Goal: Task Accomplishment & Management: Use online tool/utility

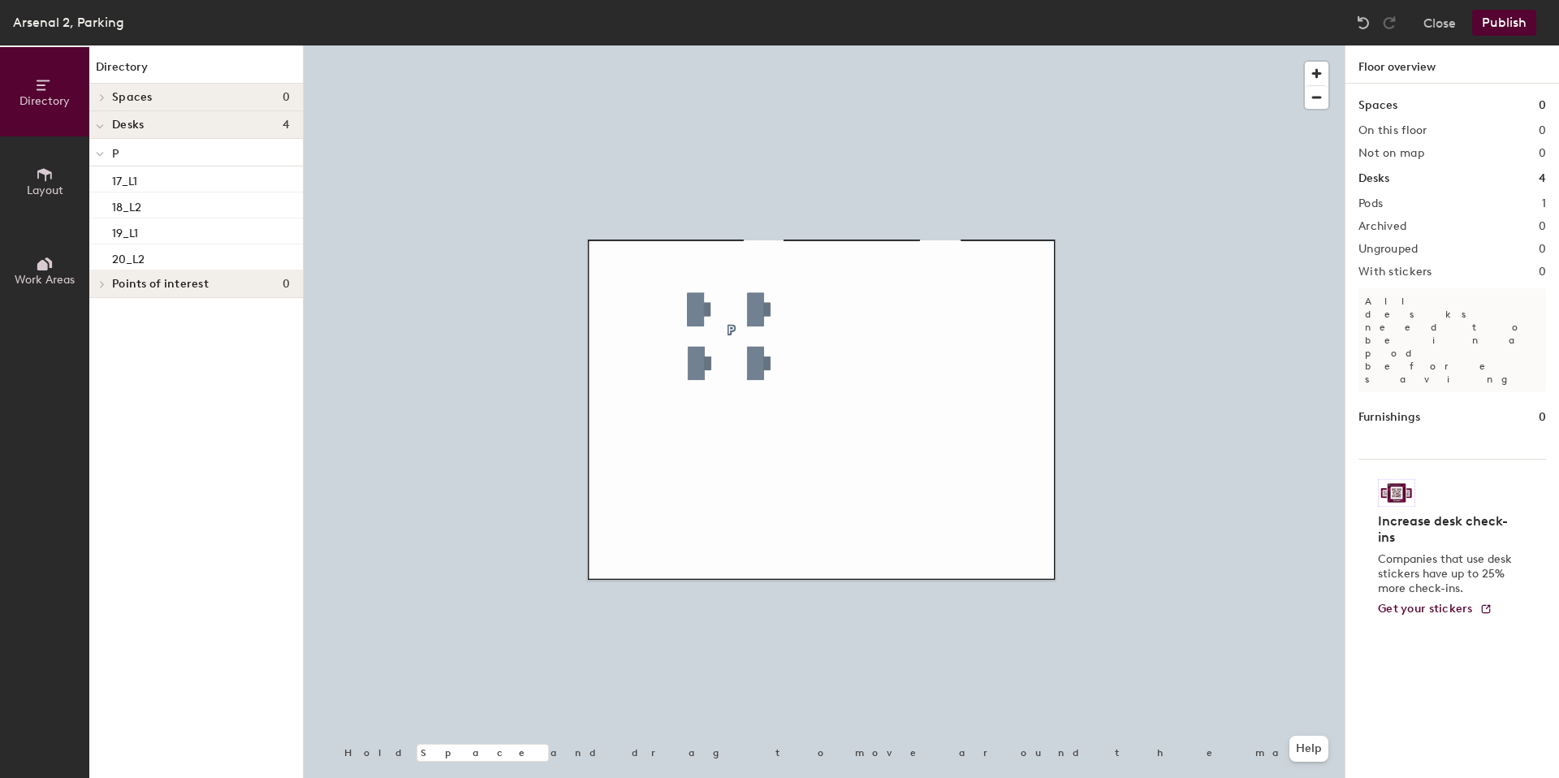
click at [54, 179] on button "Layout" at bounding box center [44, 180] width 89 height 89
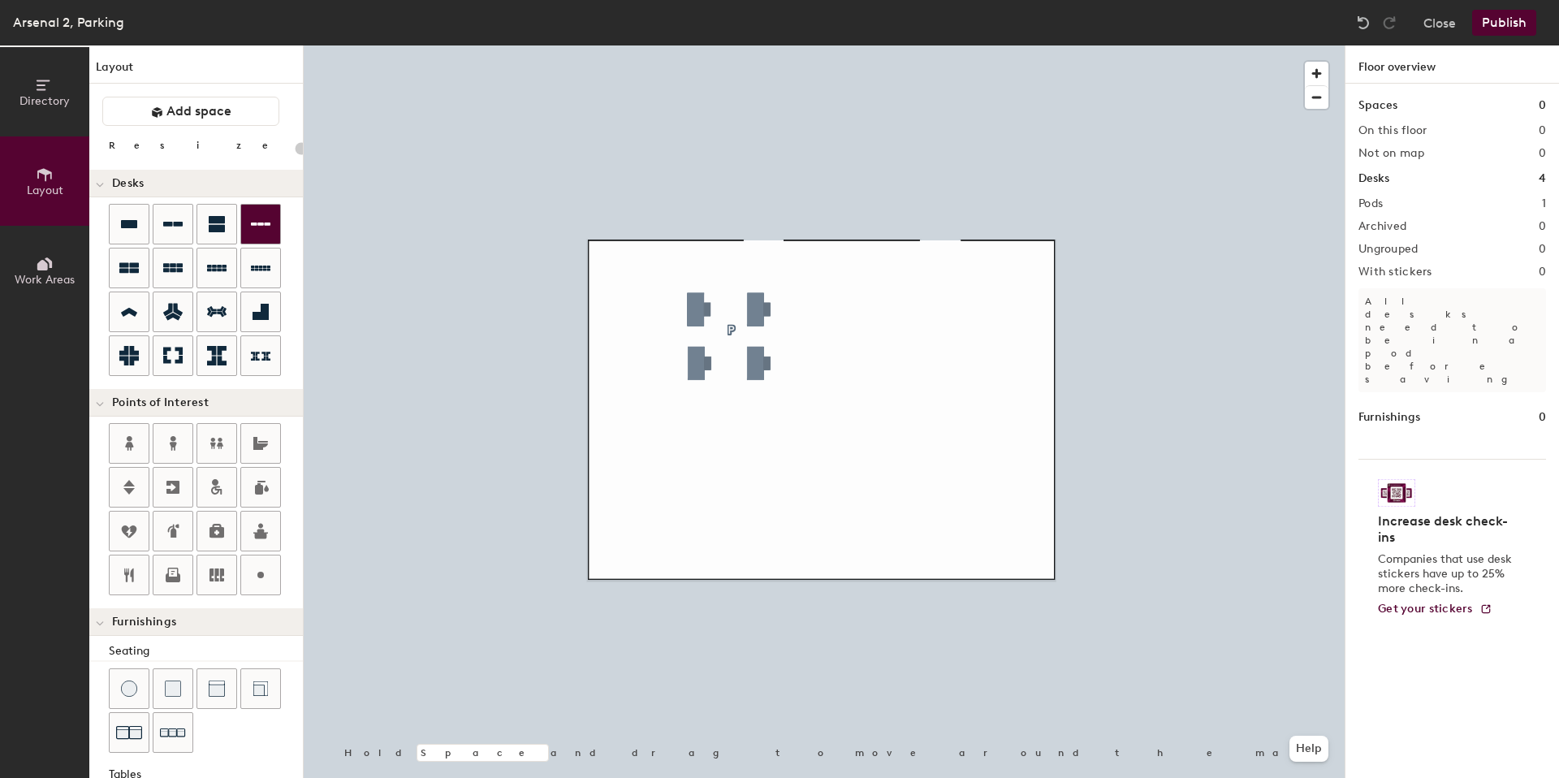
click at [963, 497] on div "Directory Layout Work Areas Layout Add space Resize Desks Points of Interest Fu…" at bounding box center [779, 411] width 1559 height 732
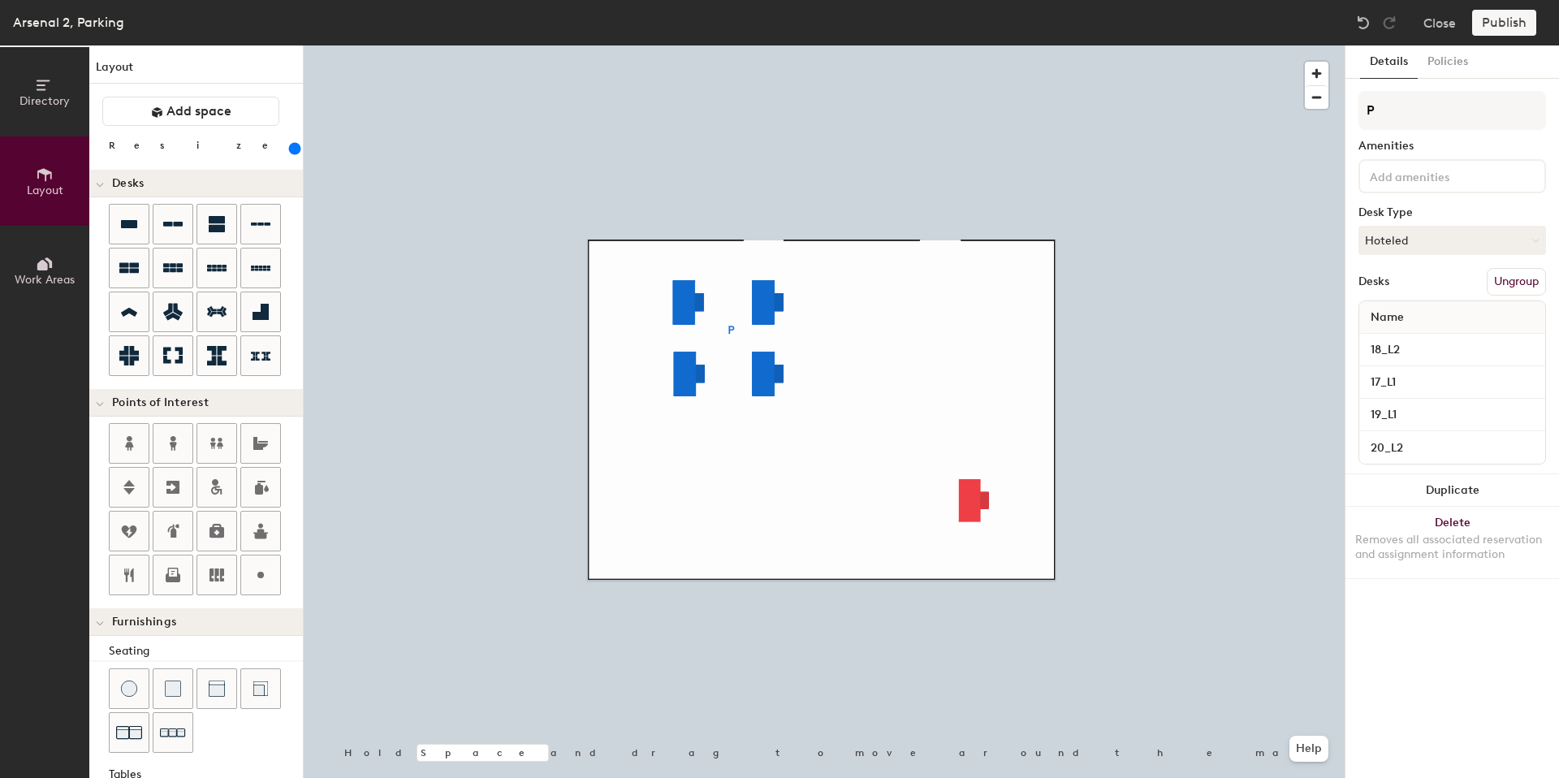
click at [874, 45] on div at bounding box center [824, 45] width 1041 height 0
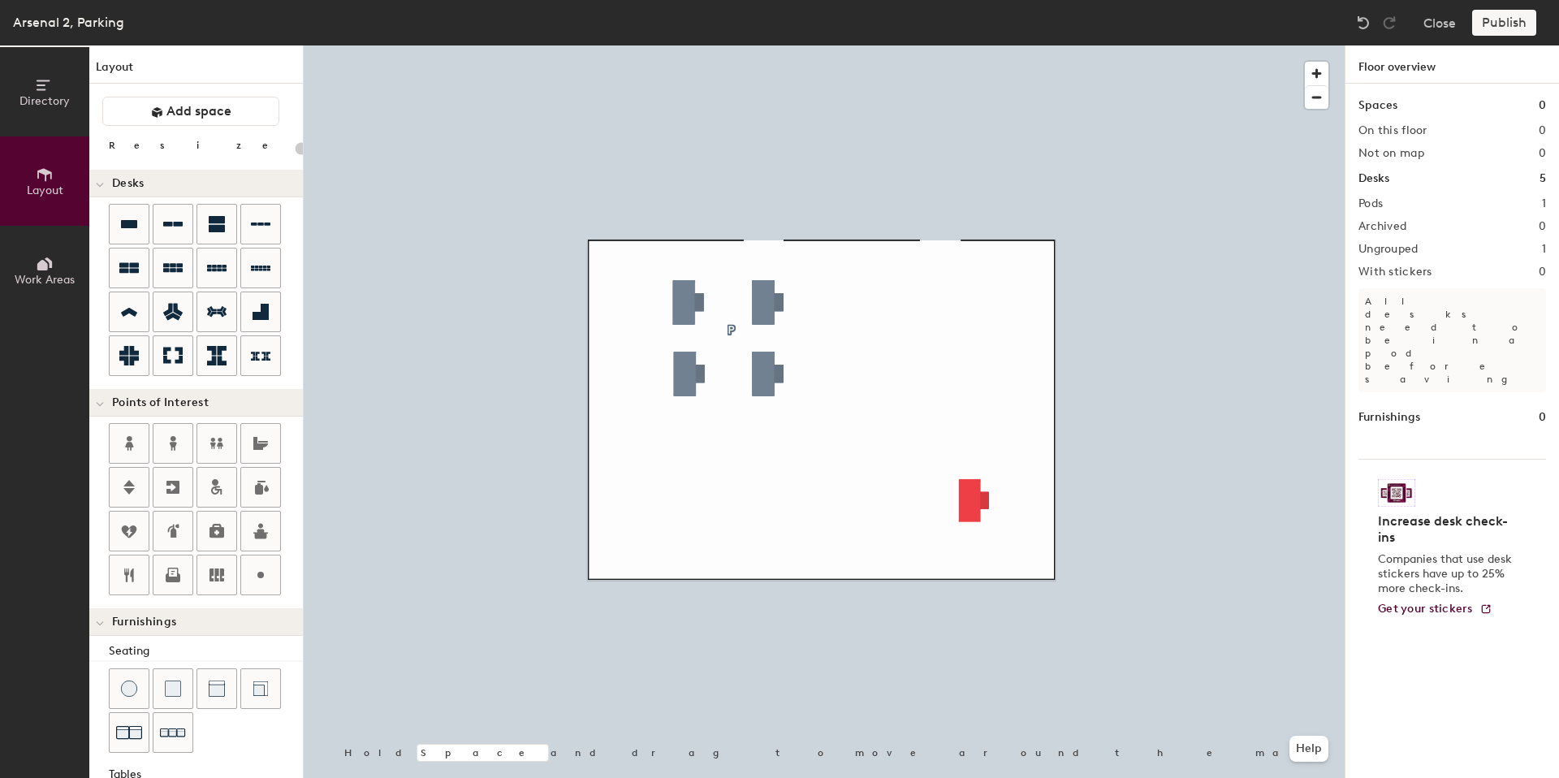
click at [968, 45] on div at bounding box center [824, 45] width 1041 height 0
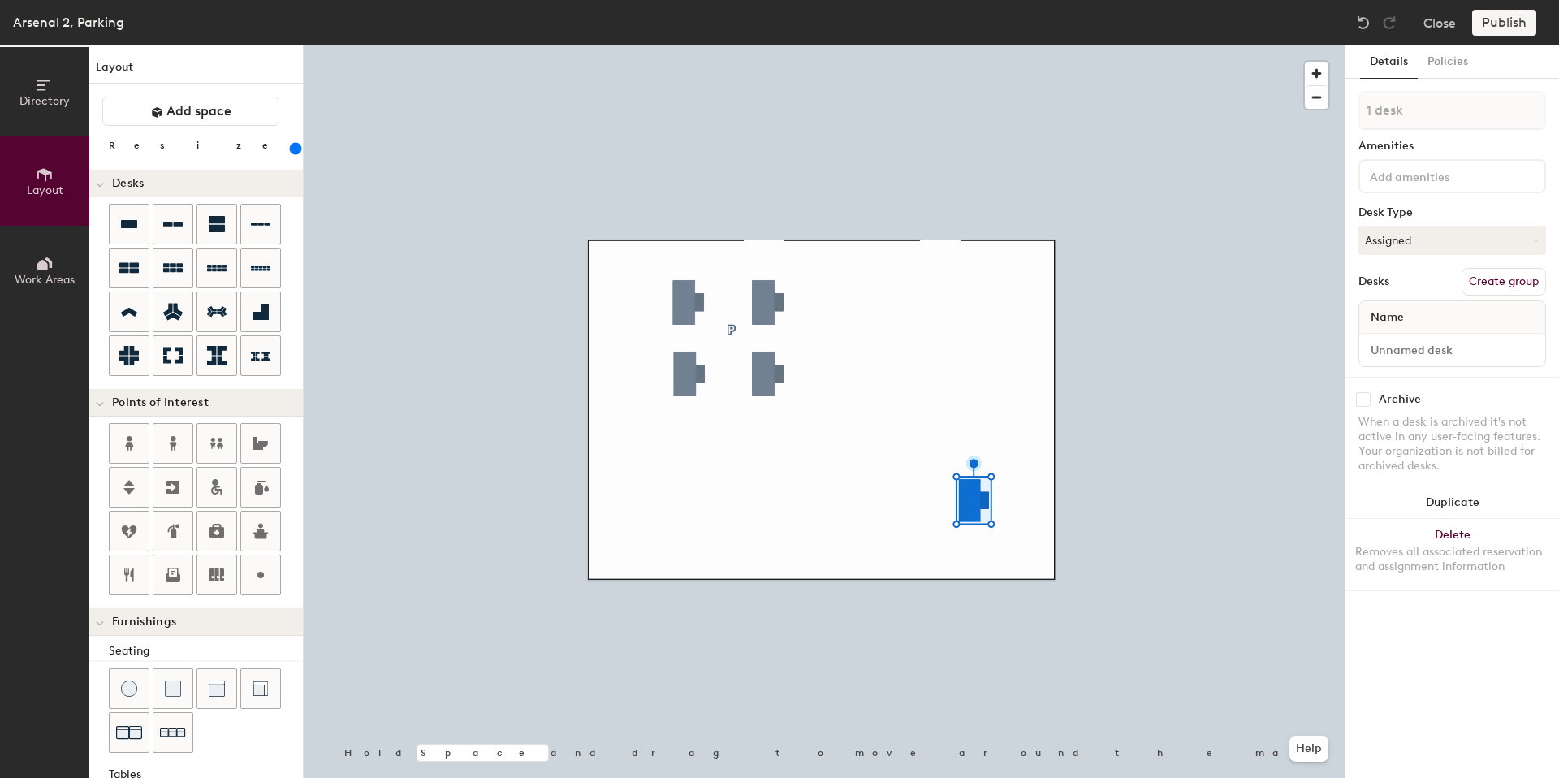
click at [1115, 45] on div at bounding box center [824, 45] width 1041 height 0
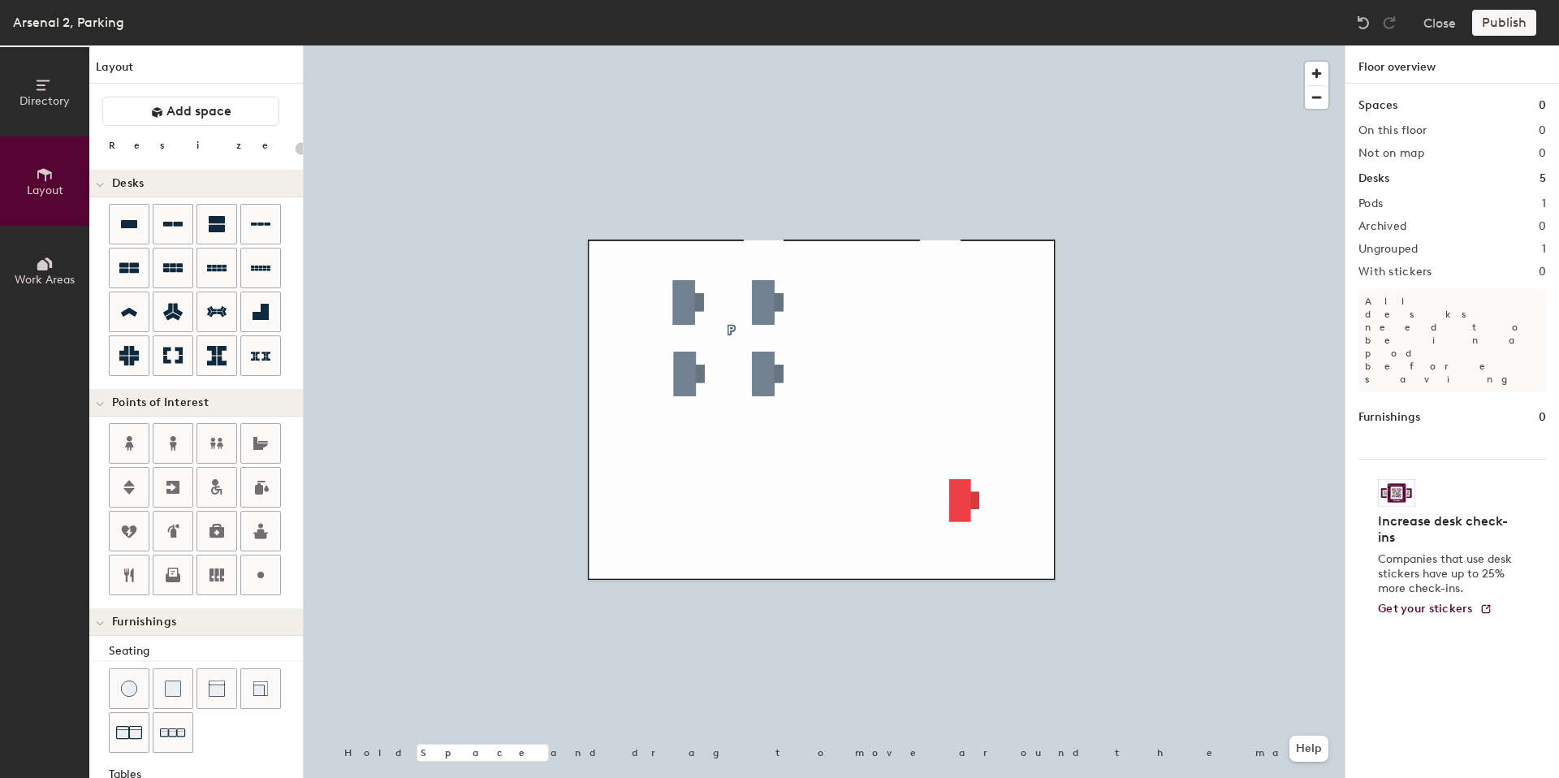
scroll to position [248, 0]
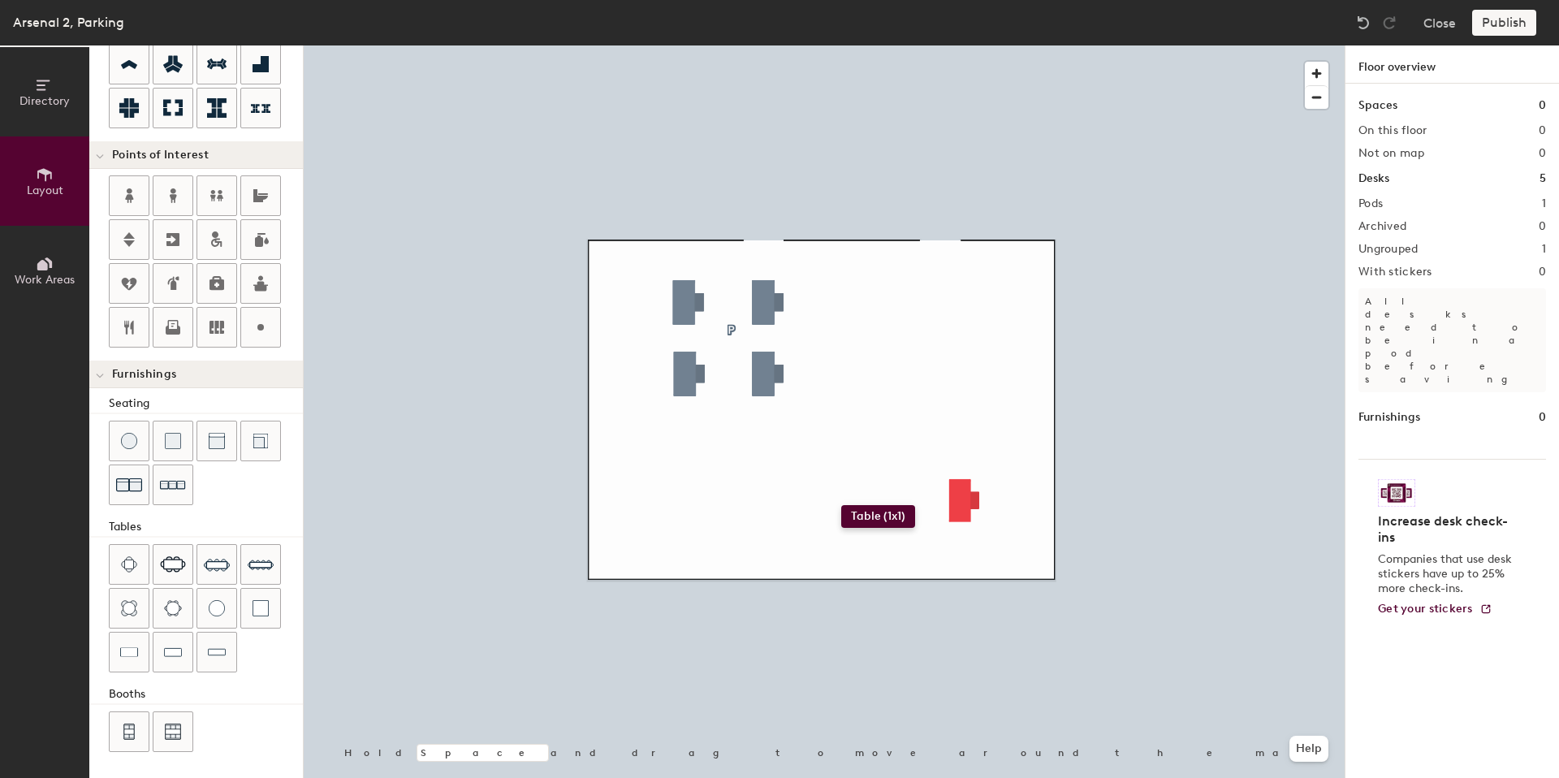
click at [841, 505] on div "Directory Layout Work Areas Layout Add space Resize Desks Points of Interest Fu…" at bounding box center [779, 411] width 1559 height 732
type input "480"
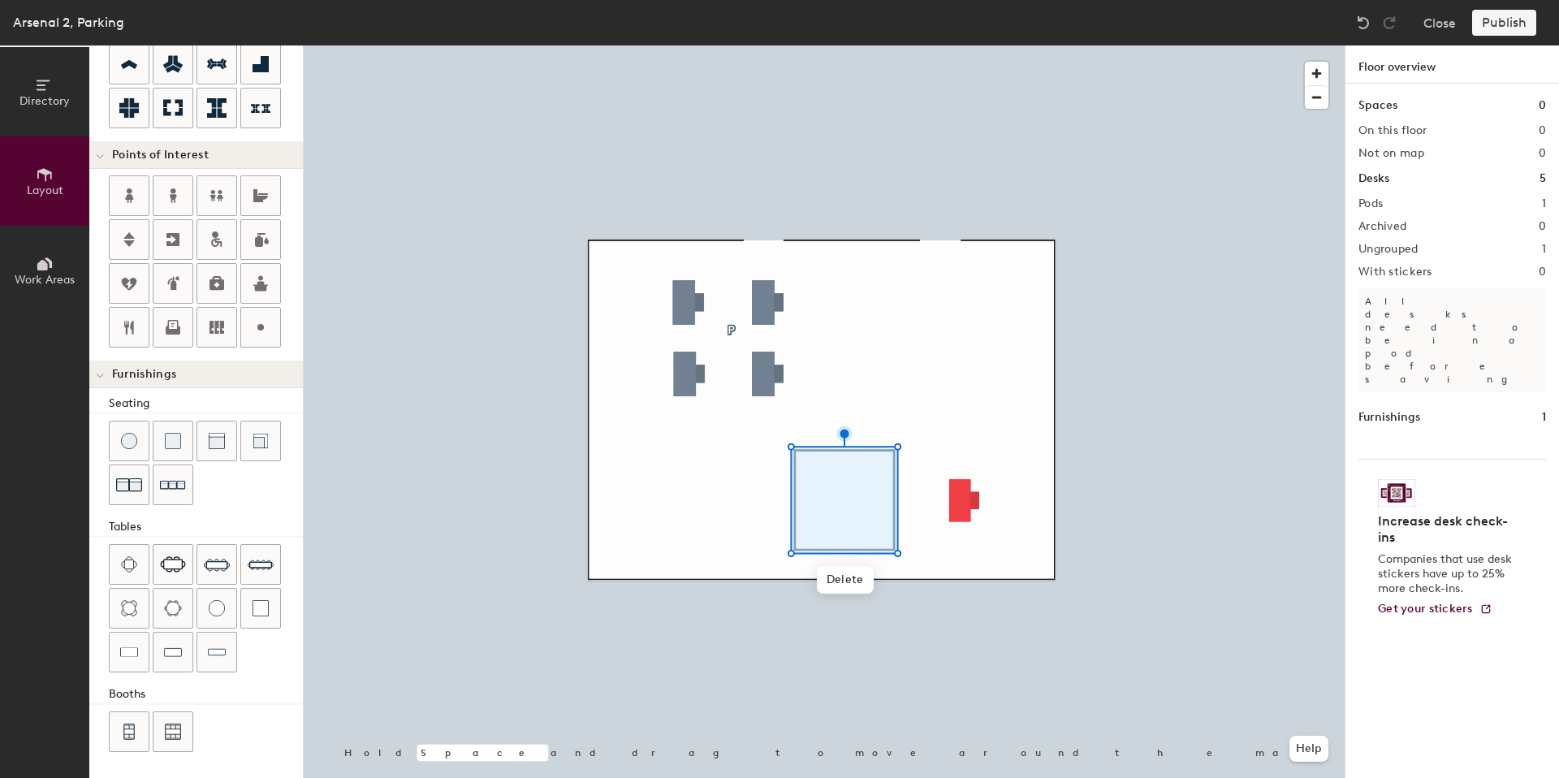
click at [1422, 197] on div "Pods 1" at bounding box center [1452, 203] width 188 height 13
click at [53, 100] on span "Directory" at bounding box center [44, 101] width 50 height 14
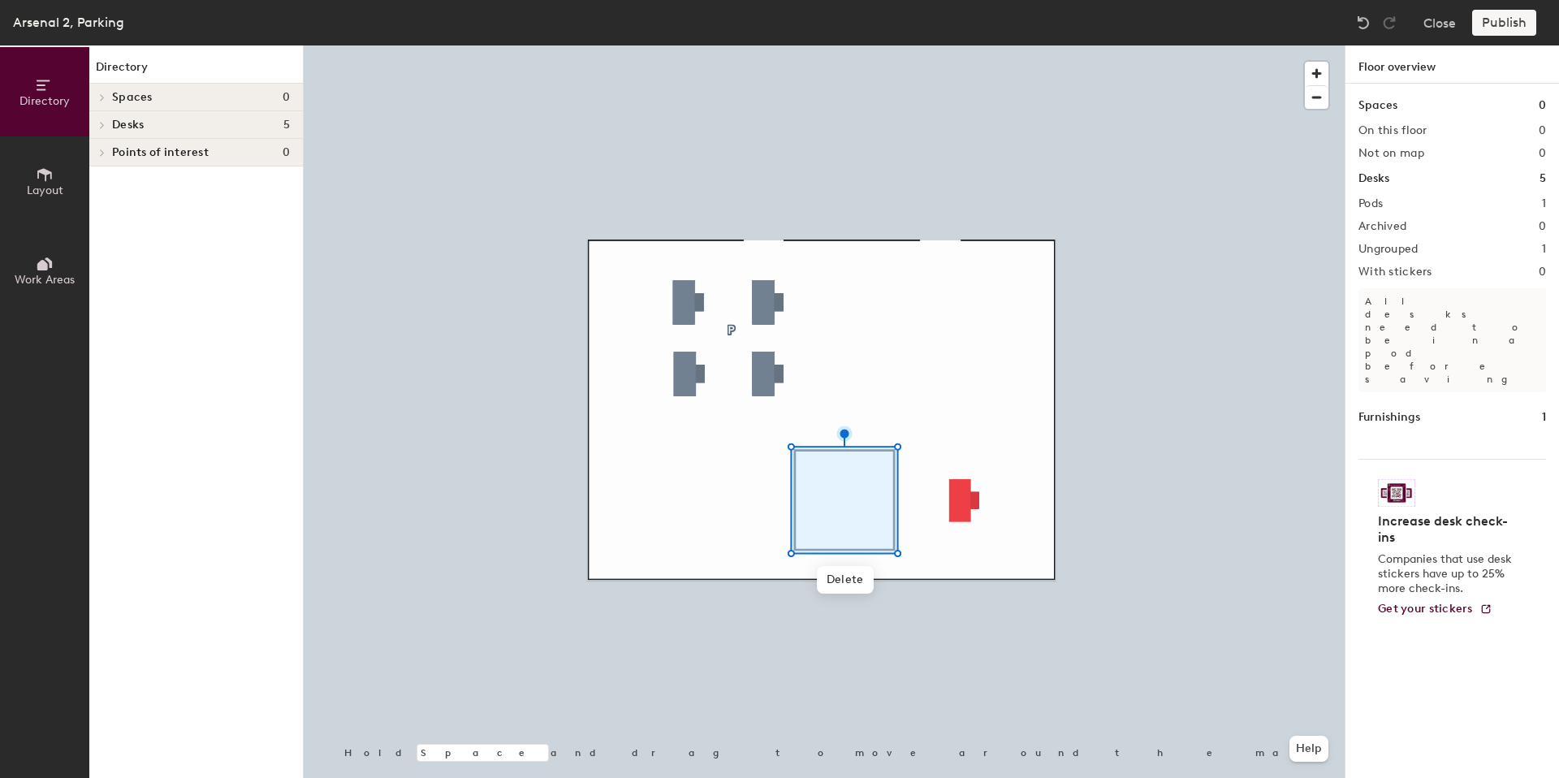
scroll to position [0, 0]
click at [122, 124] on span "Desks" at bounding box center [128, 125] width 32 height 13
click at [117, 157] on span "Ungrouped" at bounding box center [141, 154] width 58 height 14
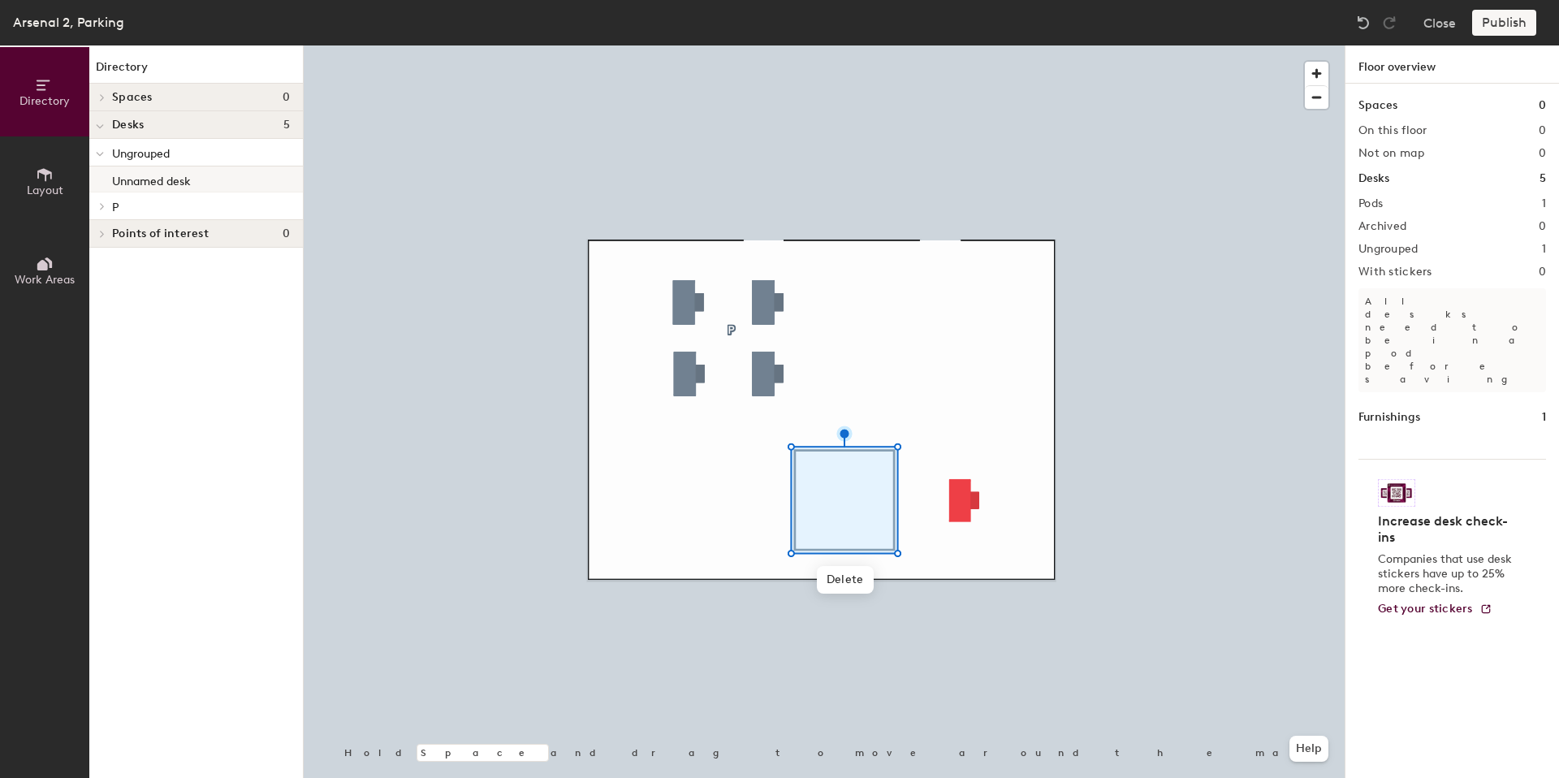
click at [156, 178] on p "Unnamed desk" at bounding box center [151, 179] width 79 height 19
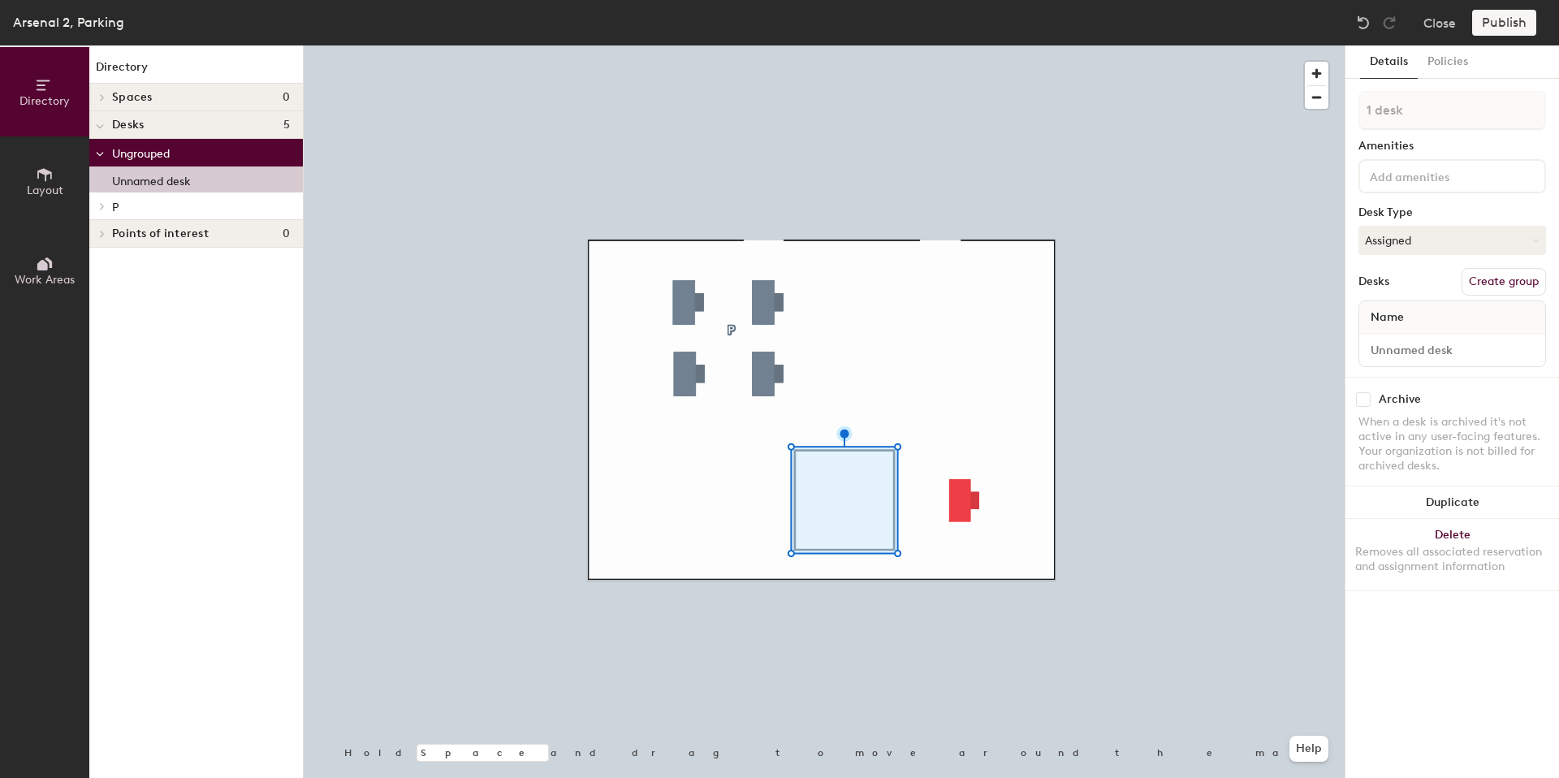
click at [156, 178] on p "Unnamed desk" at bounding box center [151, 179] width 79 height 19
click at [160, 183] on p "Unnamed desk" at bounding box center [151, 179] width 79 height 19
click at [877, 45] on div at bounding box center [824, 45] width 1041 height 0
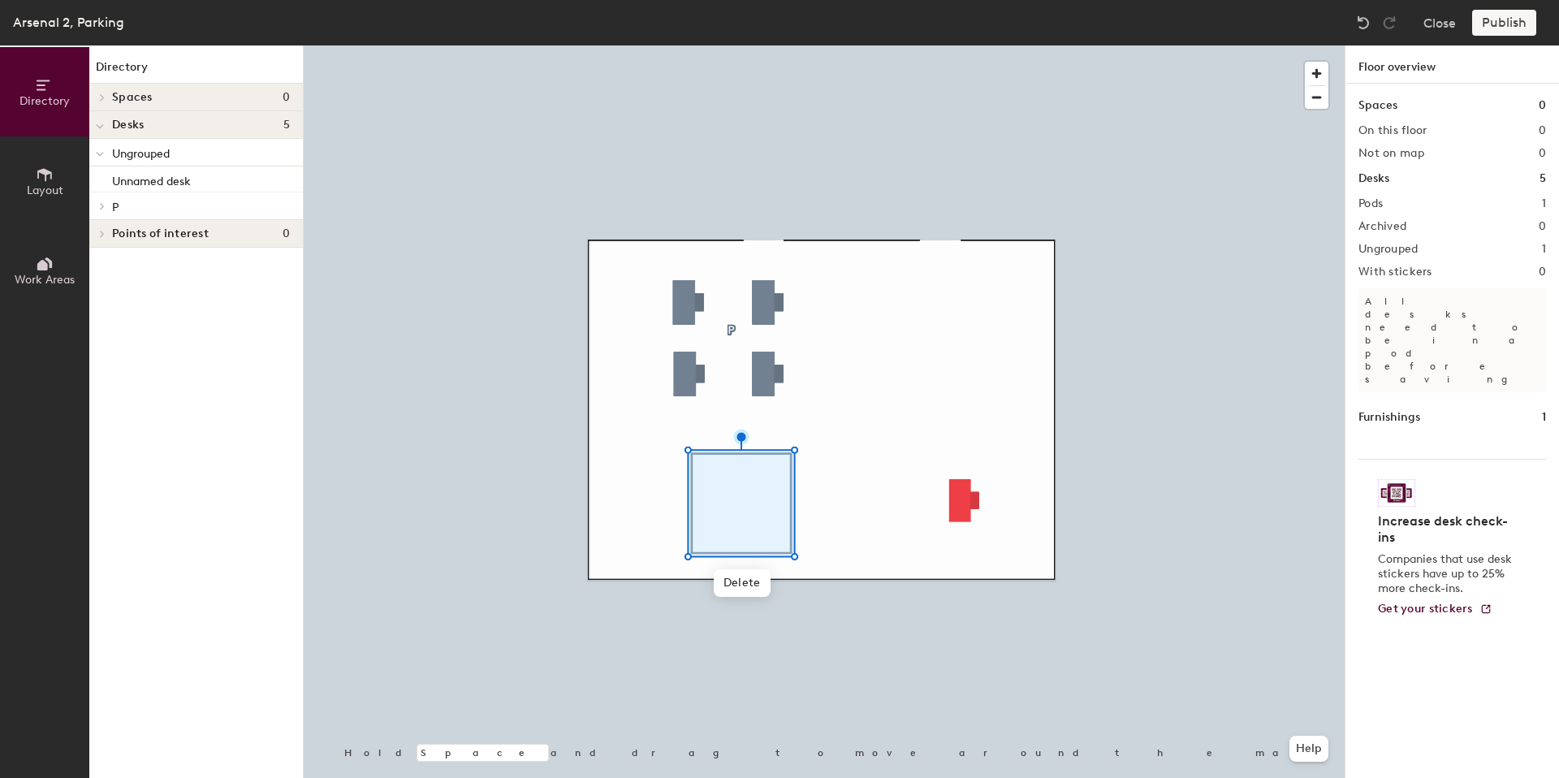
click at [163, 152] on span "Ungrouped" at bounding box center [141, 154] width 58 height 14
click at [157, 179] on p "Unnamed desk" at bounding box center [151, 179] width 79 height 19
click at [735, 583] on span "Delete" at bounding box center [741, 580] width 57 height 28
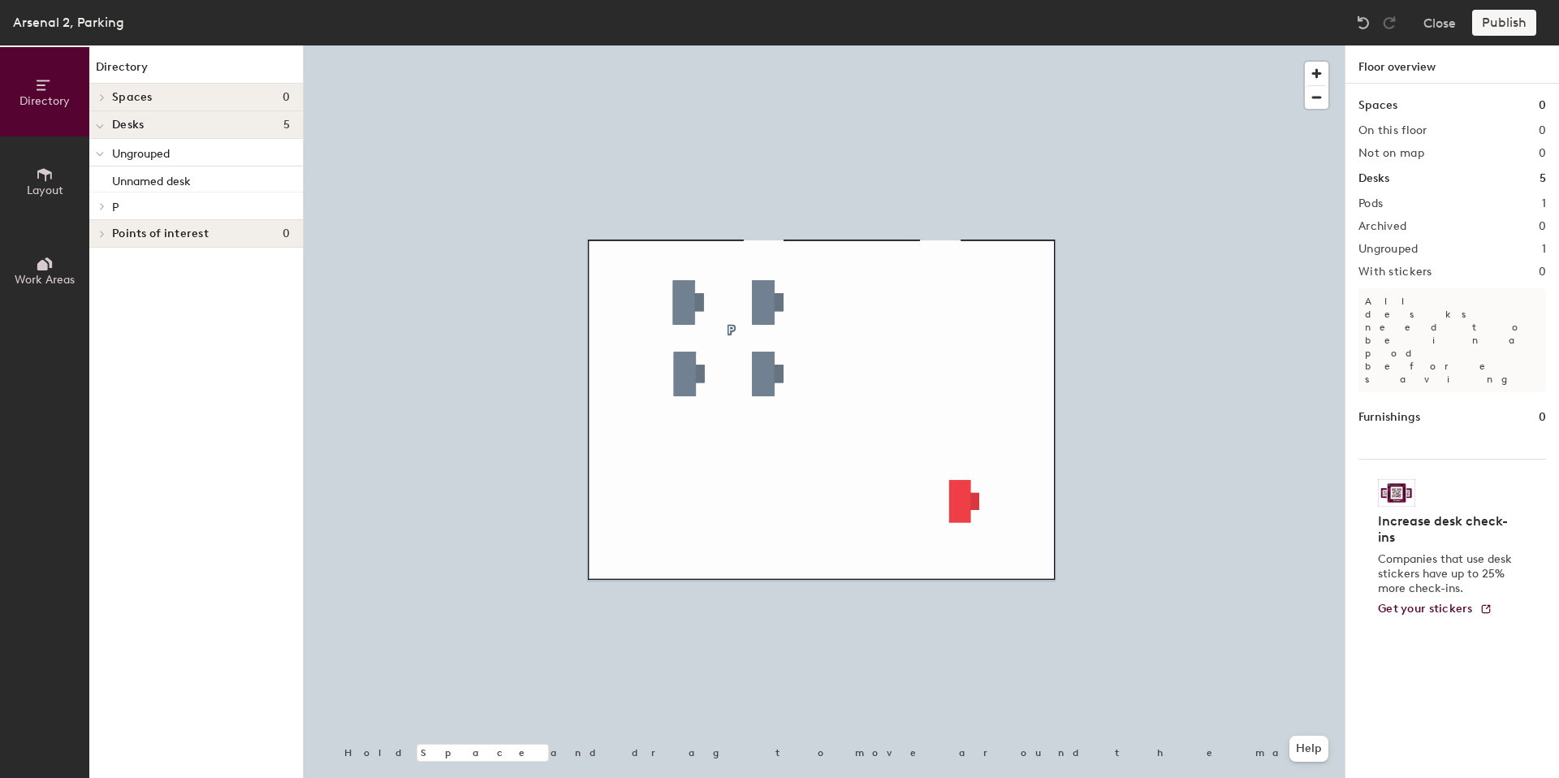
click at [50, 186] on span "Layout" at bounding box center [45, 190] width 37 height 14
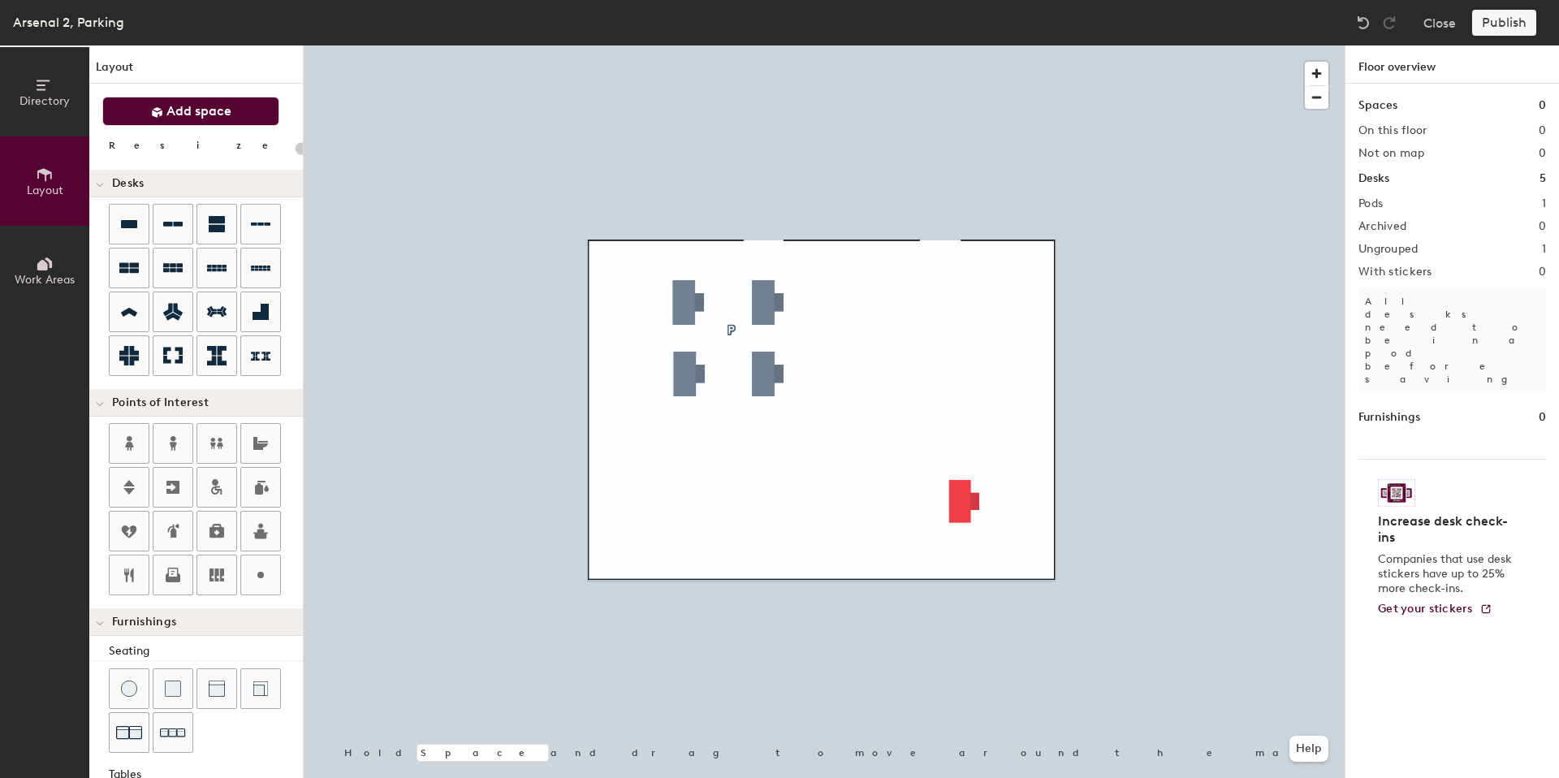
click at [157, 115] on icon at bounding box center [157, 112] width 11 height 11
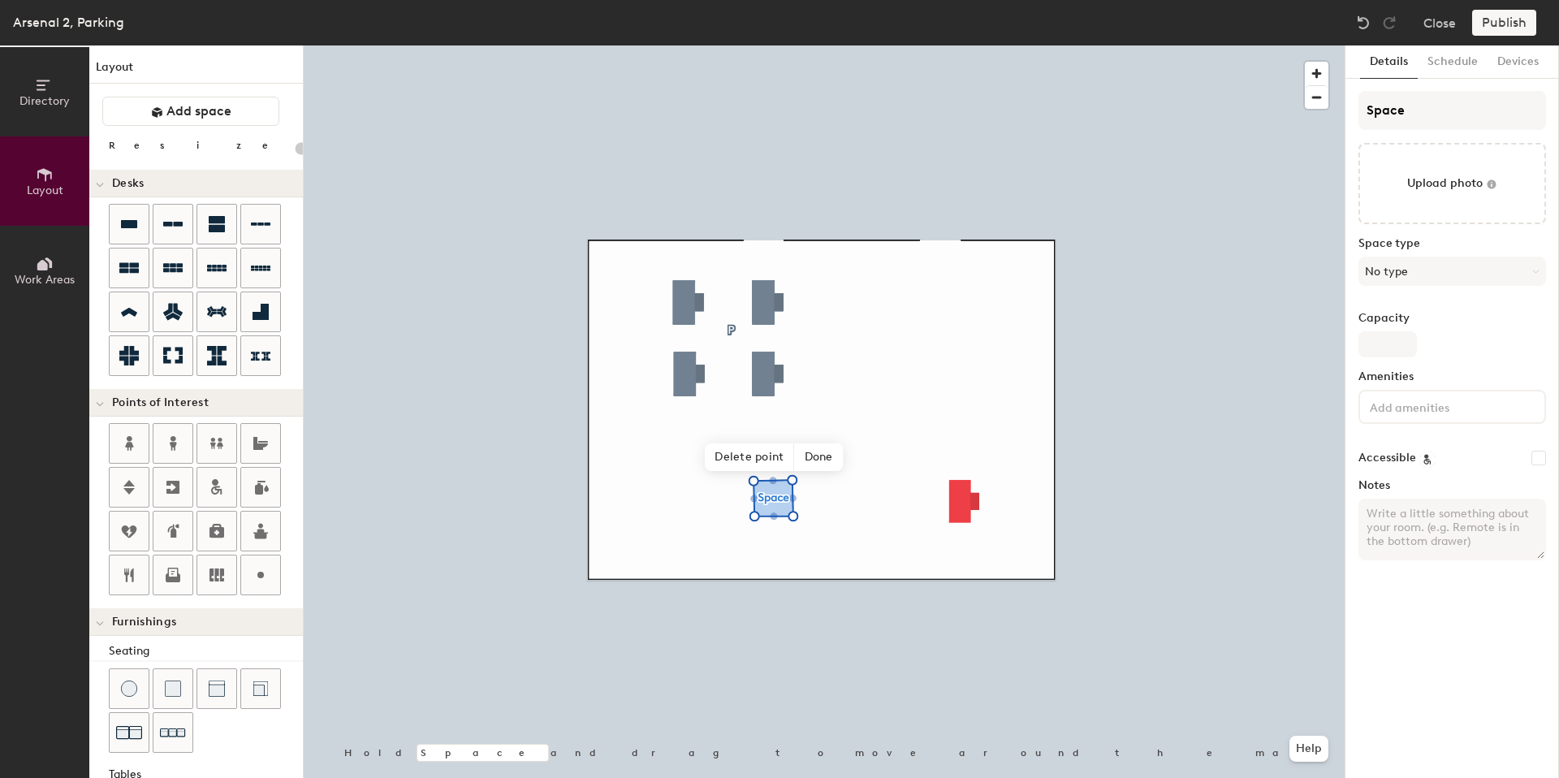
type input "20"
click at [1444, 124] on input "Space" at bounding box center [1452, 110] width 188 height 39
type input "ЗSpace"
type input "20"
type input "Space"
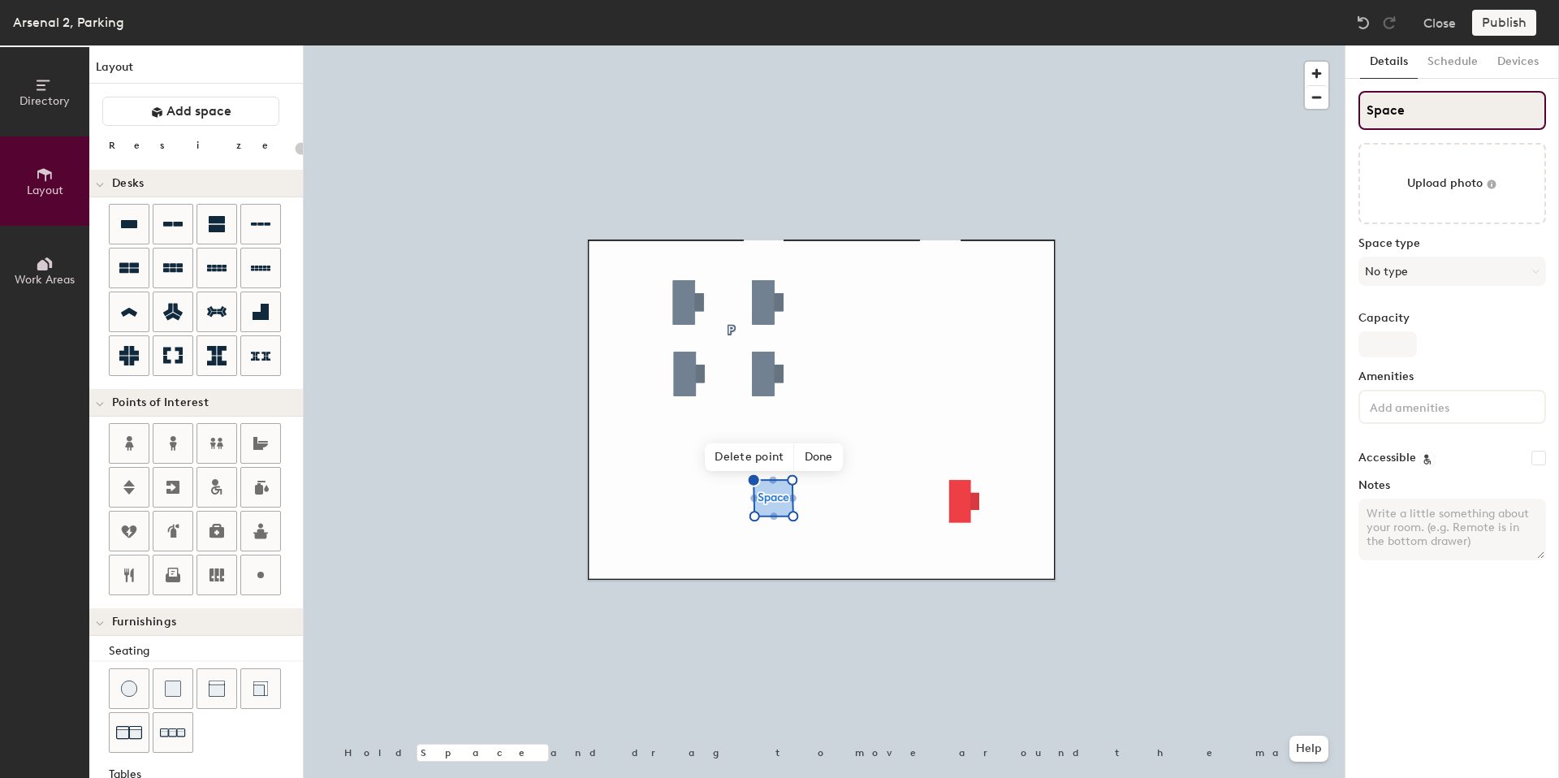
type input "20"
type input "NSpace"
type input "20"
type input "NewSpace"
type input "20"
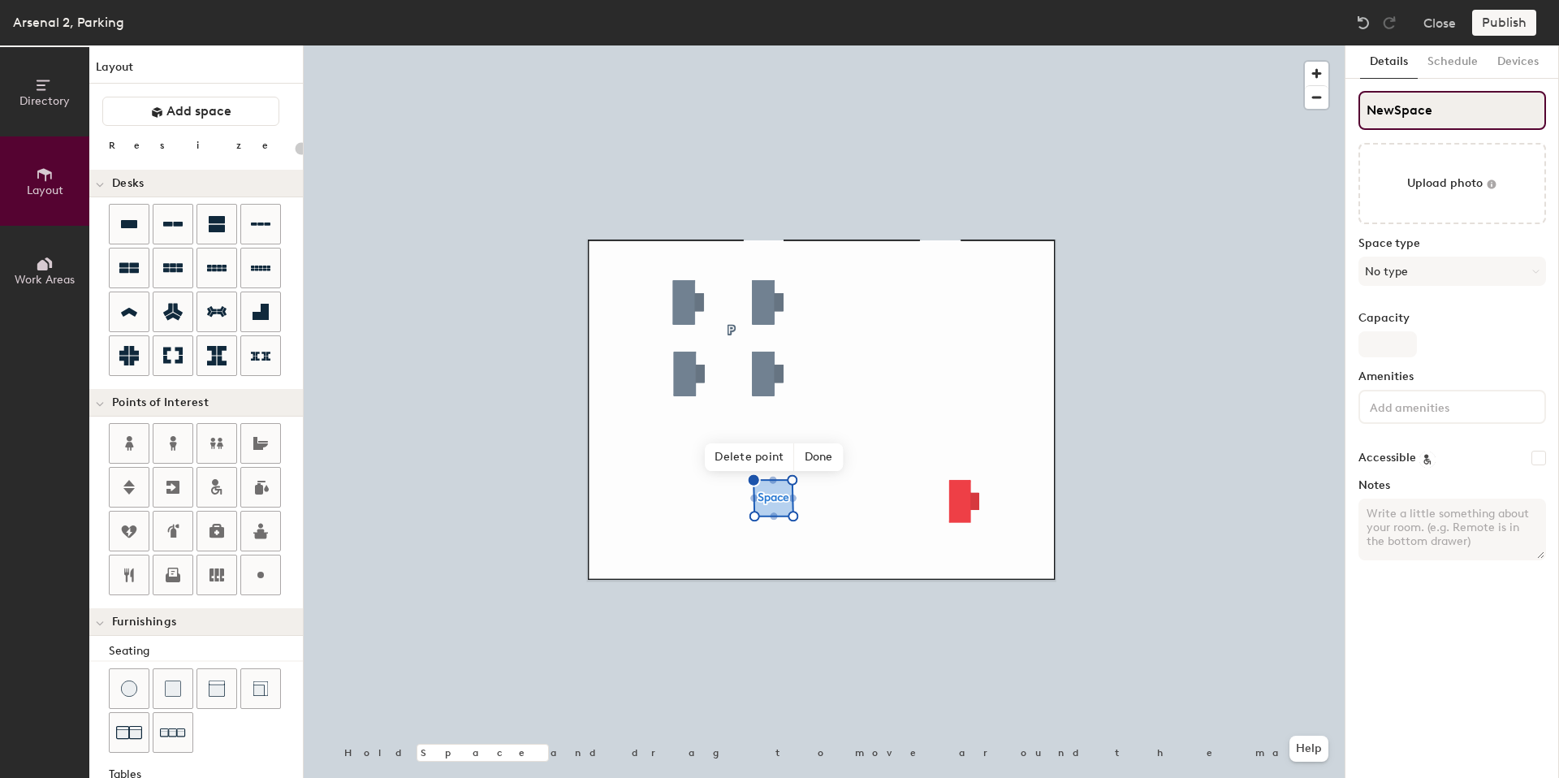
type input "New Space"
type input "20"
type input "New PSpace"
type input "20"
type input "New P Space"
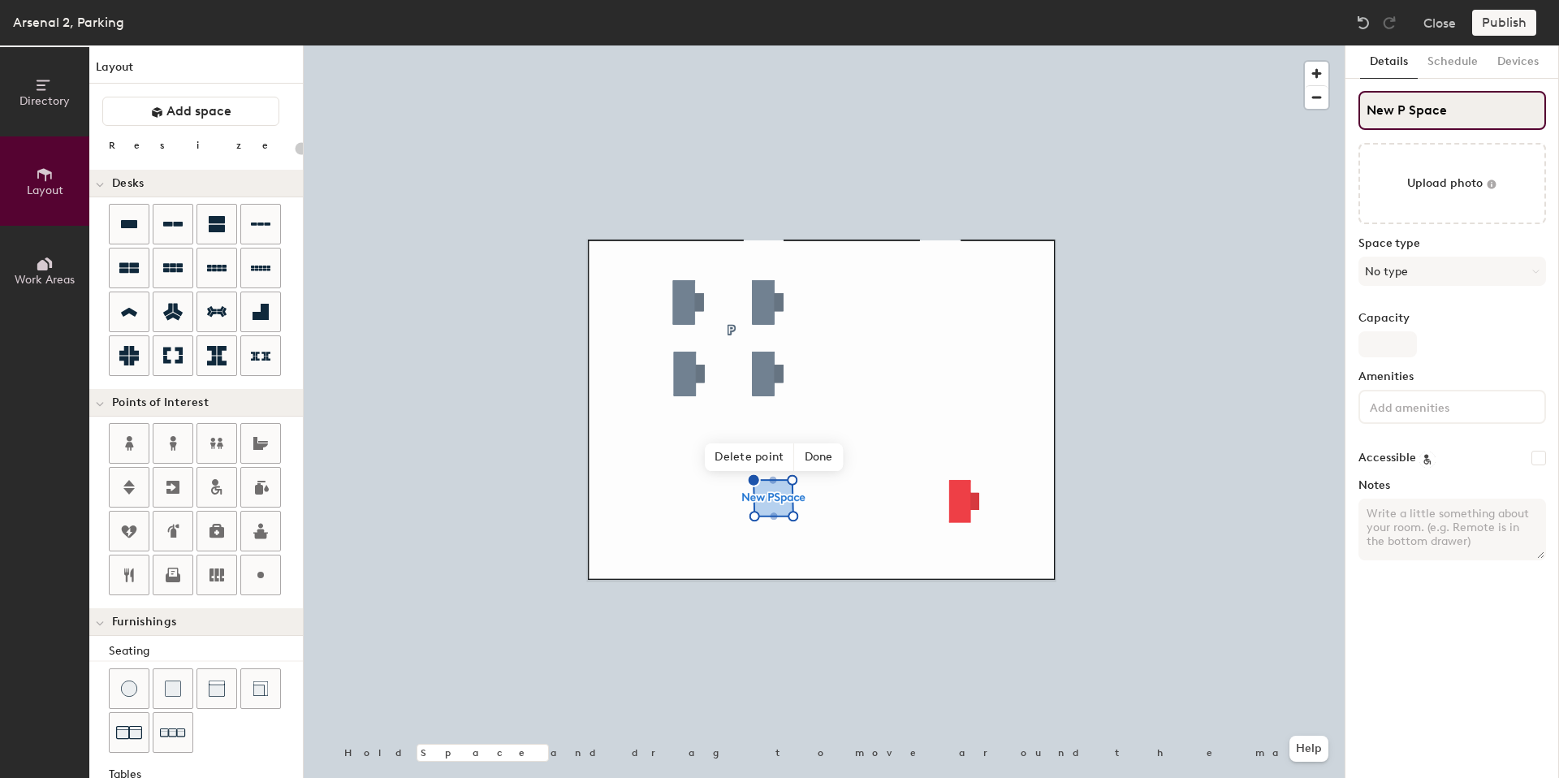
type input "20"
type input "New P pace"
type input "20"
type input "New P place"
type input "20"
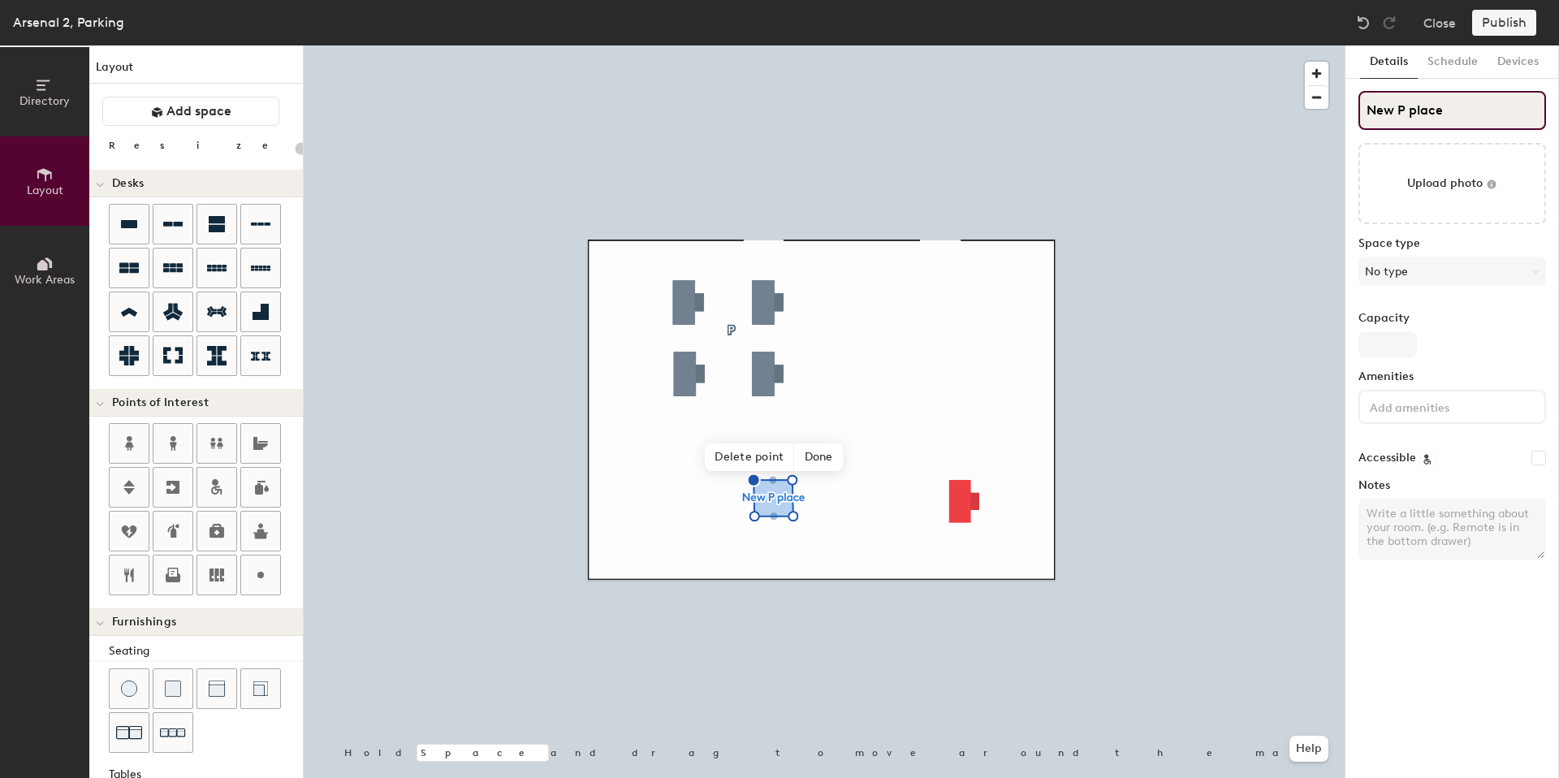
type input "New P place"
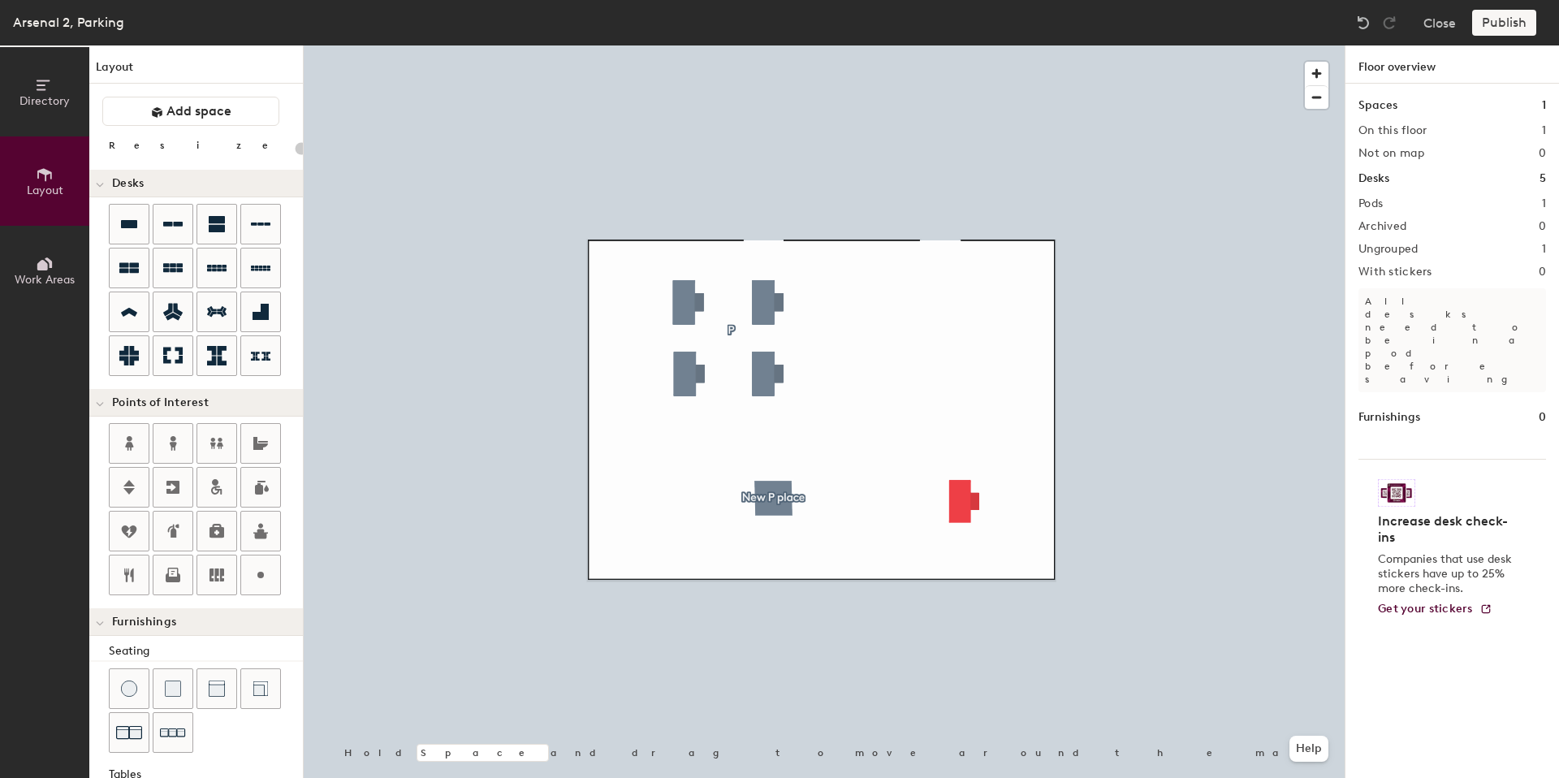
type input "20"
click at [41, 273] on span "Work Areas" at bounding box center [45, 280] width 60 height 14
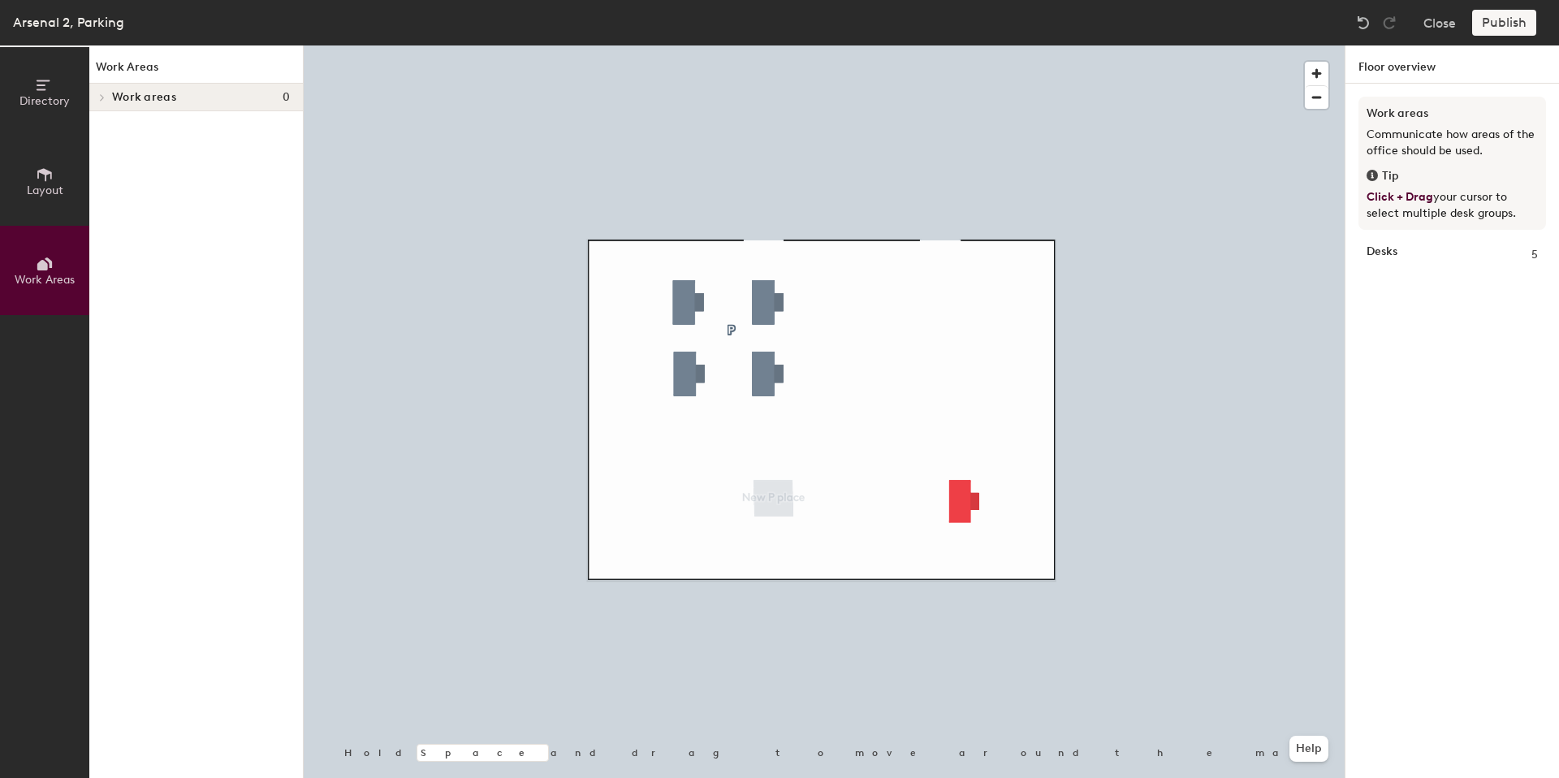
click at [1449, 238] on div "Desks 5" at bounding box center [1452, 257] width 188 height 38
click at [1405, 251] on div "Desks 5" at bounding box center [1451, 255] width 171 height 18
click at [1386, 253] on strong "Desks" at bounding box center [1381, 255] width 31 height 18
click at [57, 182] on button "Layout" at bounding box center [44, 180] width 89 height 89
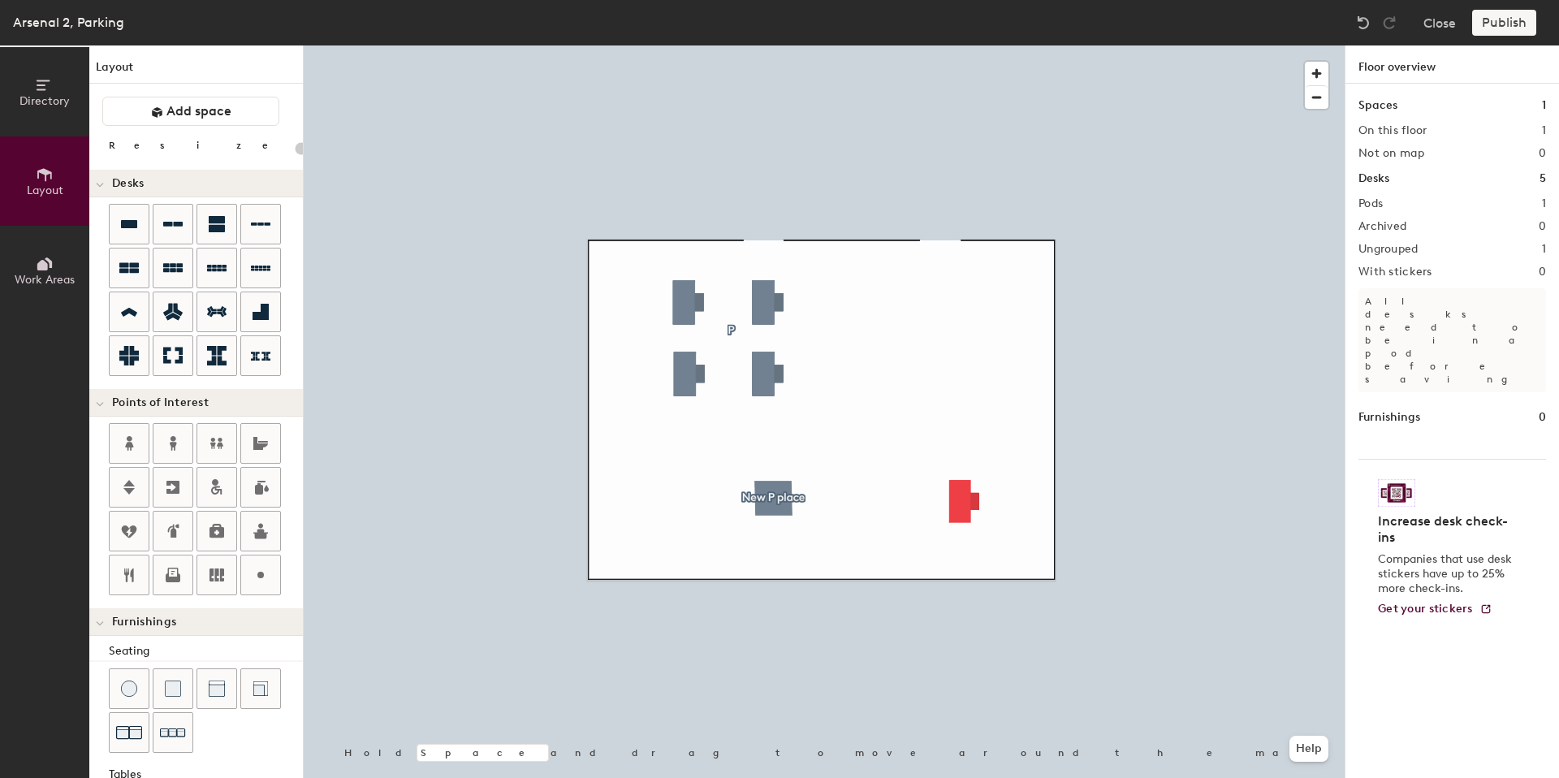
click at [28, 100] on span "Directory" at bounding box center [44, 101] width 50 height 14
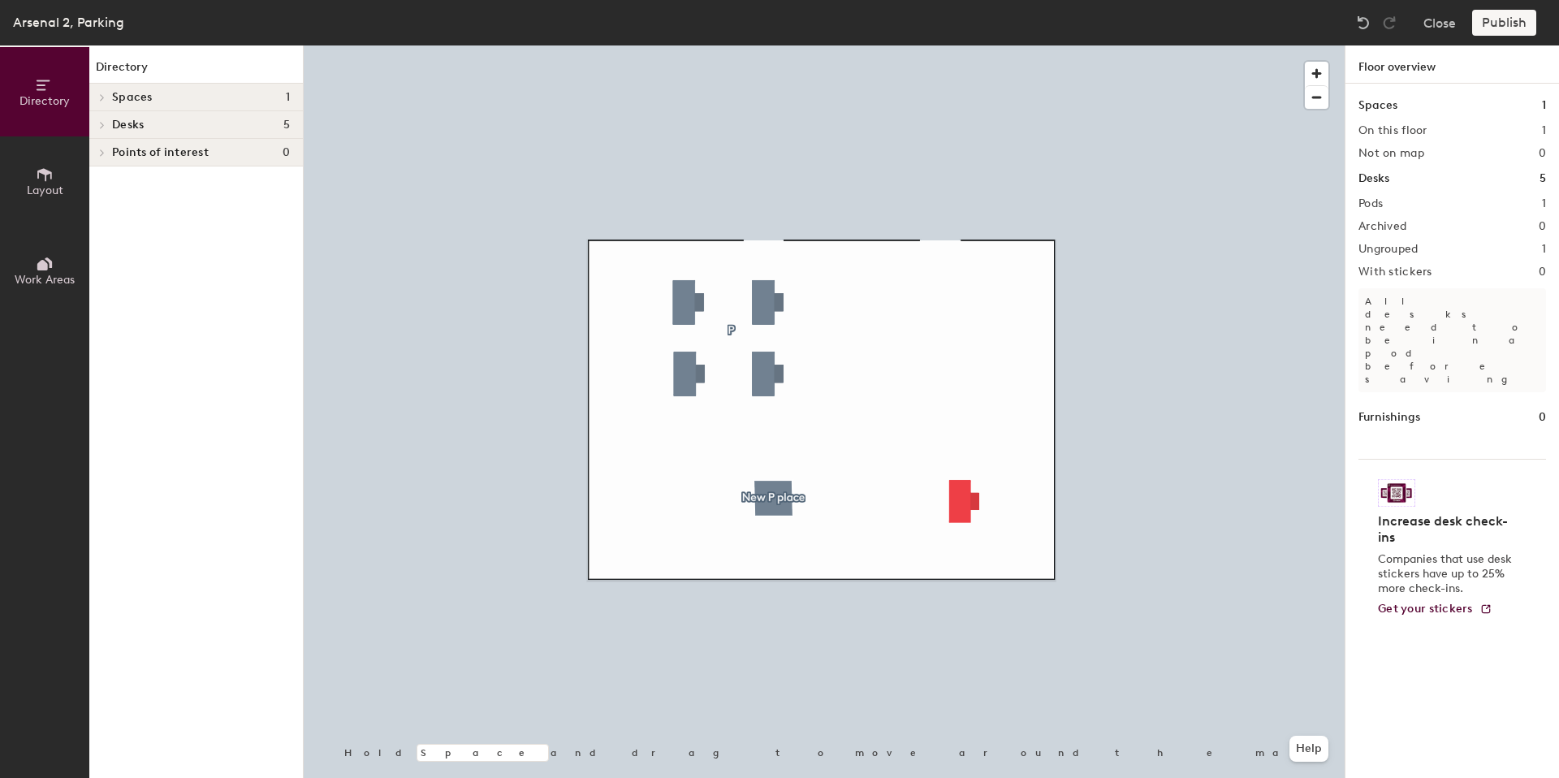
click at [101, 99] on icon at bounding box center [102, 97] width 6 height 8
click at [103, 149] on icon at bounding box center [102, 151] width 6 height 8
click at [102, 179] on icon at bounding box center [102, 178] width 3 height 6
click at [149, 183] on span "Ungrouped" at bounding box center [141, 180] width 58 height 14
click at [144, 183] on span "Ungrouped" at bounding box center [141, 180] width 58 height 14
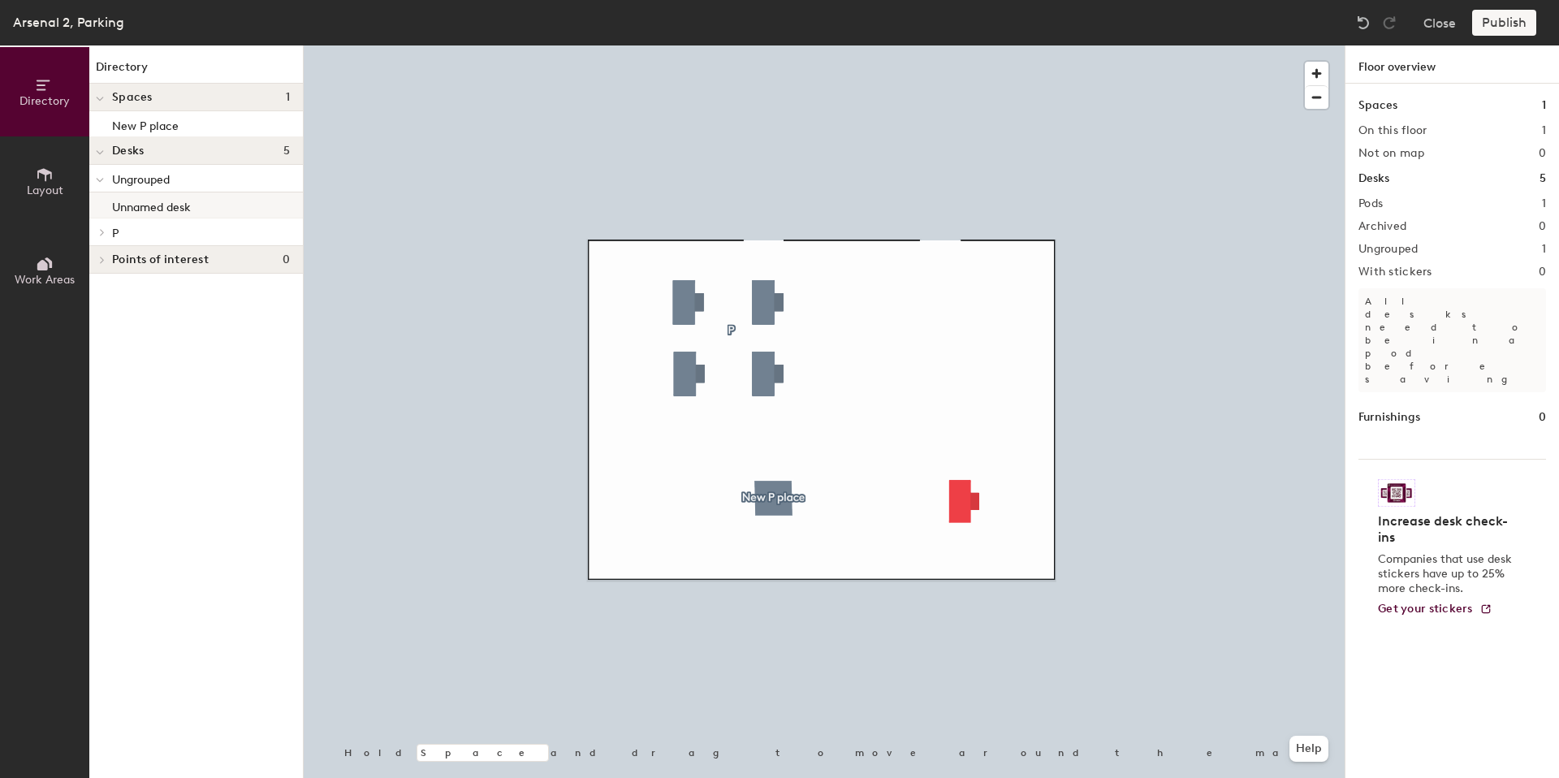
click at [145, 210] on p "Unnamed desk" at bounding box center [151, 205] width 79 height 19
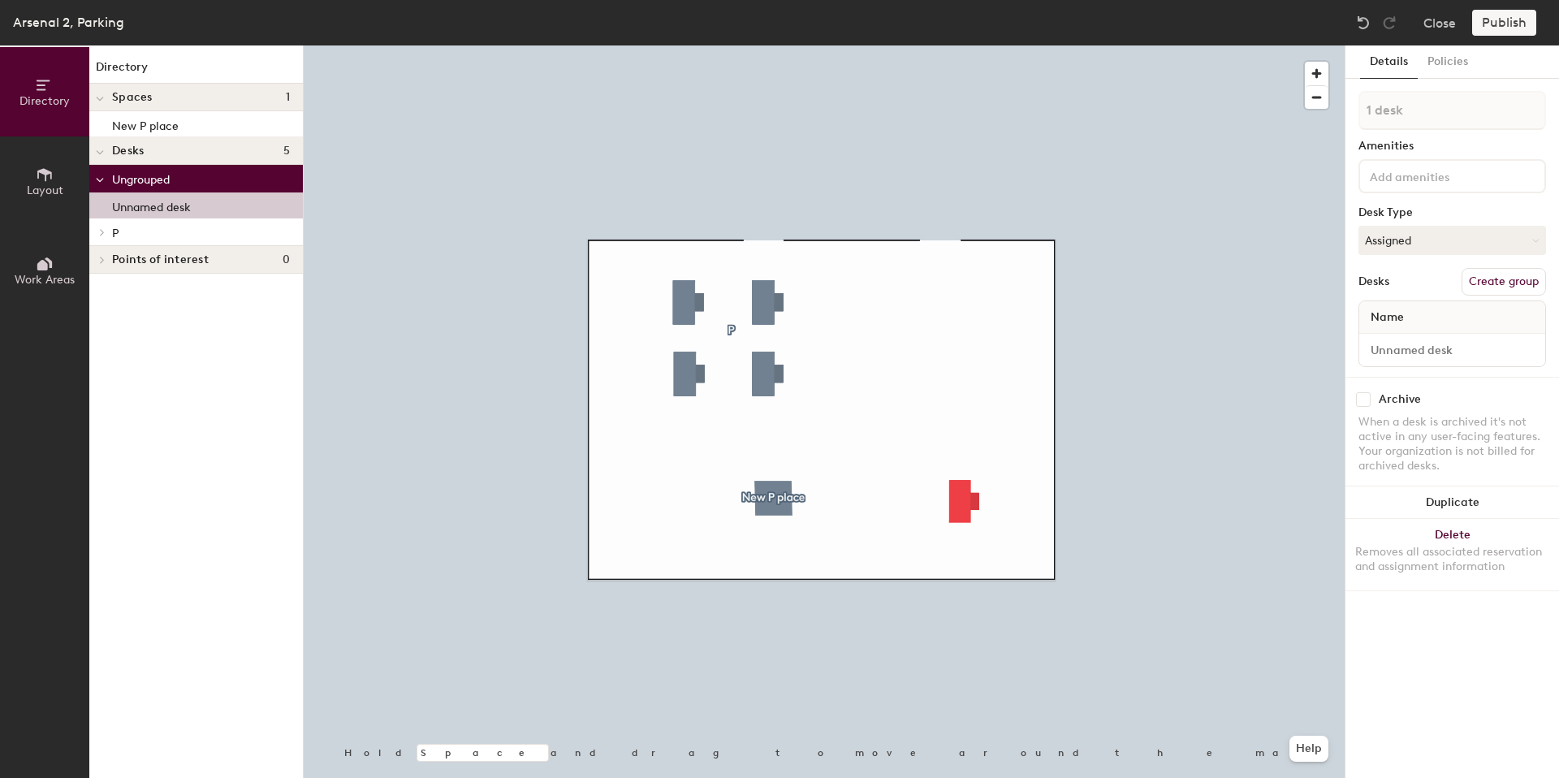
click at [145, 210] on p "Unnamed desk" at bounding box center [151, 205] width 79 height 19
click at [967, 45] on div at bounding box center [824, 45] width 1041 height 0
click at [1115, 45] on div at bounding box center [824, 45] width 1041 height 0
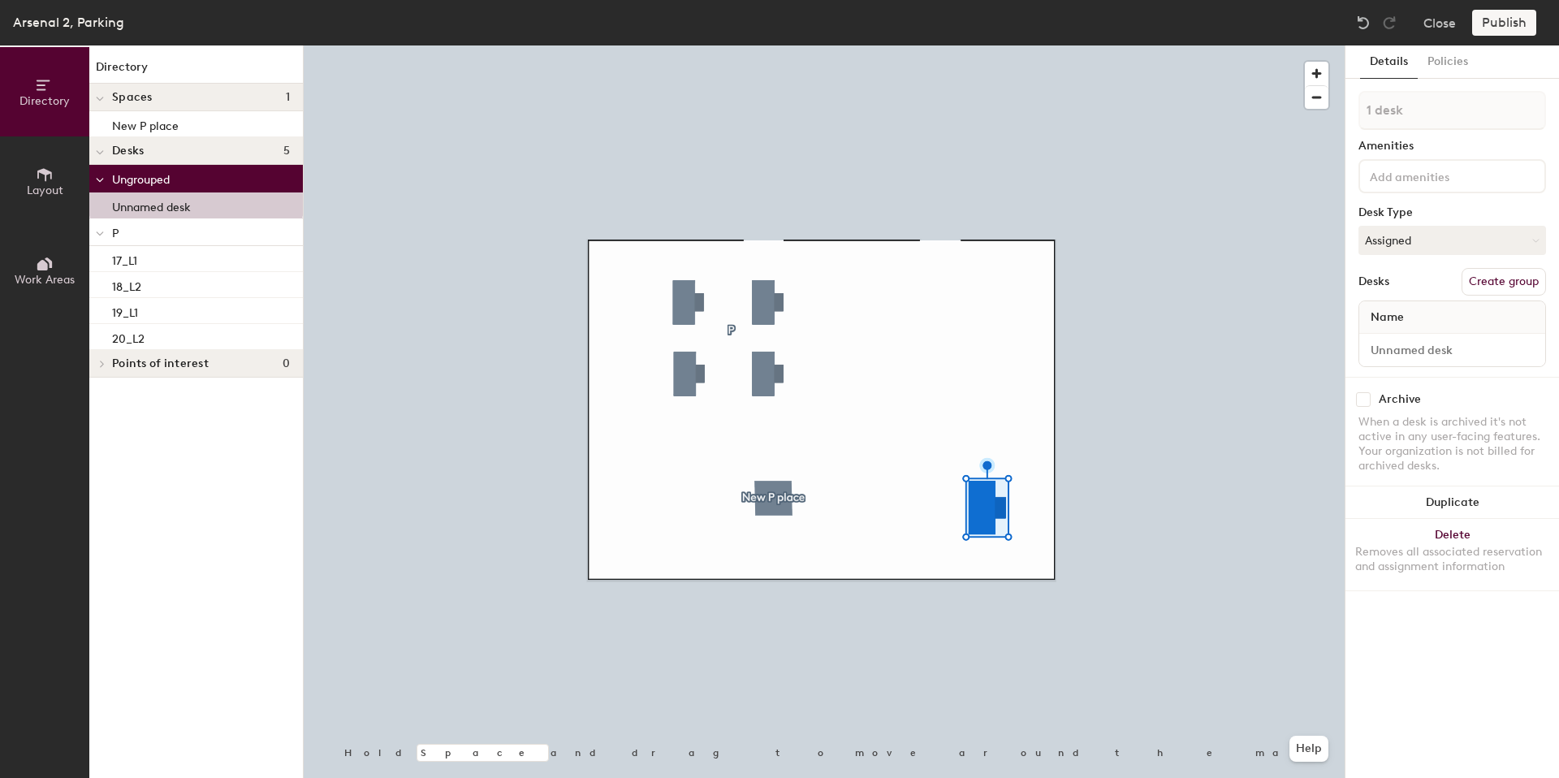
click at [870, 45] on div at bounding box center [824, 45] width 1041 height 0
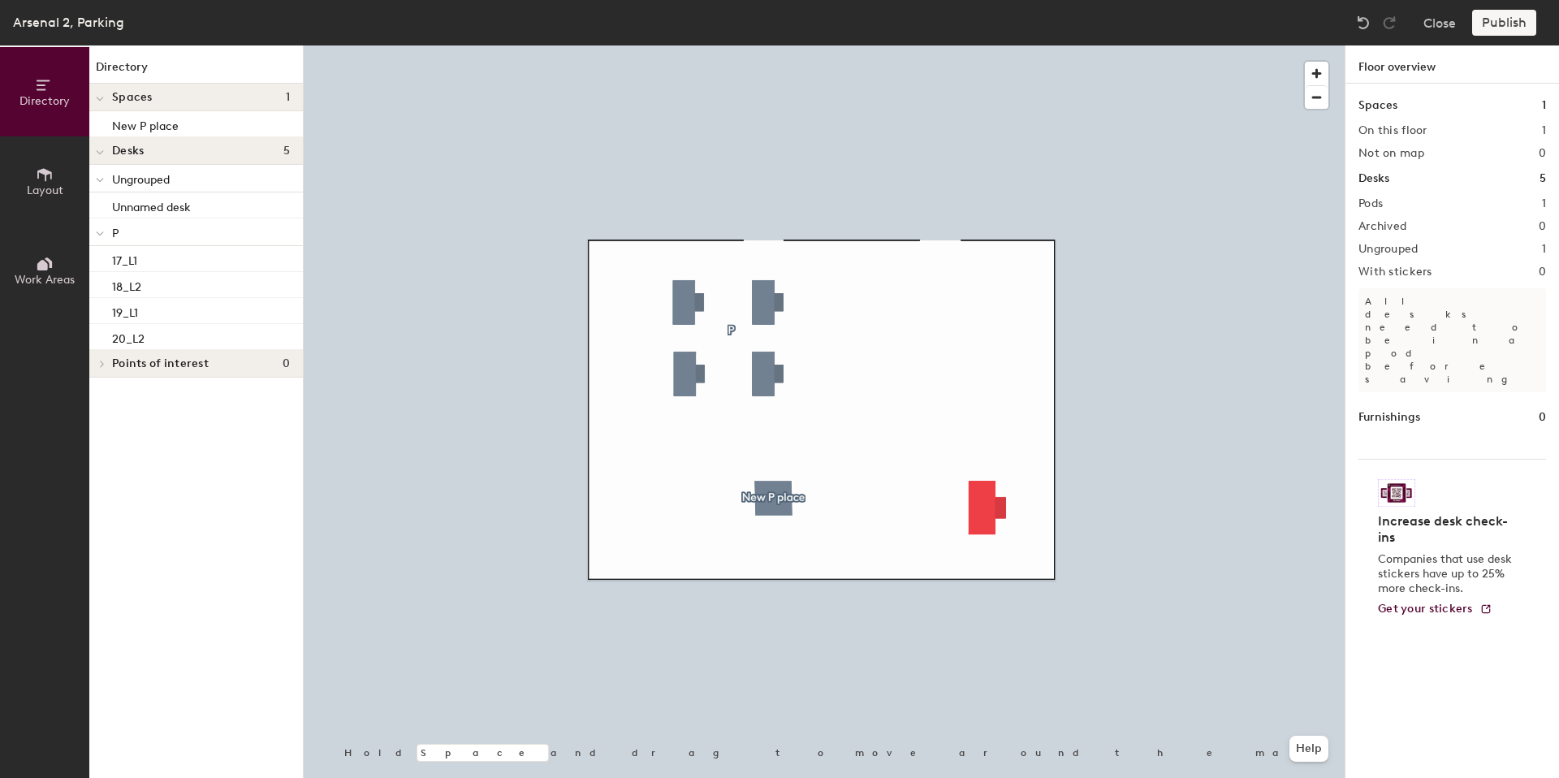
click at [766, 45] on div at bounding box center [824, 45] width 1041 height 0
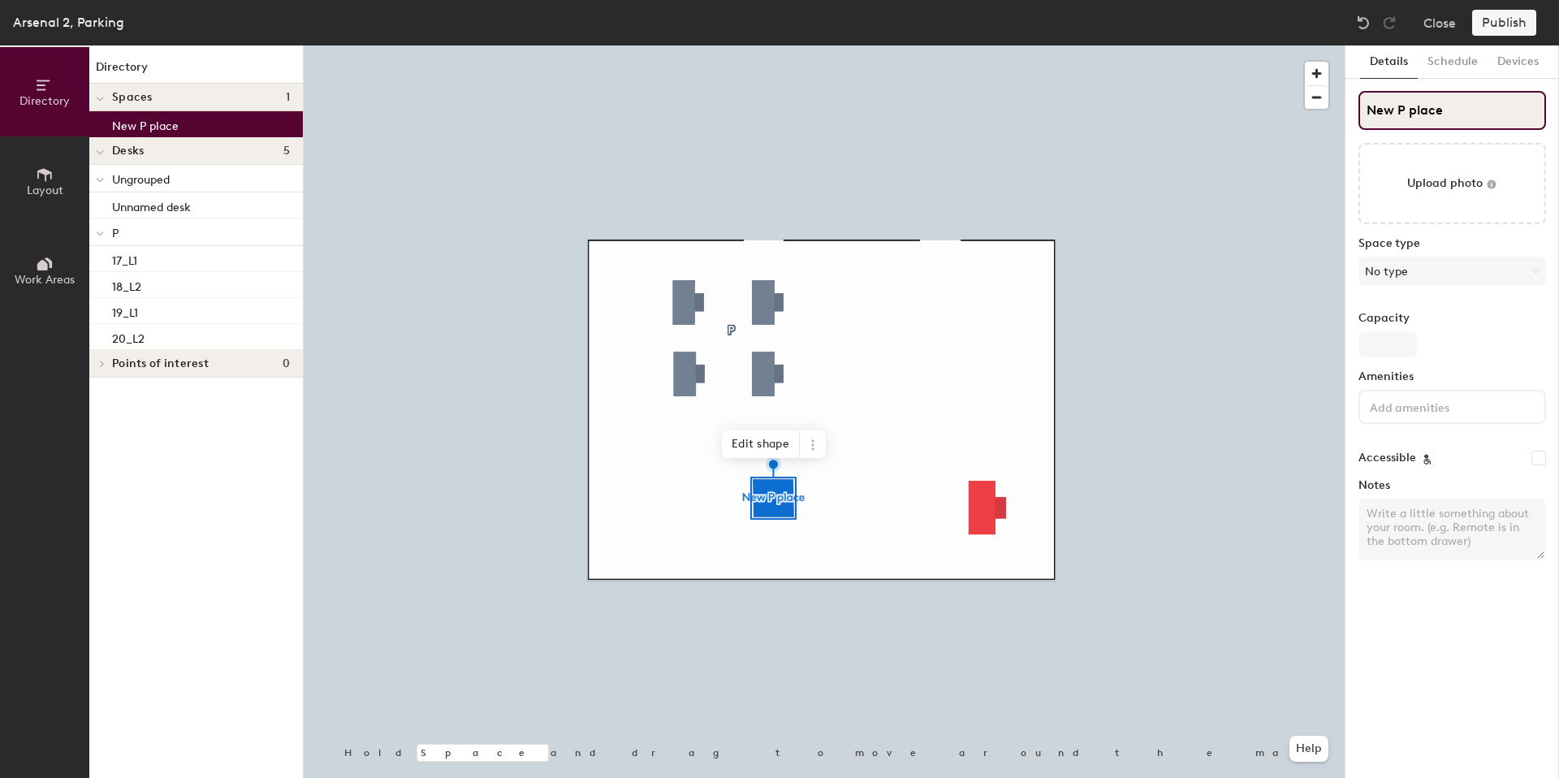
click at [1467, 104] on input "New P place" at bounding box center [1452, 110] width 188 height 39
drag, startPoint x: 1373, startPoint y: 109, endPoint x: 1320, endPoint y: 106, distance: 52.9
click at [1320, 106] on div "Directory Layout Work Areas Directory Spaces 1 New P place Desks 5 Ungrouped Un…" at bounding box center [779, 411] width 1559 height 732
type input "№13"
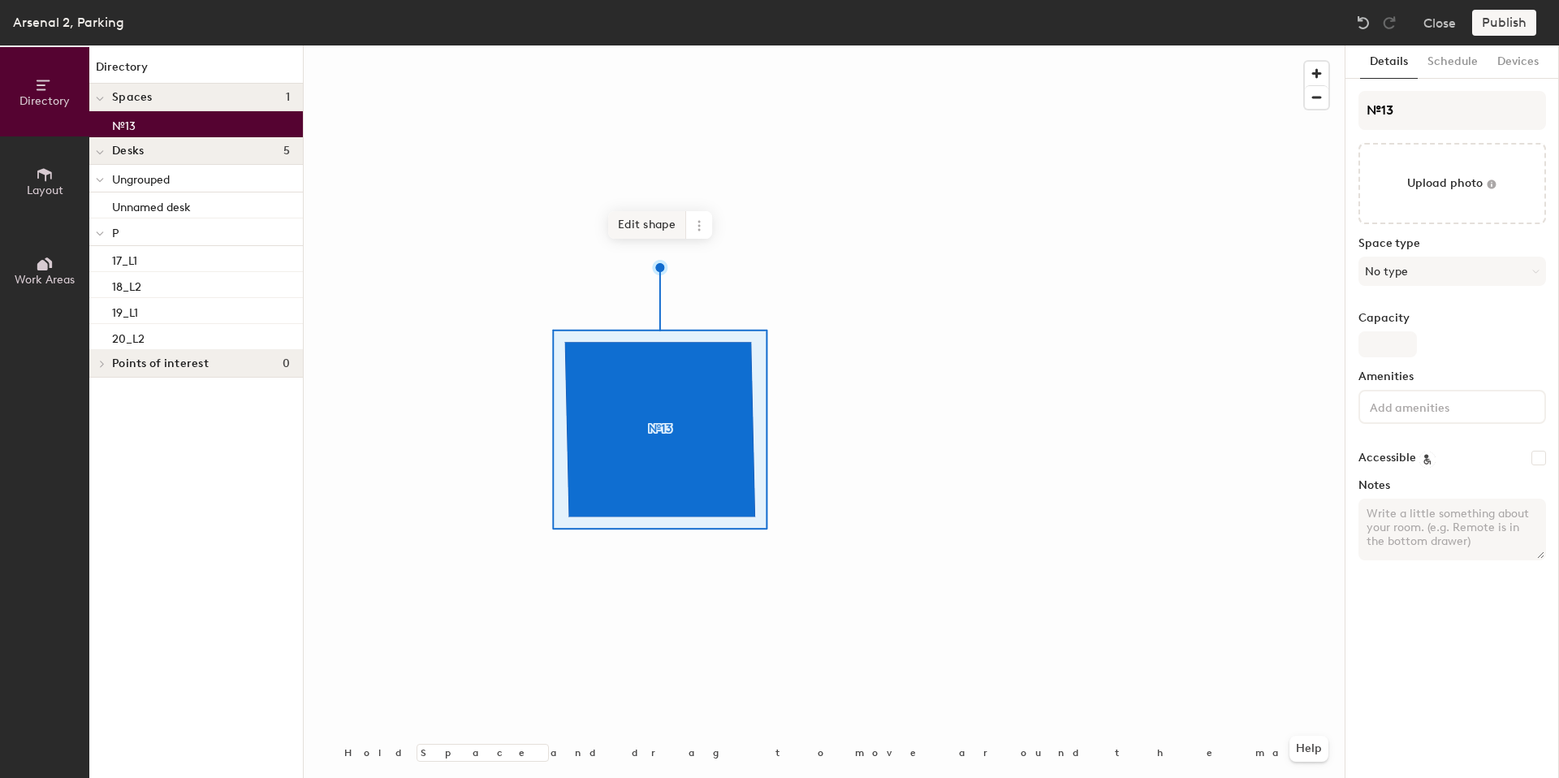
click at [635, 225] on span "Edit shape" at bounding box center [647, 225] width 78 height 28
click at [647, 221] on span "Edit shape" at bounding box center [646, 225] width 78 height 28
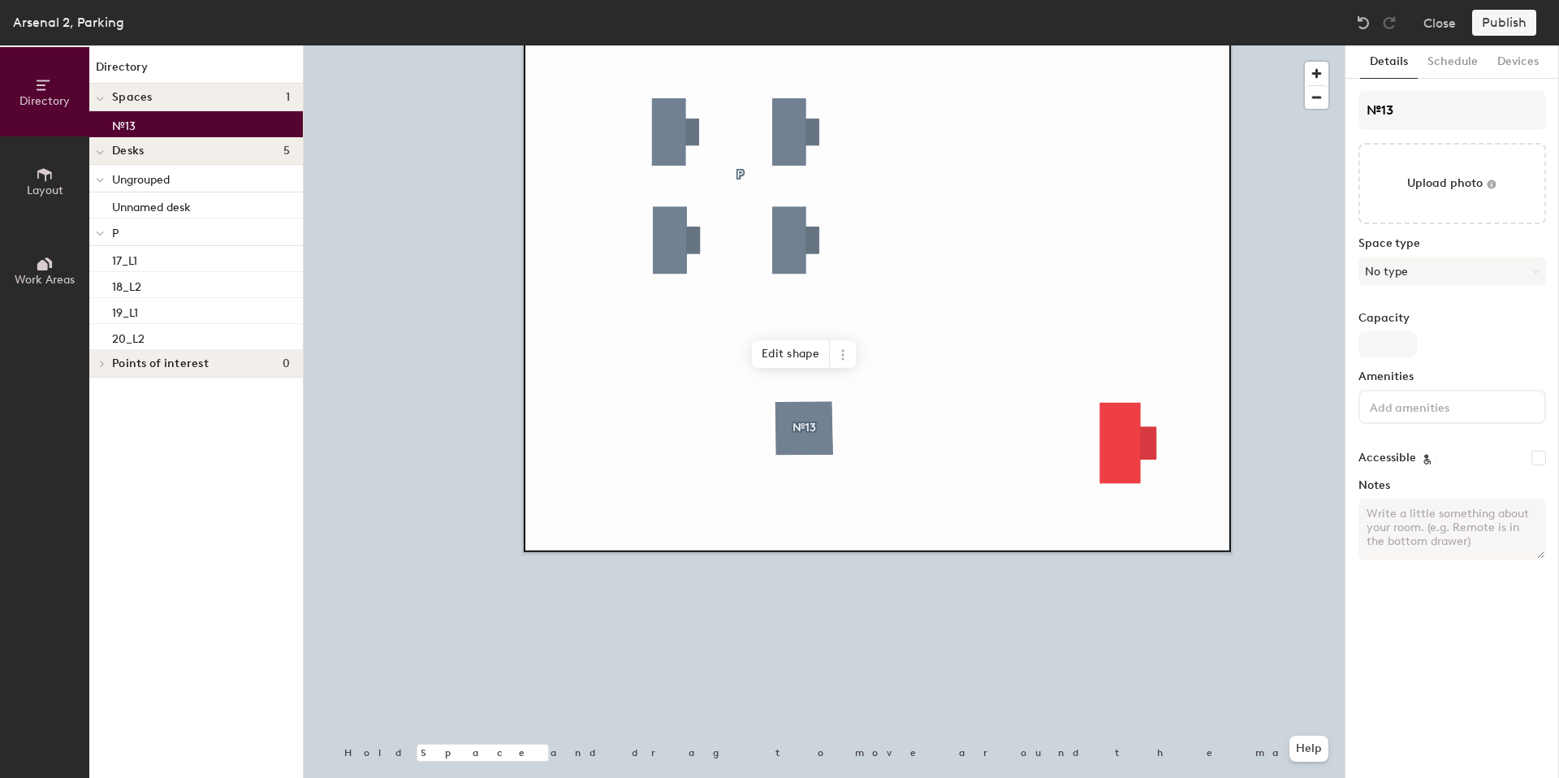
click at [974, 45] on div at bounding box center [824, 45] width 1041 height 0
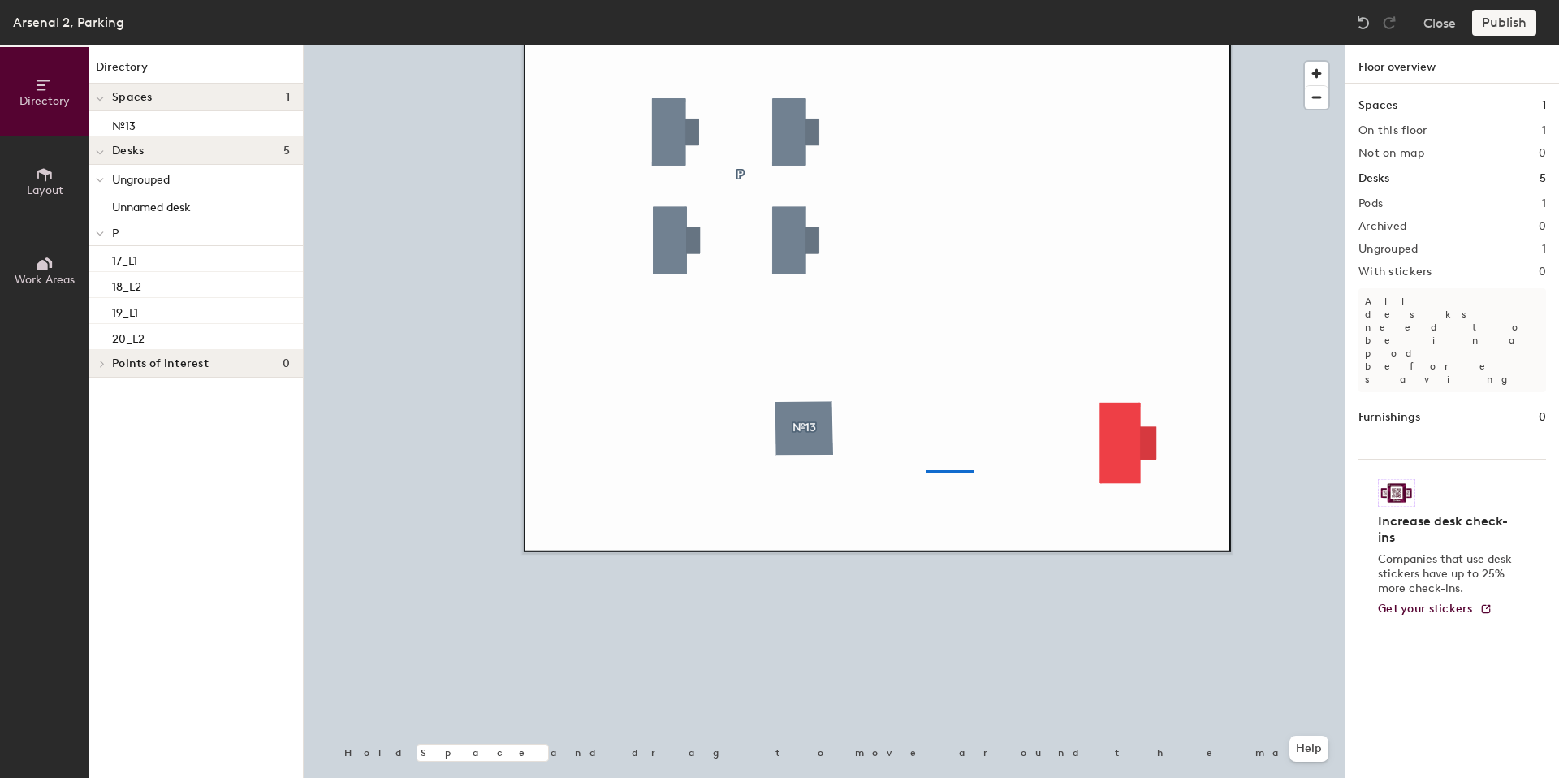
click at [932, 45] on div at bounding box center [824, 45] width 1041 height 0
click at [1145, 45] on div at bounding box center [824, 45] width 1041 height 0
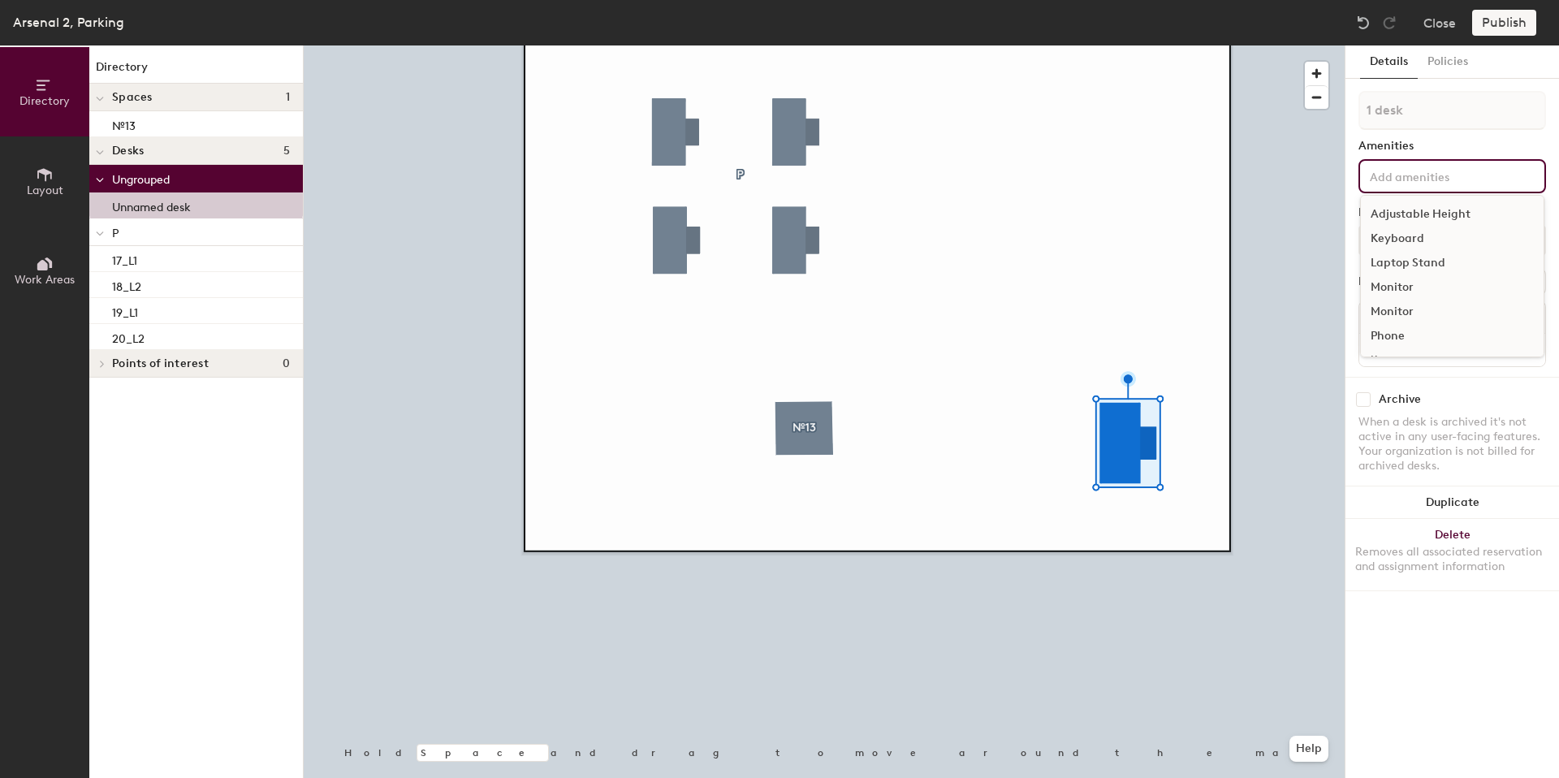
click at [1406, 175] on input at bounding box center [1439, 175] width 146 height 19
type input "№13"
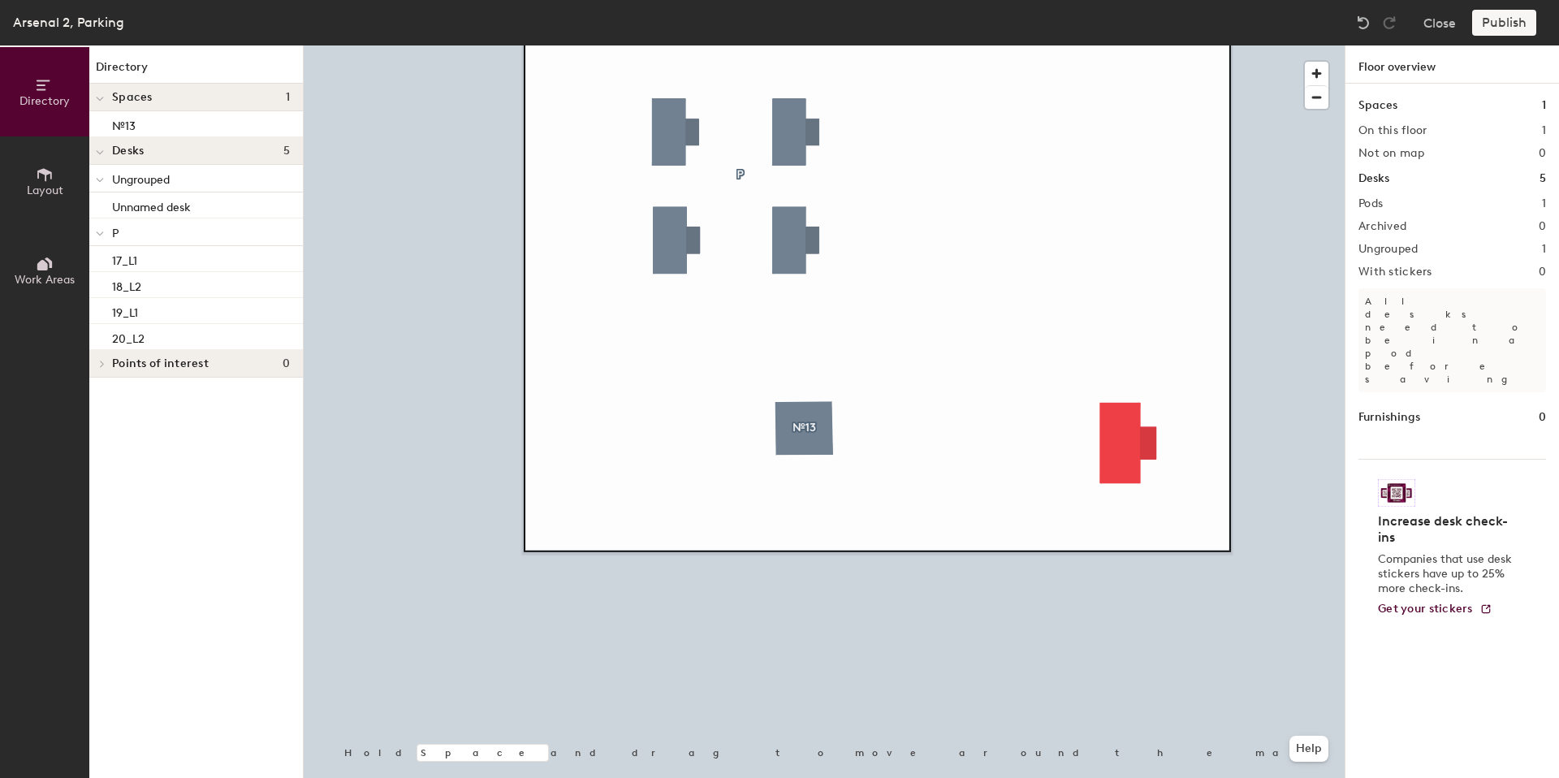
click at [1126, 45] on div at bounding box center [824, 45] width 1041 height 0
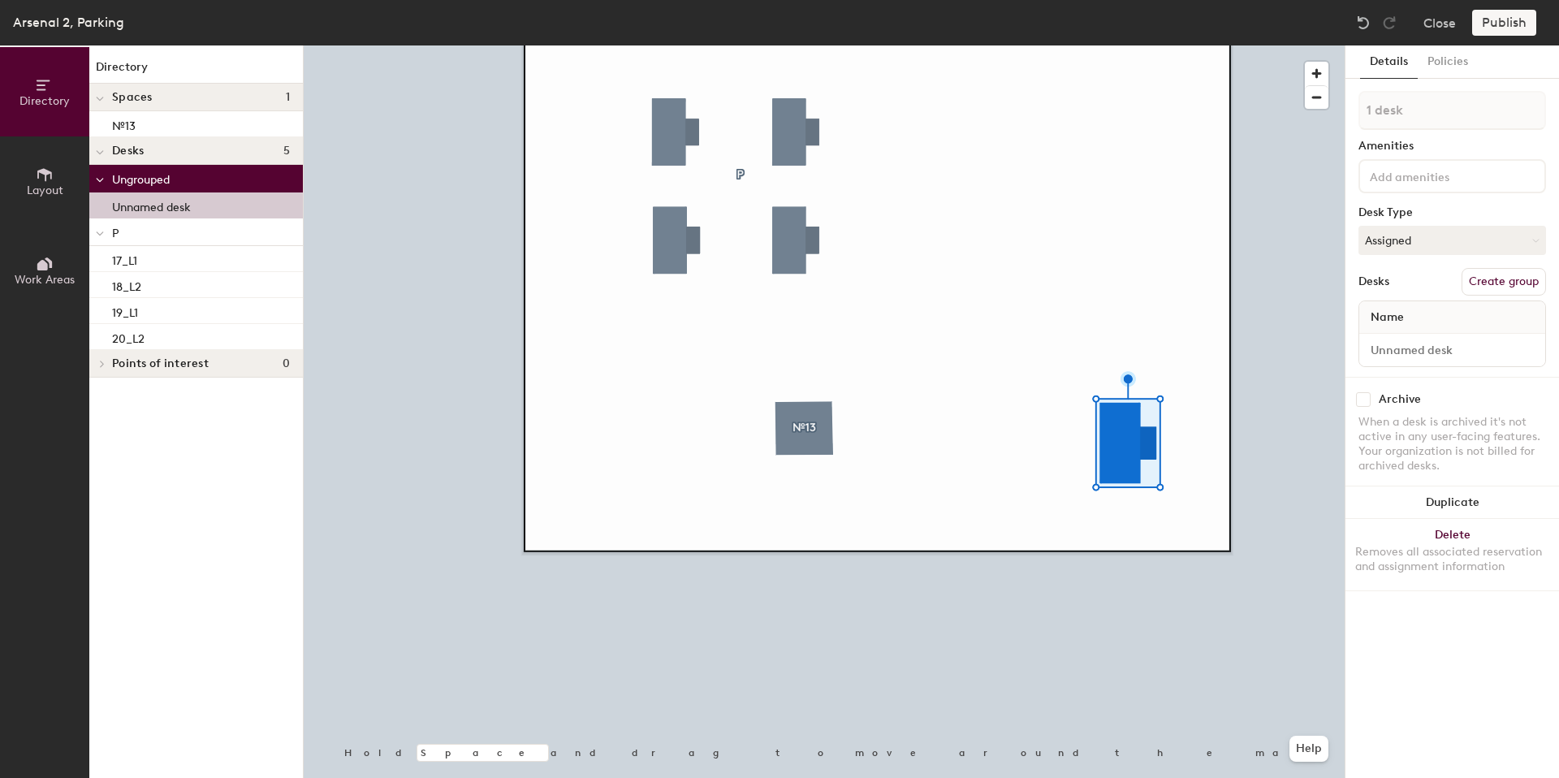
click at [136, 212] on p "Unnamed desk" at bounding box center [151, 205] width 79 height 19
click at [1405, 172] on input at bounding box center [1439, 175] width 146 height 19
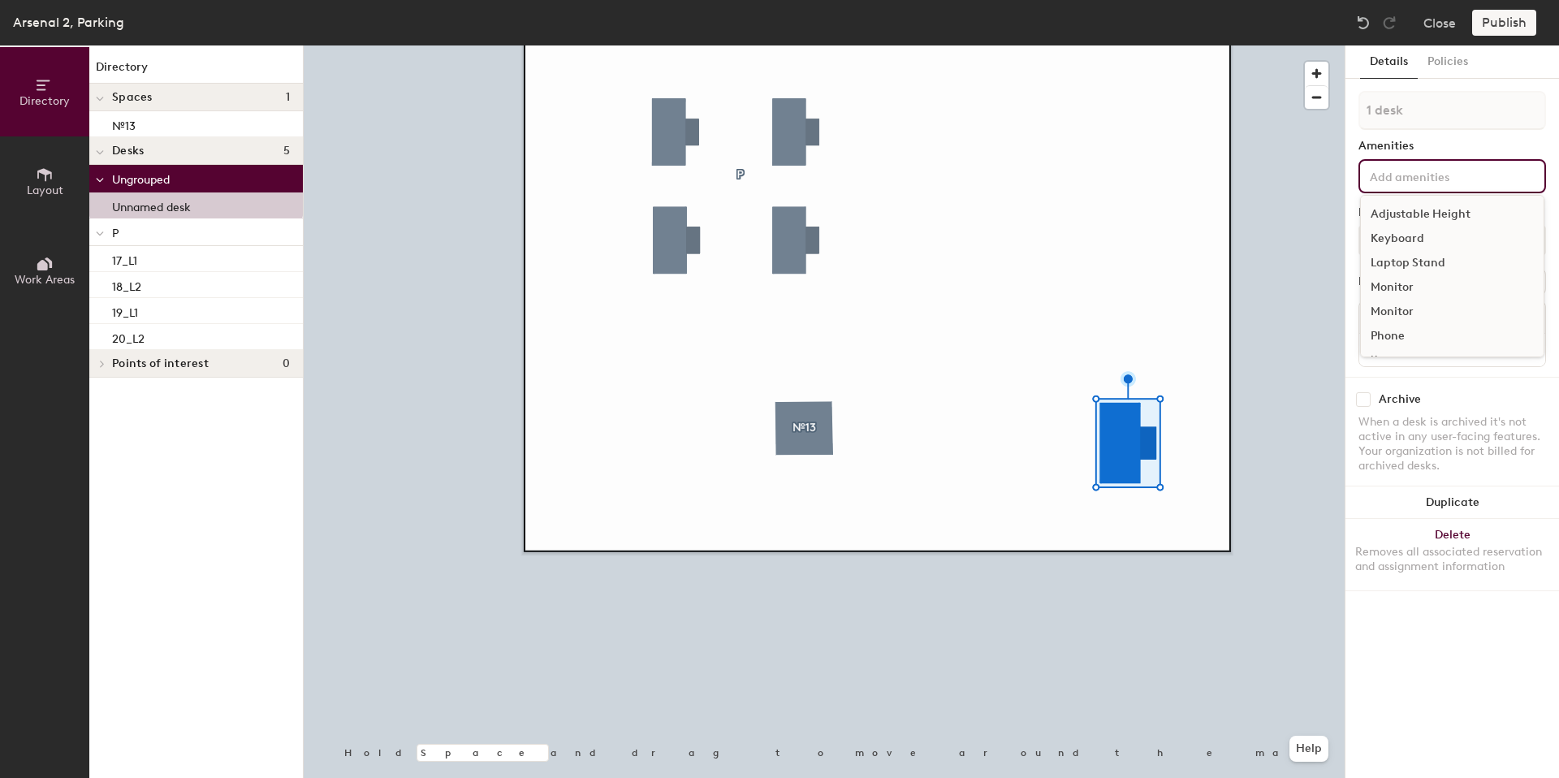
click at [1405, 172] on input at bounding box center [1439, 175] width 146 height 19
click at [1013, 45] on div at bounding box center [824, 45] width 1041 height 0
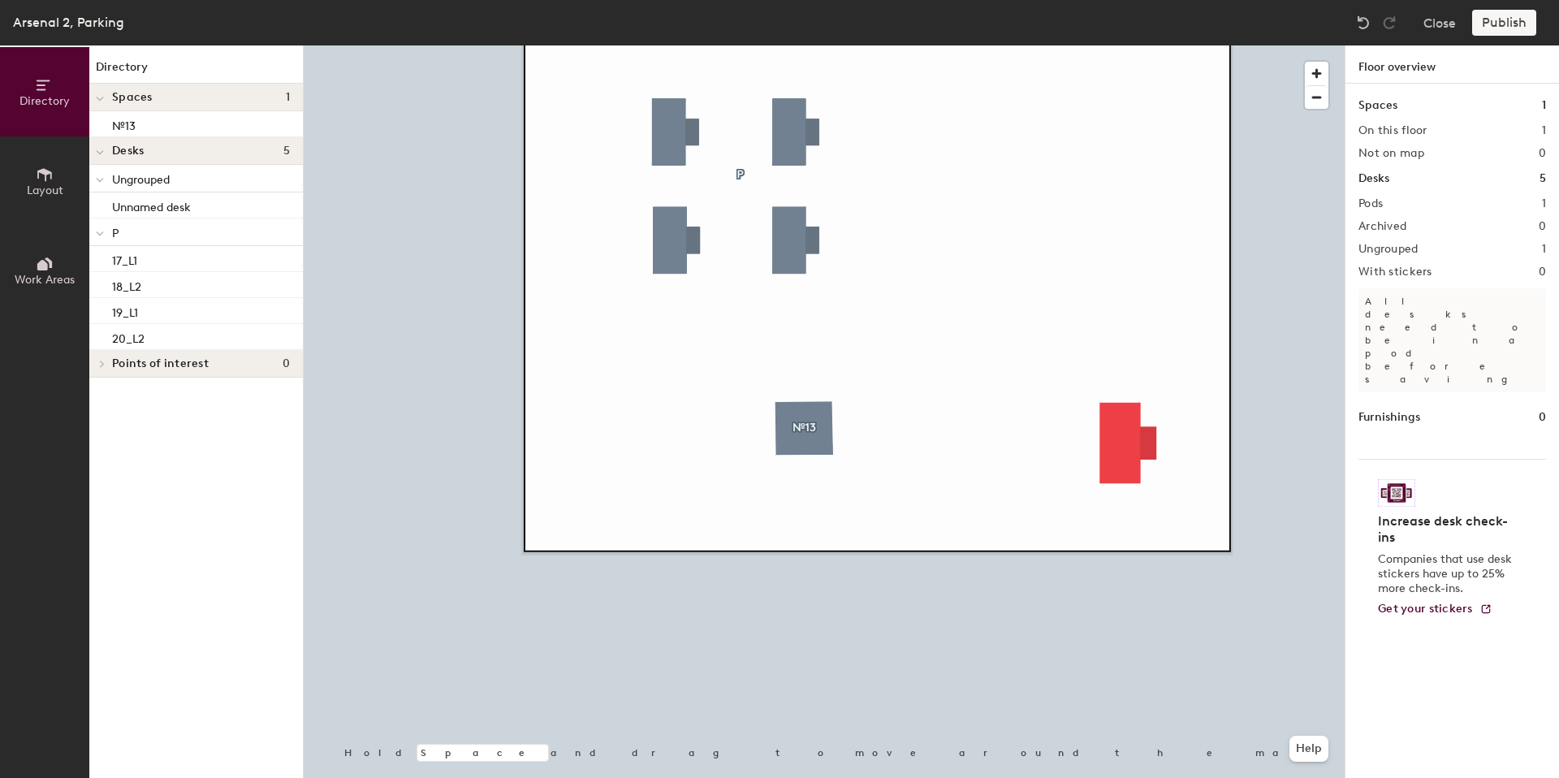
click at [1098, 45] on div at bounding box center [824, 45] width 1041 height 0
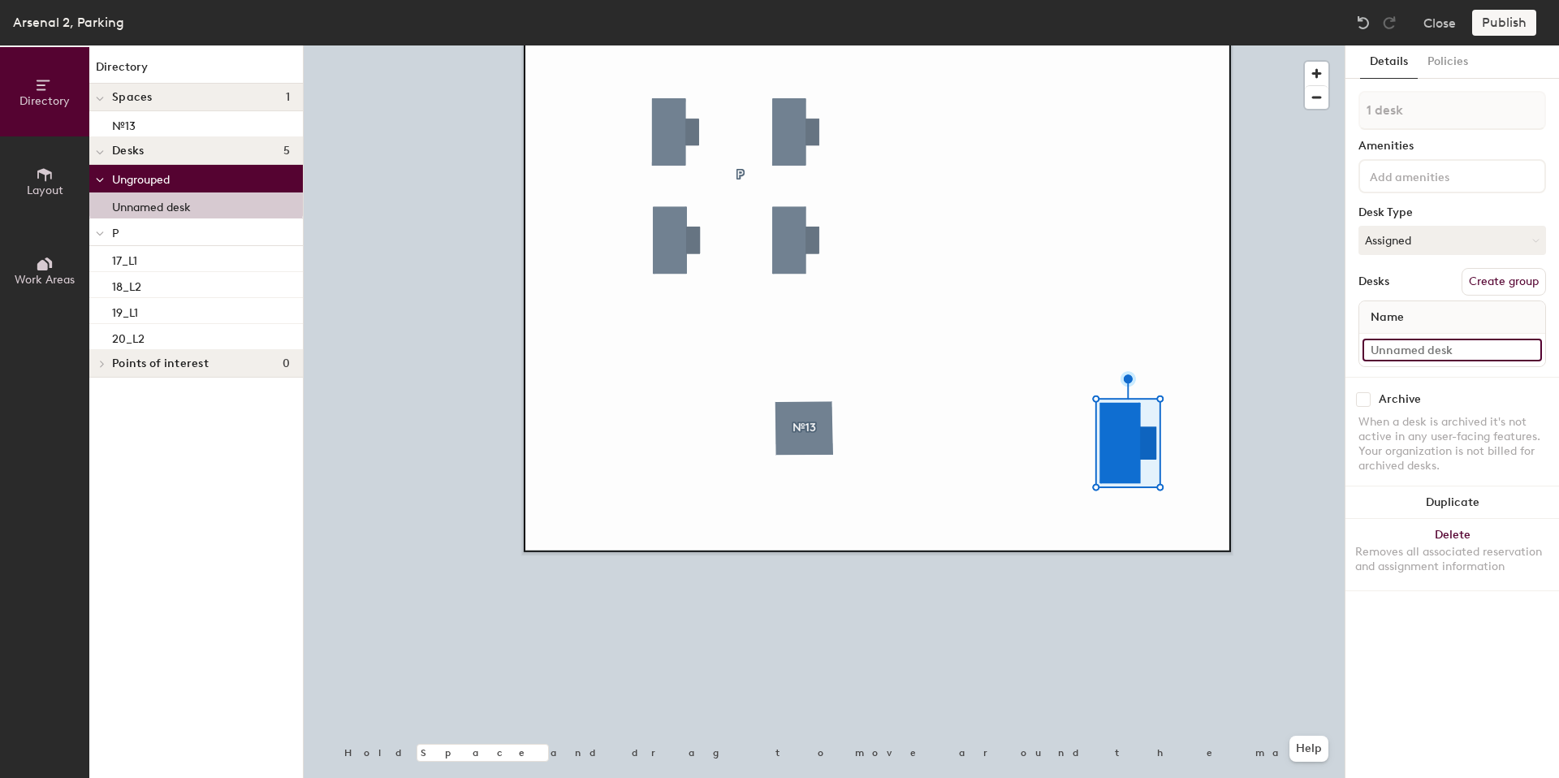
click at [1440, 351] on input at bounding box center [1451, 350] width 179 height 23
type input "№13"
click at [1397, 437] on div "When a desk is archived it's not active in any user-facing features. Your organ…" at bounding box center [1452, 444] width 188 height 58
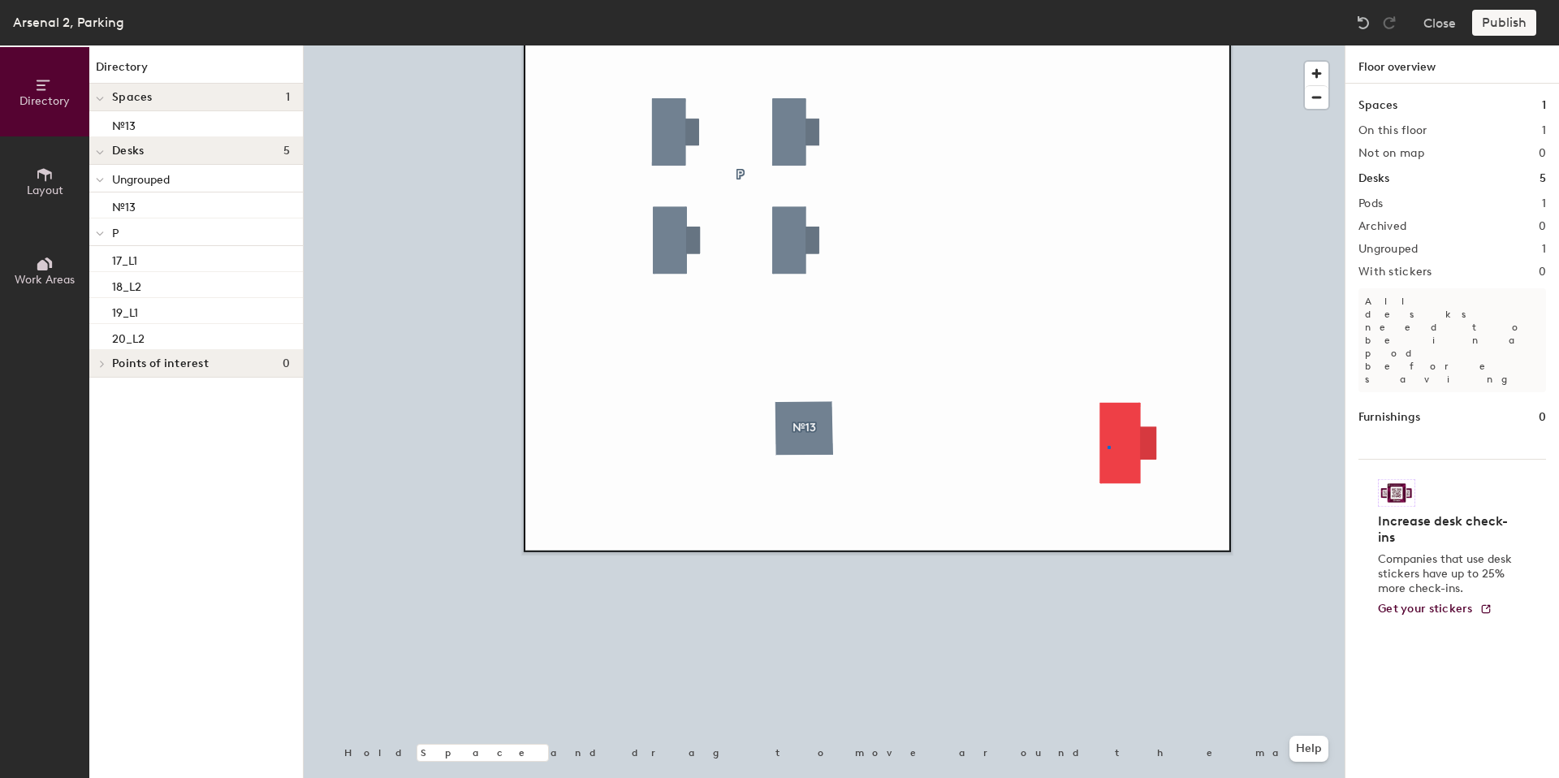
click at [1107, 45] on div at bounding box center [824, 45] width 1041 height 0
click at [1121, 45] on div at bounding box center [824, 45] width 1041 height 0
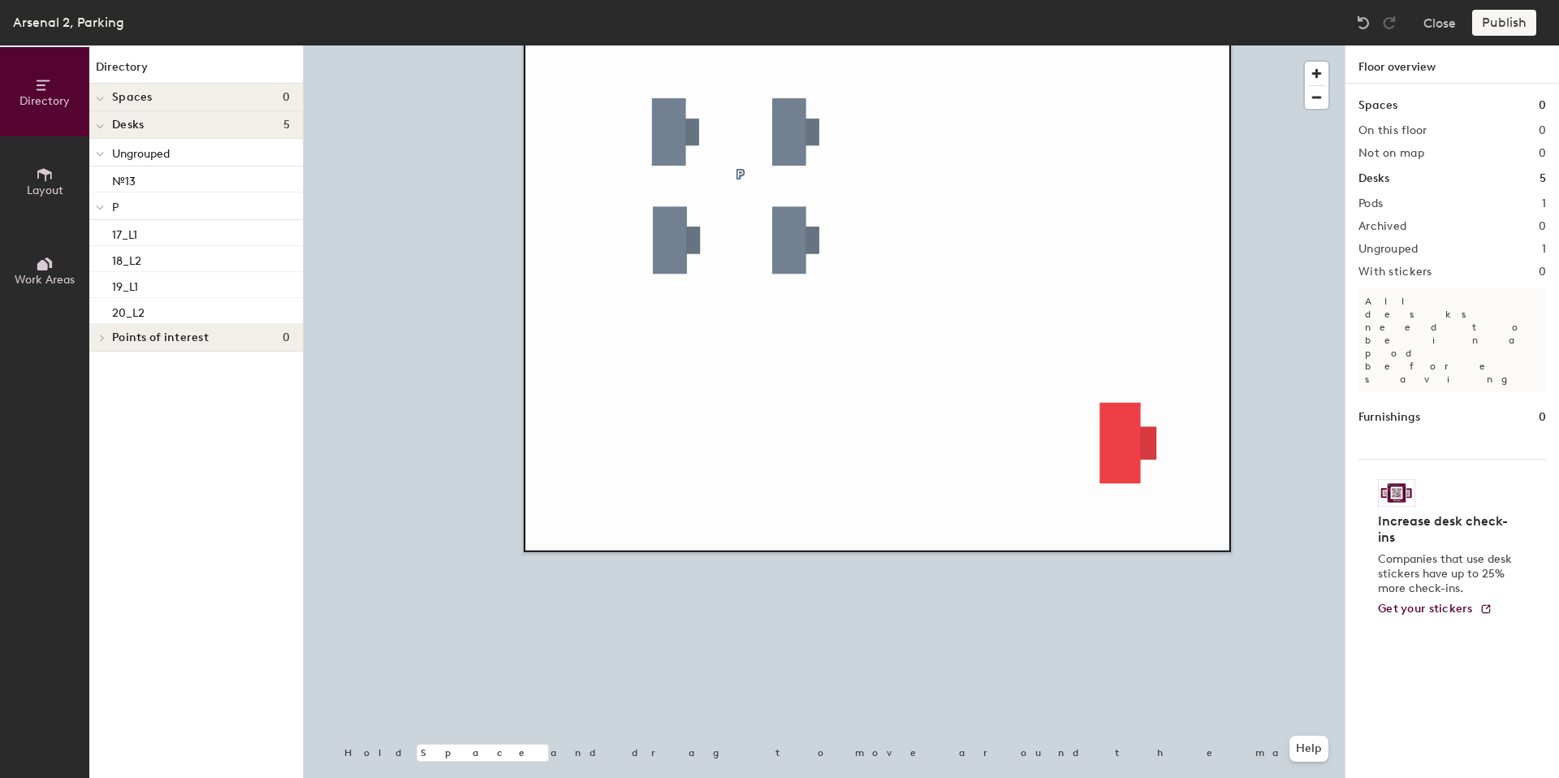
click at [918, 45] on div at bounding box center [824, 45] width 1041 height 0
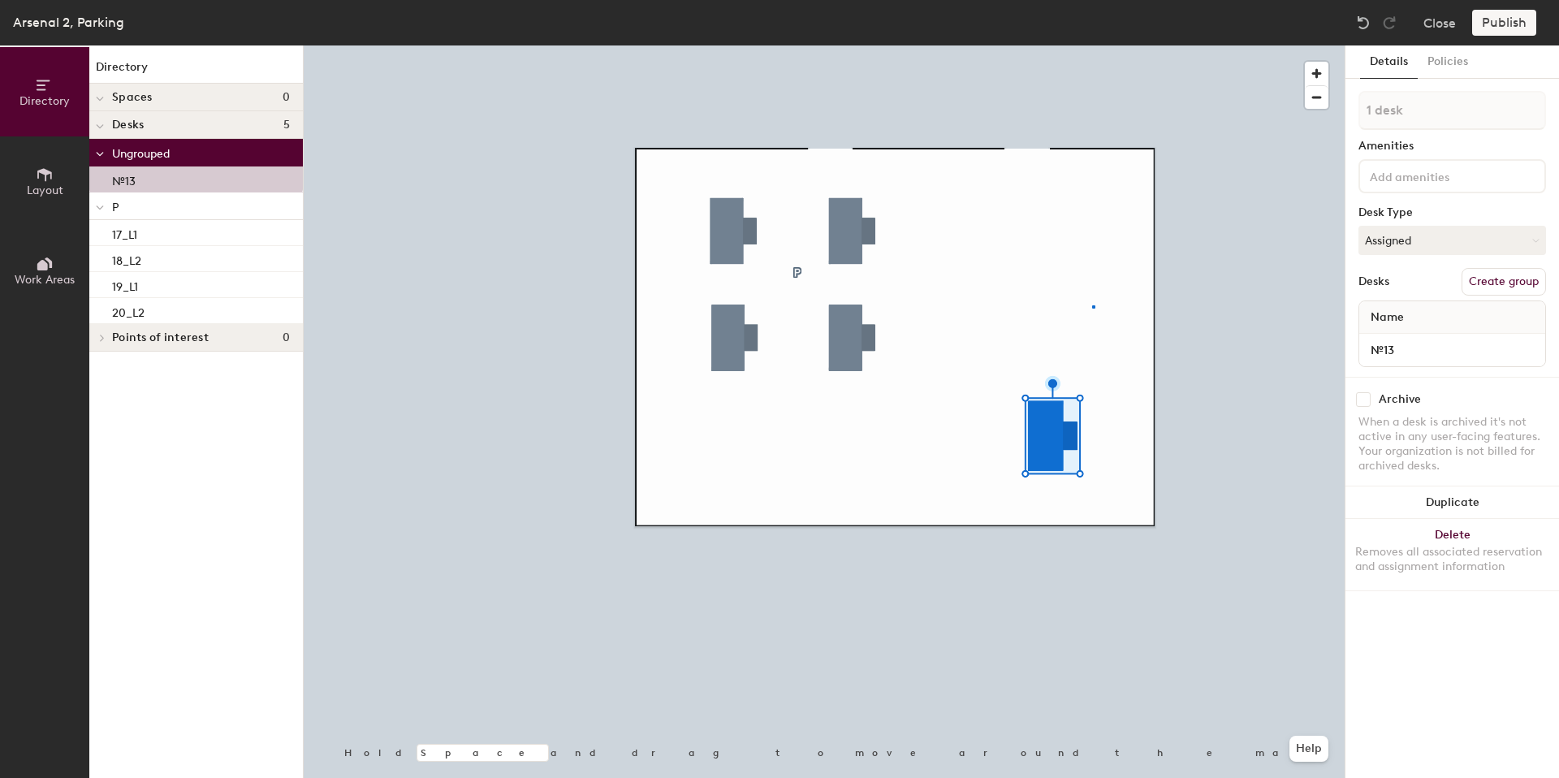
click at [1092, 45] on div at bounding box center [824, 45] width 1041 height 0
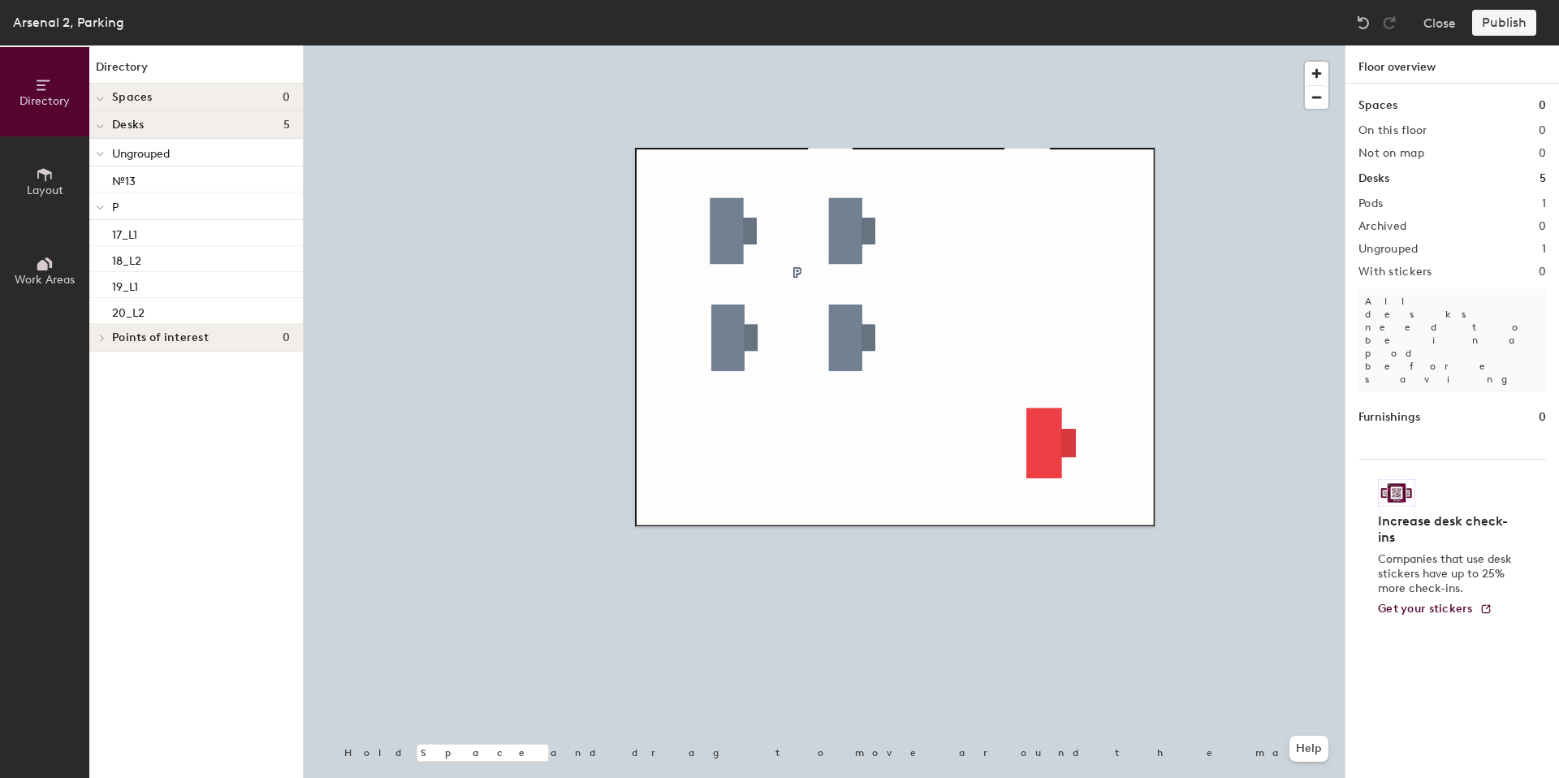
click at [1042, 45] on div at bounding box center [824, 45] width 1041 height 0
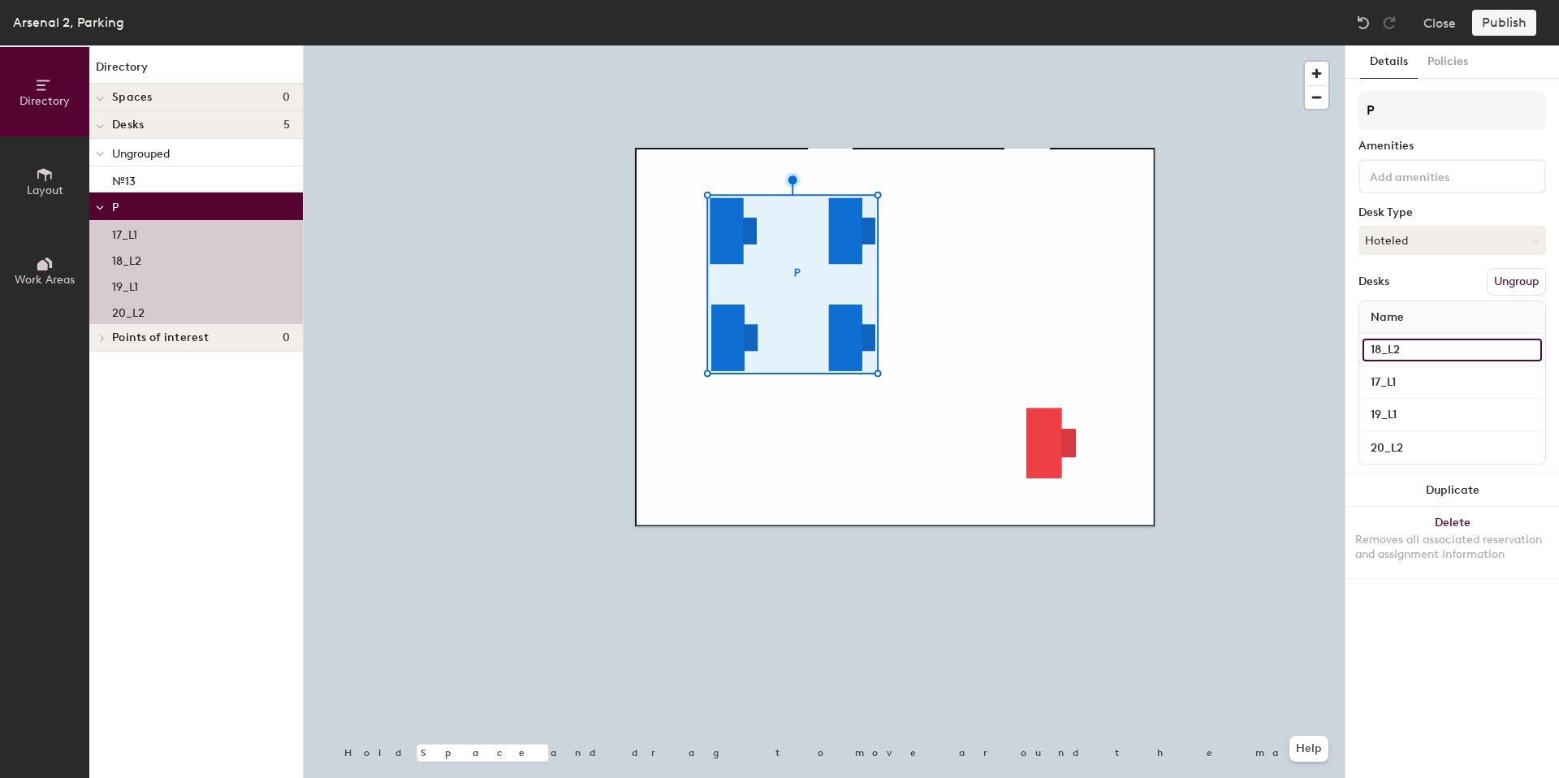
click at [1418, 352] on input "18_L2" at bounding box center [1451, 350] width 179 height 23
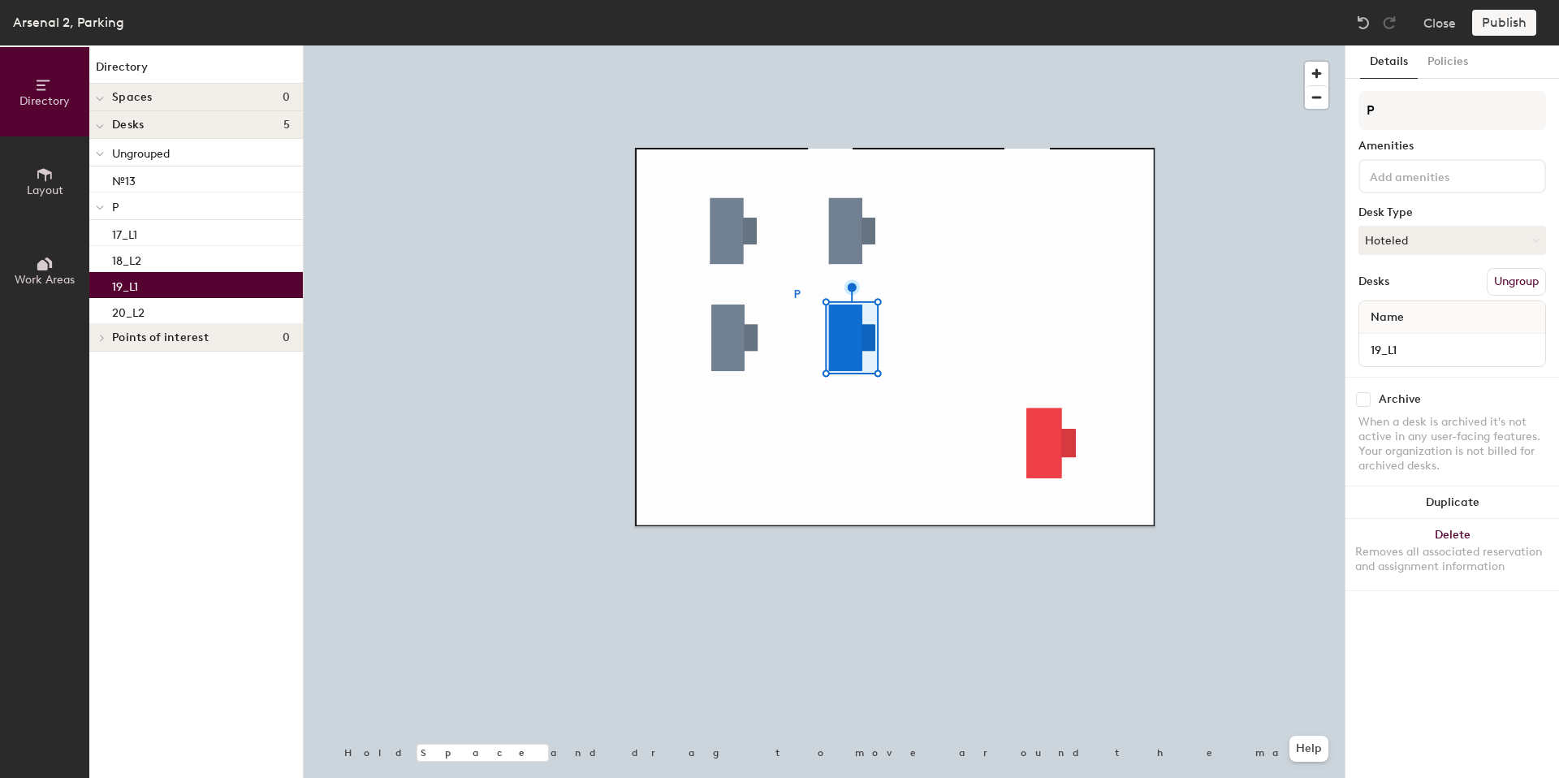
click at [1043, 45] on div at bounding box center [824, 45] width 1041 height 0
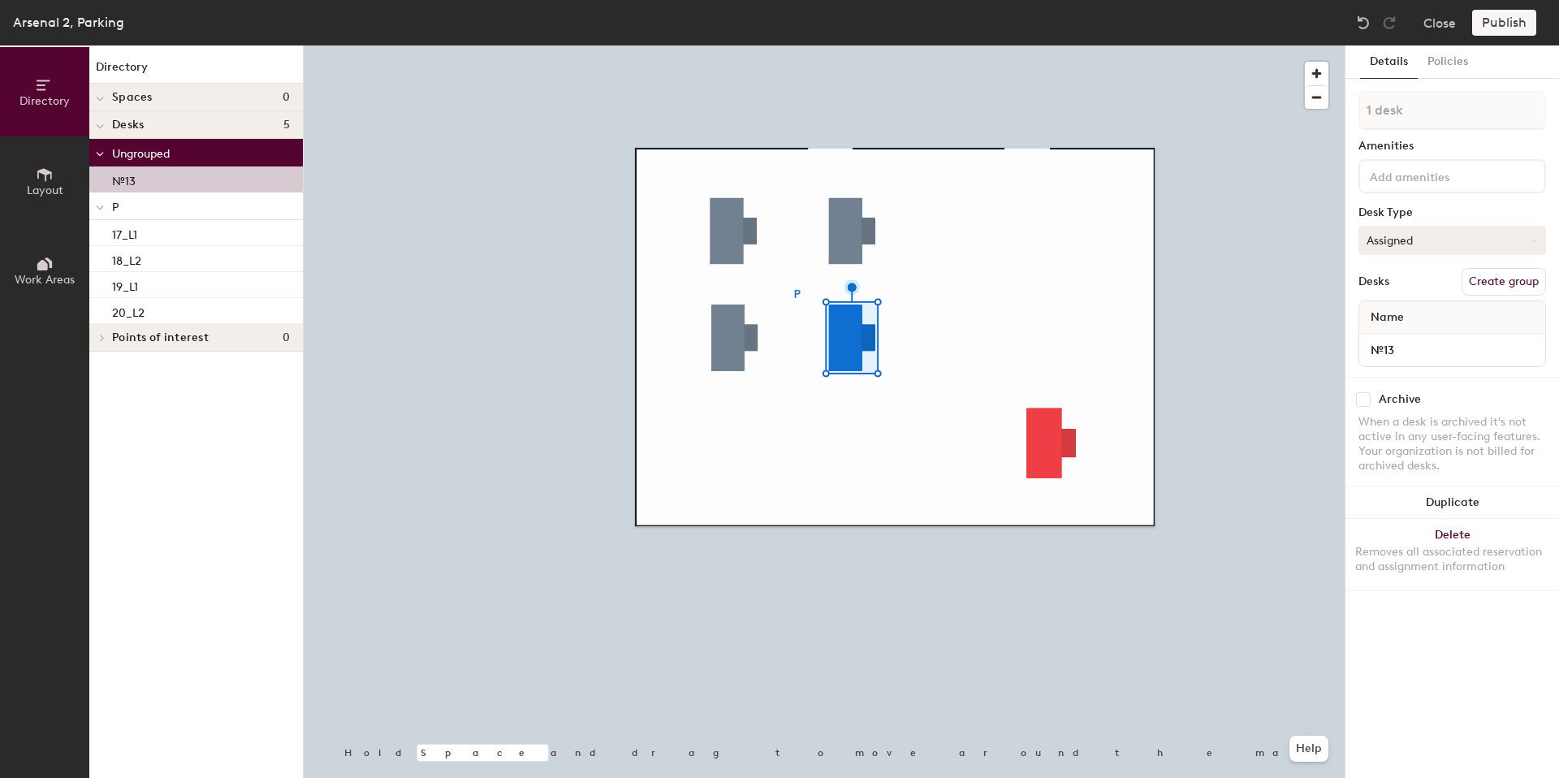
click at [1391, 243] on button "Assigned" at bounding box center [1452, 240] width 188 height 29
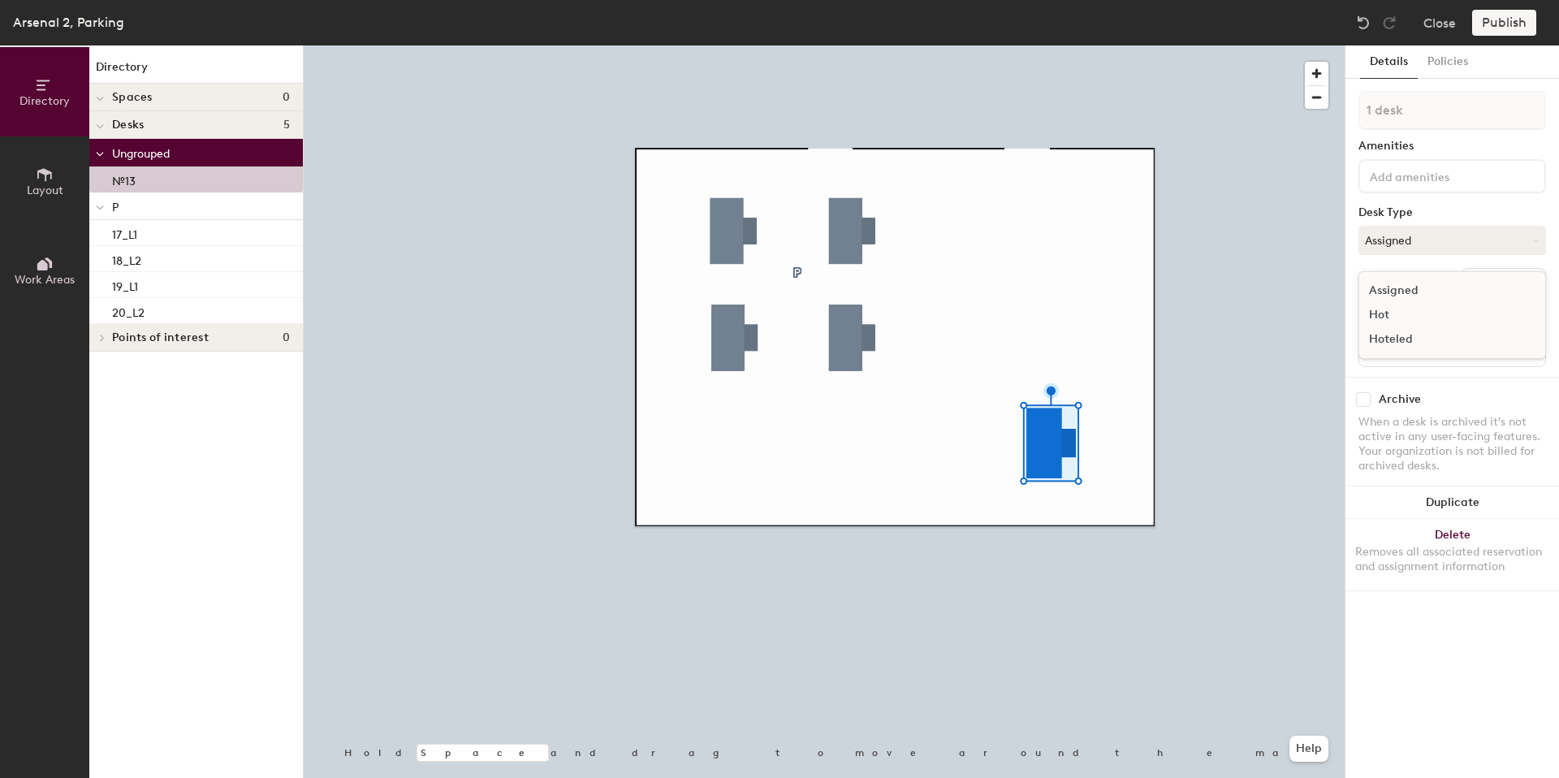
click at [1395, 338] on div "Hoteled" at bounding box center [1440, 339] width 162 height 24
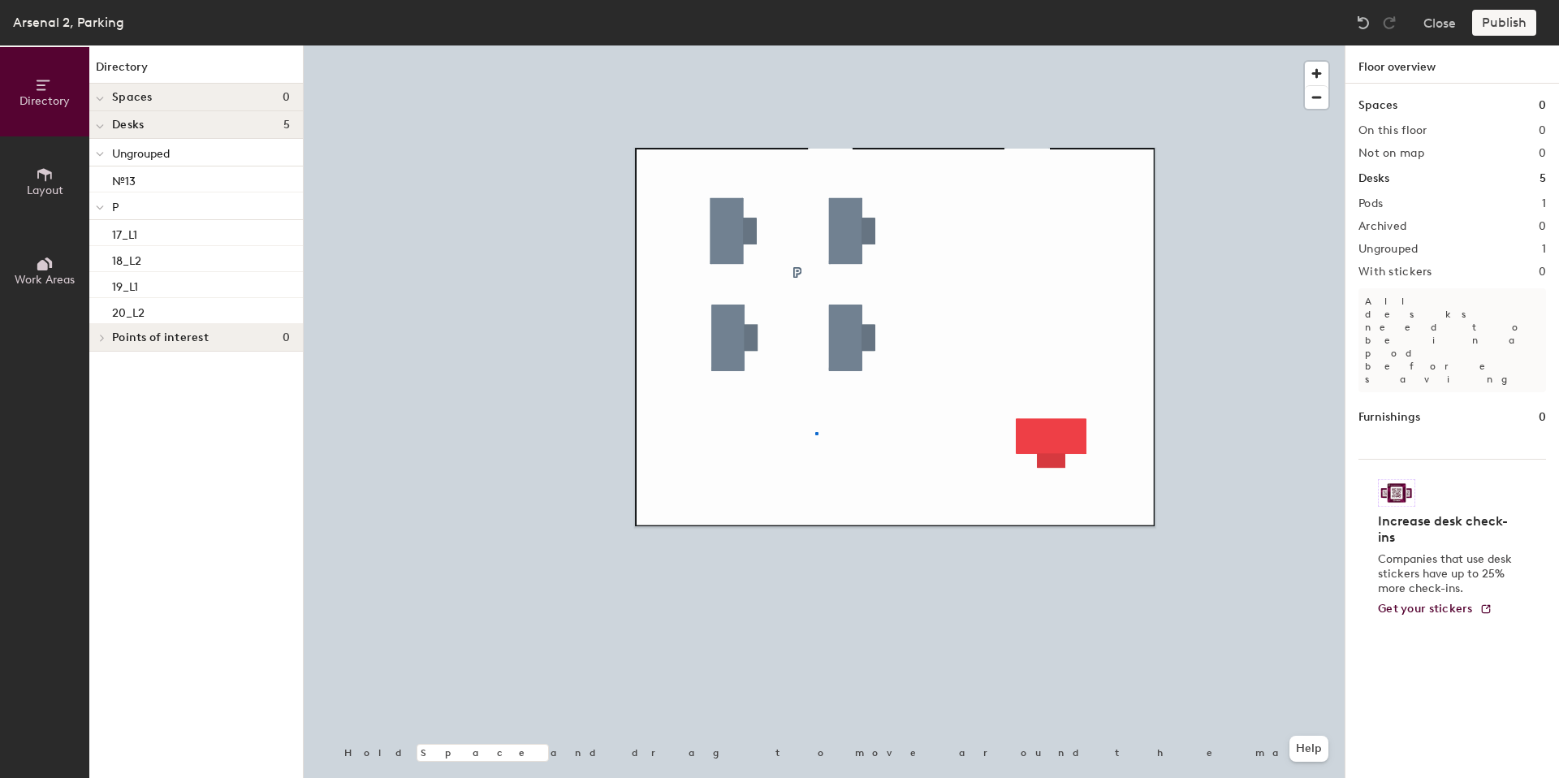
click at [814, 45] on div at bounding box center [824, 45] width 1041 height 0
click at [1053, 45] on div at bounding box center [824, 45] width 1041 height 0
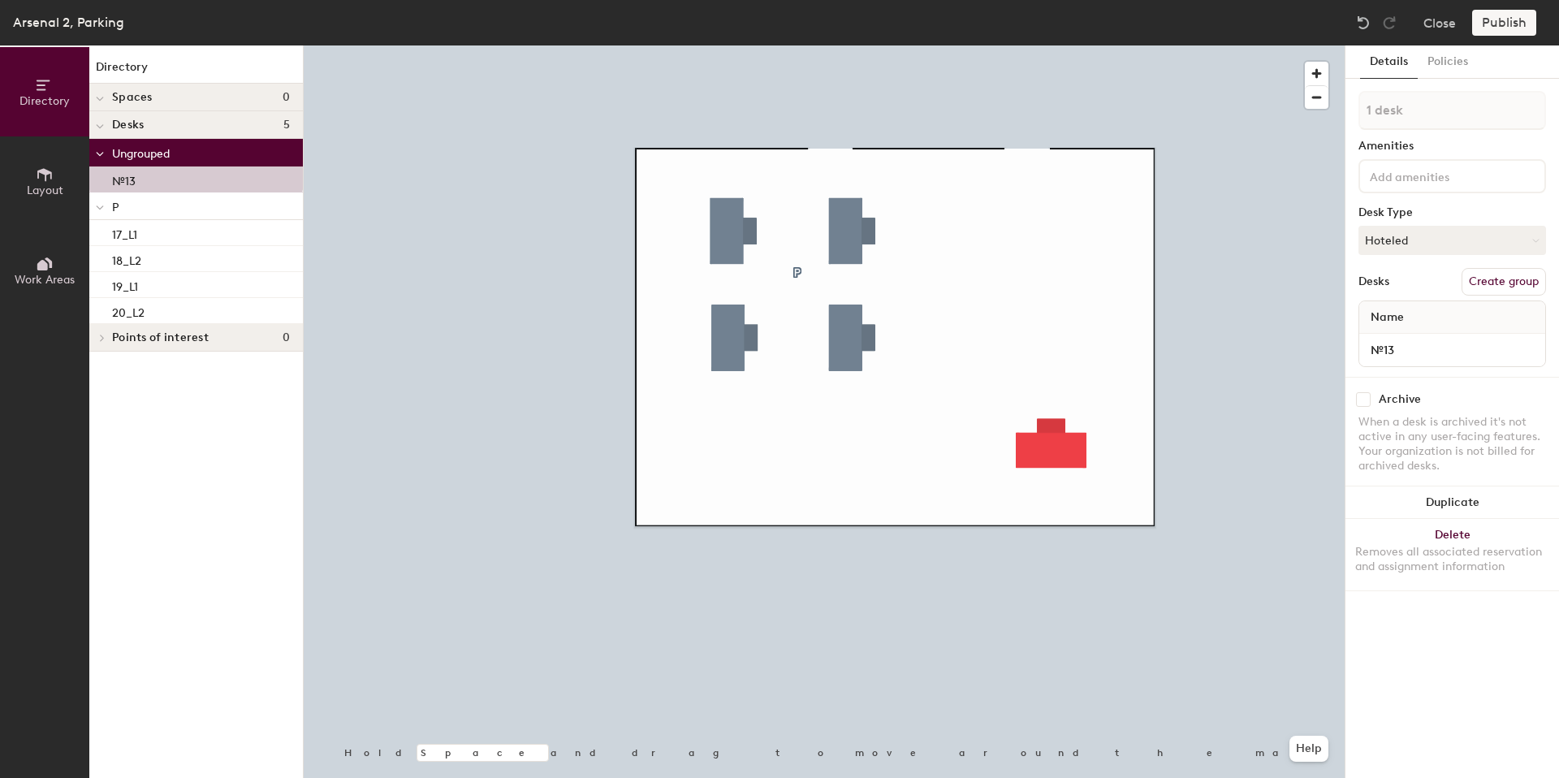
click at [1266, 45] on div at bounding box center [824, 45] width 1041 height 0
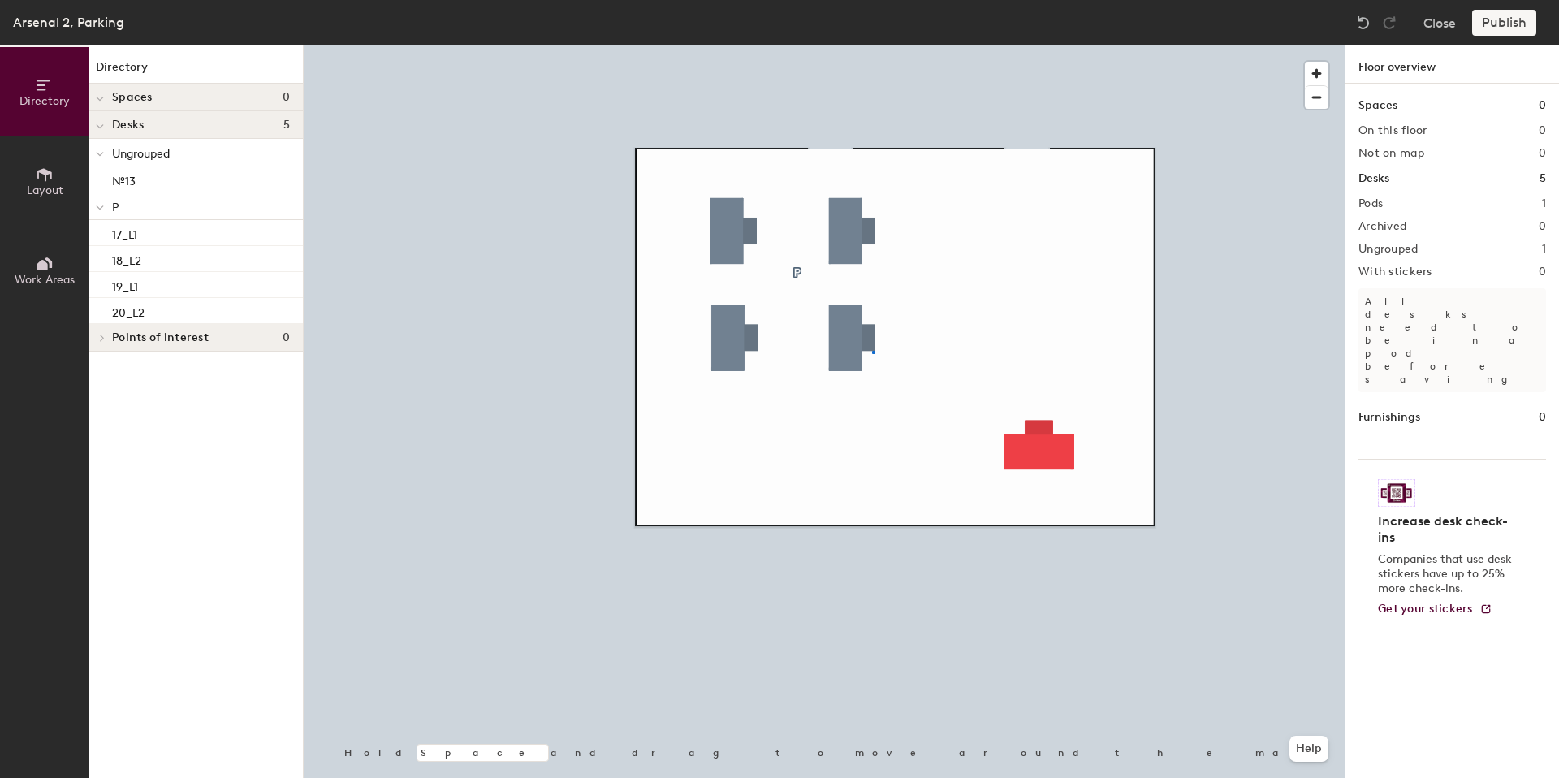
click at [866, 45] on div at bounding box center [824, 45] width 1041 height 0
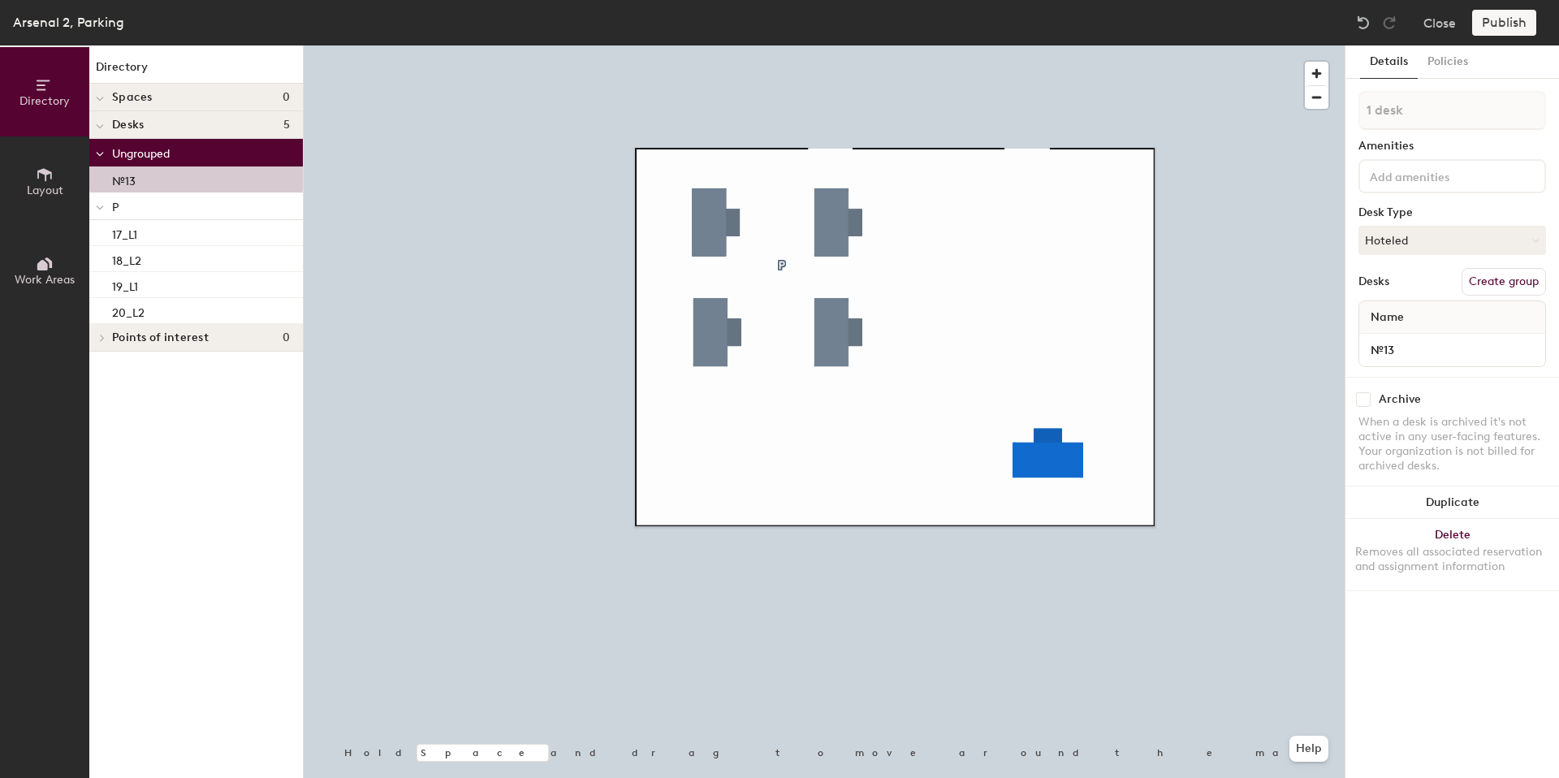
click at [1237, 45] on div at bounding box center [824, 45] width 1041 height 0
click at [1503, 24] on div "Publish" at bounding box center [1509, 23] width 74 height 26
click at [1090, 45] on div at bounding box center [824, 45] width 1041 height 0
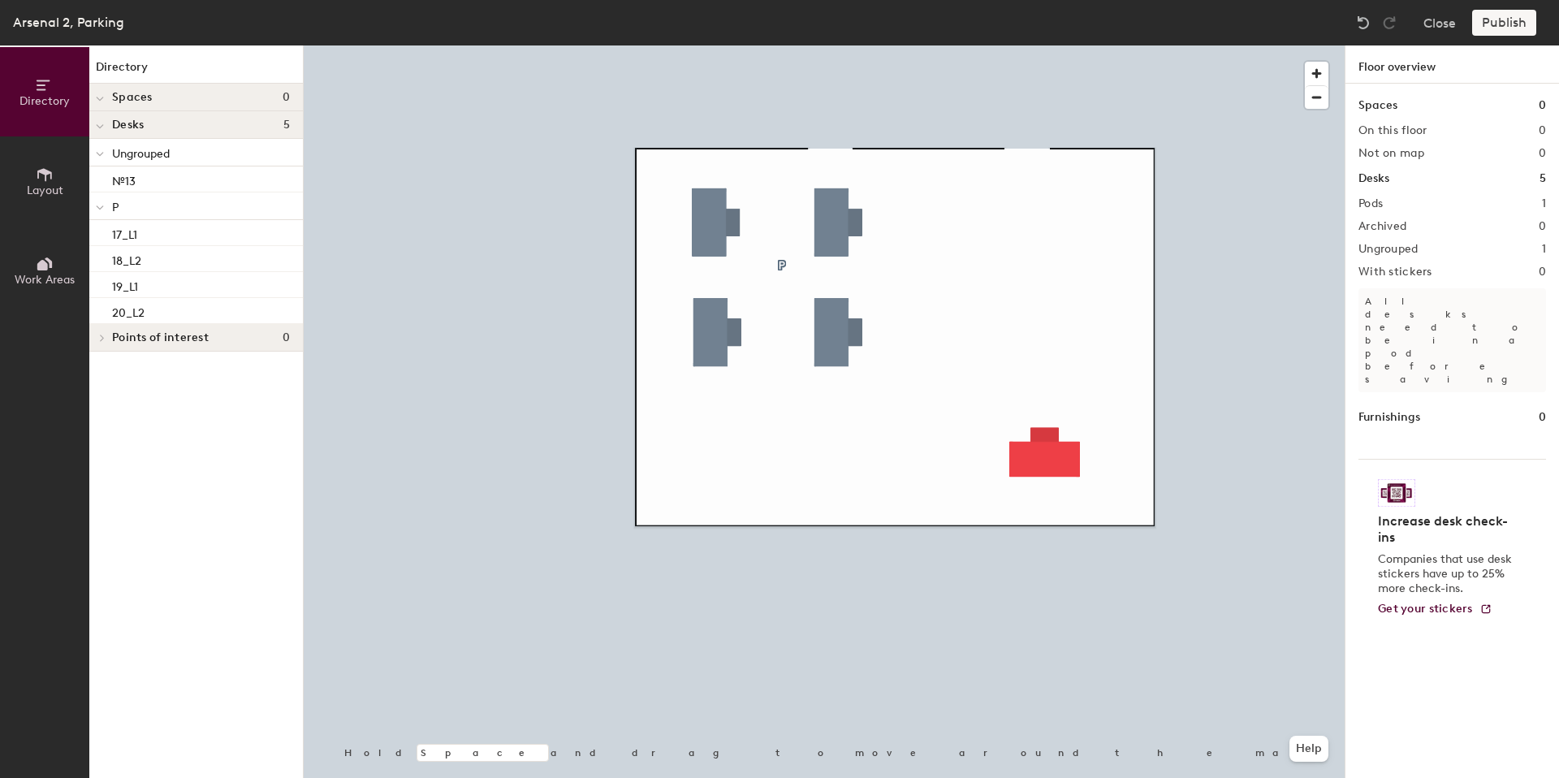
click at [1492, 27] on div "Publish" at bounding box center [1509, 23] width 74 height 26
click at [1370, 201] on h2 "Pods" at bounding box center [1370, 203] width 24 height 13
click at [148, 157] on span "Ungrouped" at bounding box center [141, 154] width 58 height 14
click at [149, 155] on span "Ungrouped" at bounding box center [141, 154] width 58 height 14
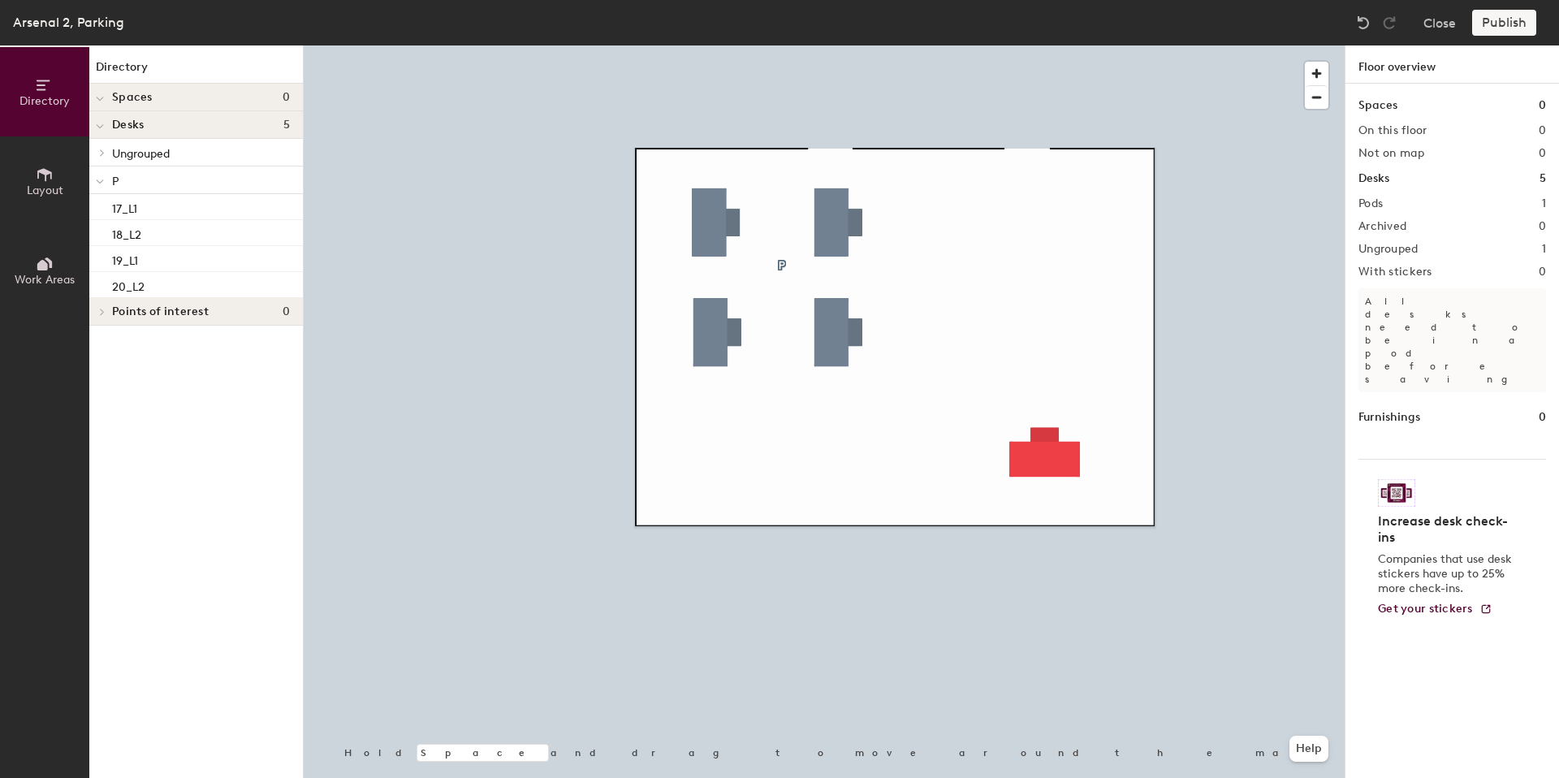
click at [149, 155] on span "Ungrouped" at bounding box center [141, 154] width 58 height 14
click at [153, 154] on span "Ungrouped" at bounding box center [141, 154] width 58 height 14
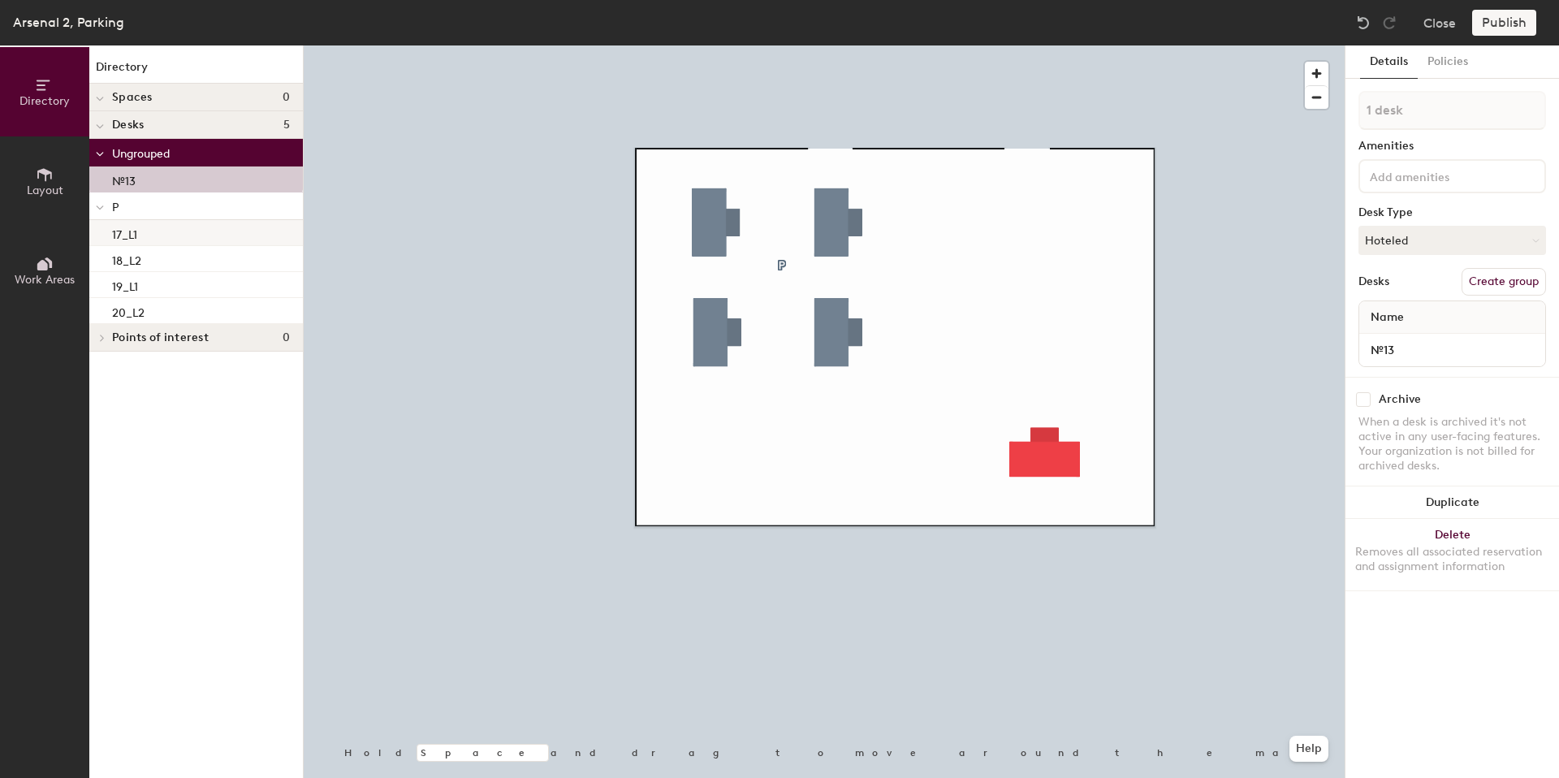
click at [977, 45] on div at bounding box center [824, 45] width 1041 height 0
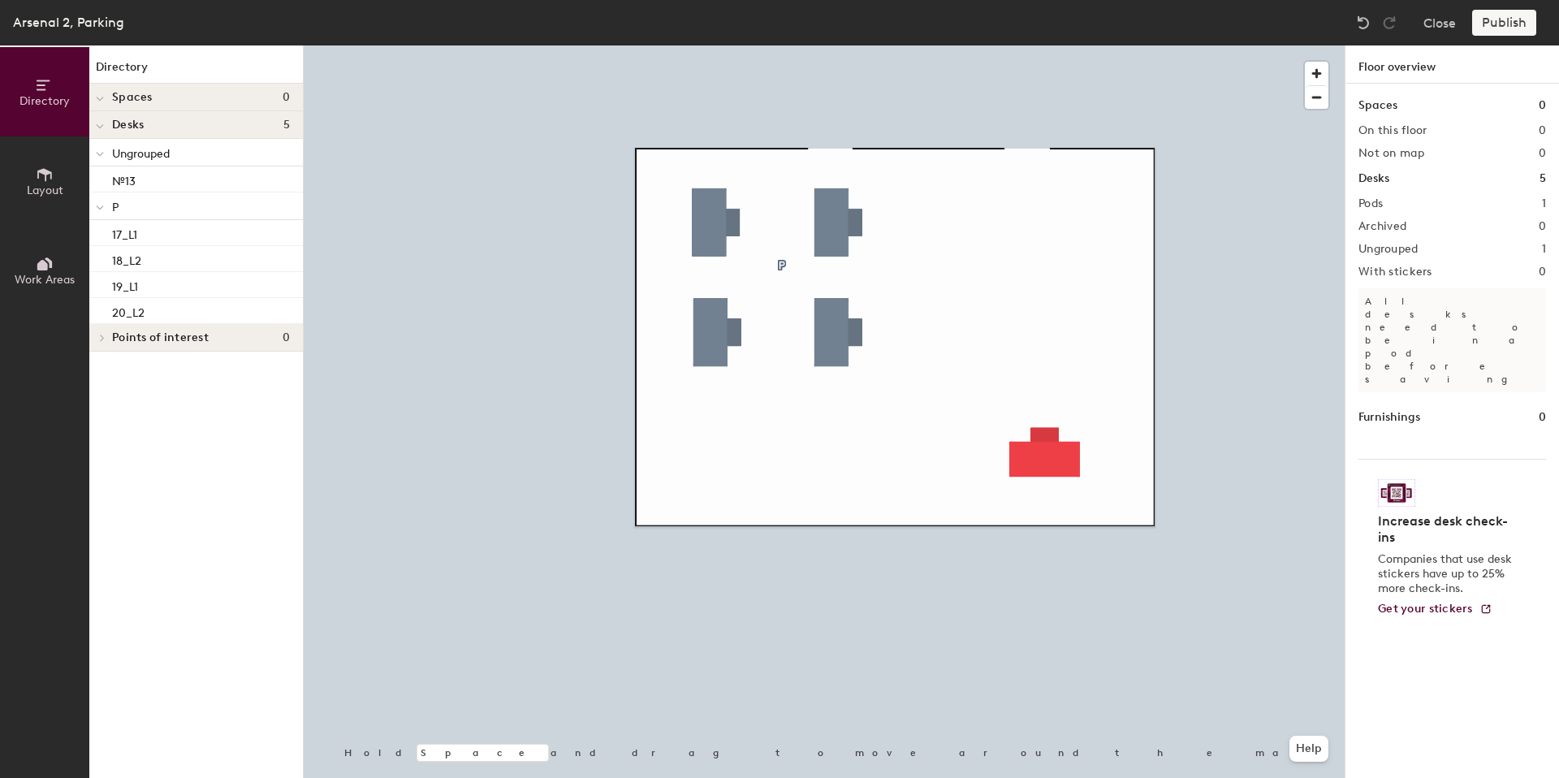
click at [1406, 255] on h2 "Ungrouped" at bounding box center [1388, 249] width 60 height 13
click at [1483, 27] on div "Publish" at bounding box center [1509, 23] width 74 height 26
click at [1494, 26] on div "Publish" at bounding box center [1509, 23] width 74 height 26
click at [1374, 208] on h2 "Pods" at bounding box center [1370, 203] width 24 height 13
click at [1034, 45] on div at bounding box center [824, 45] width 1041 height 0
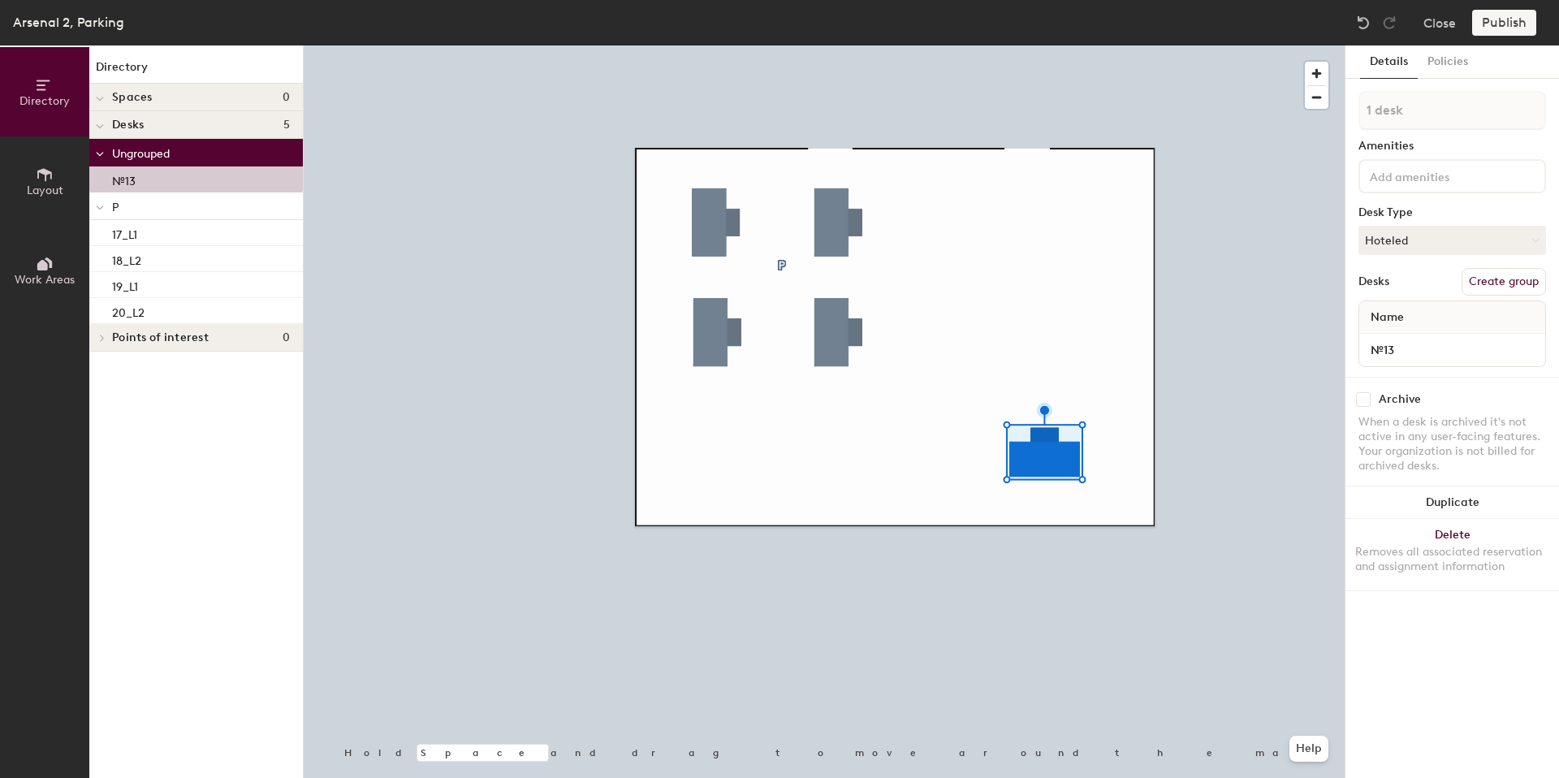
click at [1485, 286] on button "Create group" at bounding box center [1503, 282] width 84 height 28
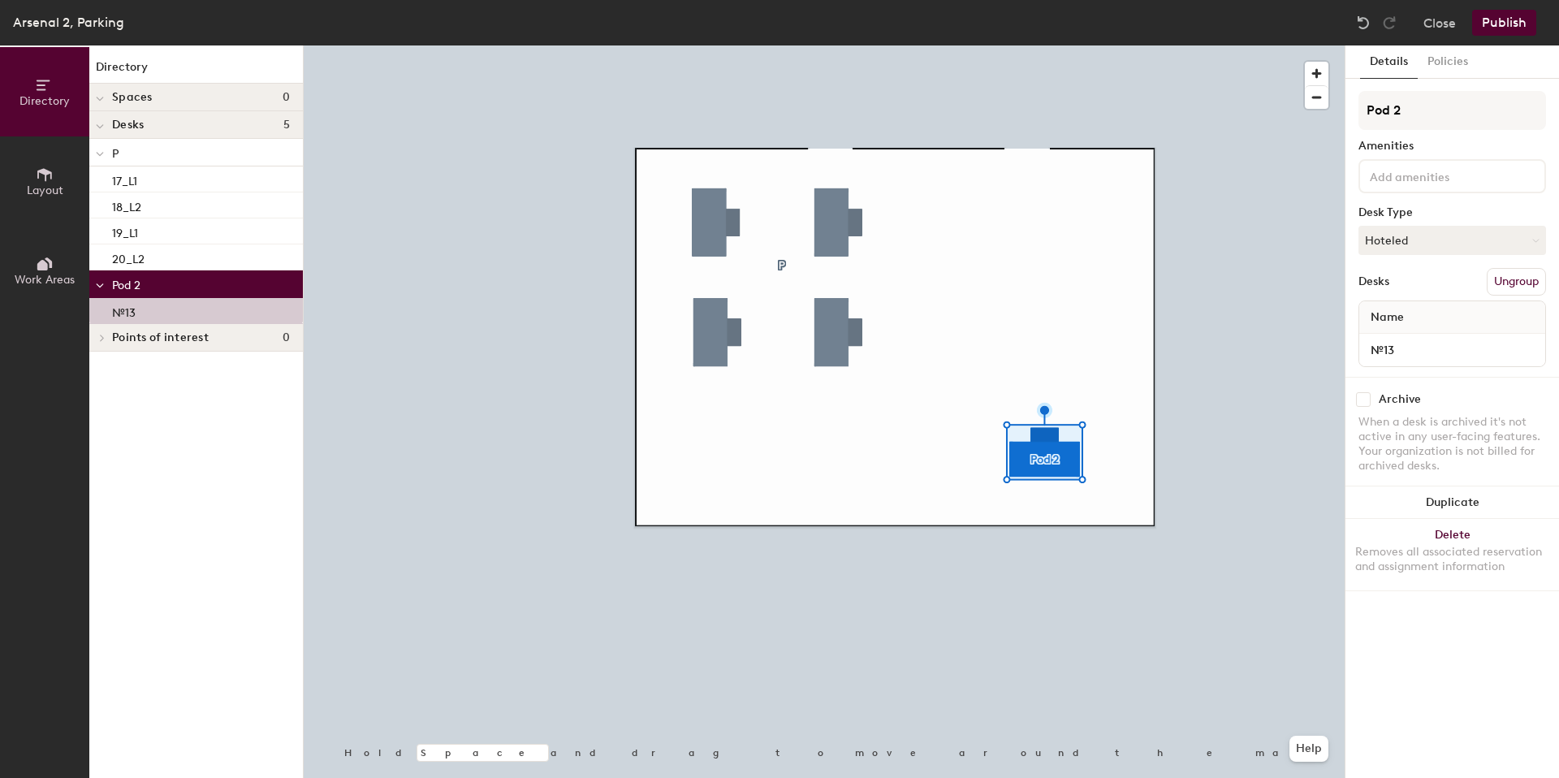
drag, startPoint x: 1415, startPoint y: 112, endPoint x: 1352, endPoint y: 113, distance: 63.3
click at [1352, 113] on div "Details Policies Pod 2 Amenities Desk Type Hoteled Desks Ungroup Name №13 Archi…" at bounding box center [1451, 411] width 213 height 732
type input "Other P"
click at [1438, 107] on input "Other P" at bounding box center [1452, 110] width 188 height 39
drag, startPoint x: 1424, startPoint y: 110, endPoint x: 1368, endPoint y: 114, distance: 56.2
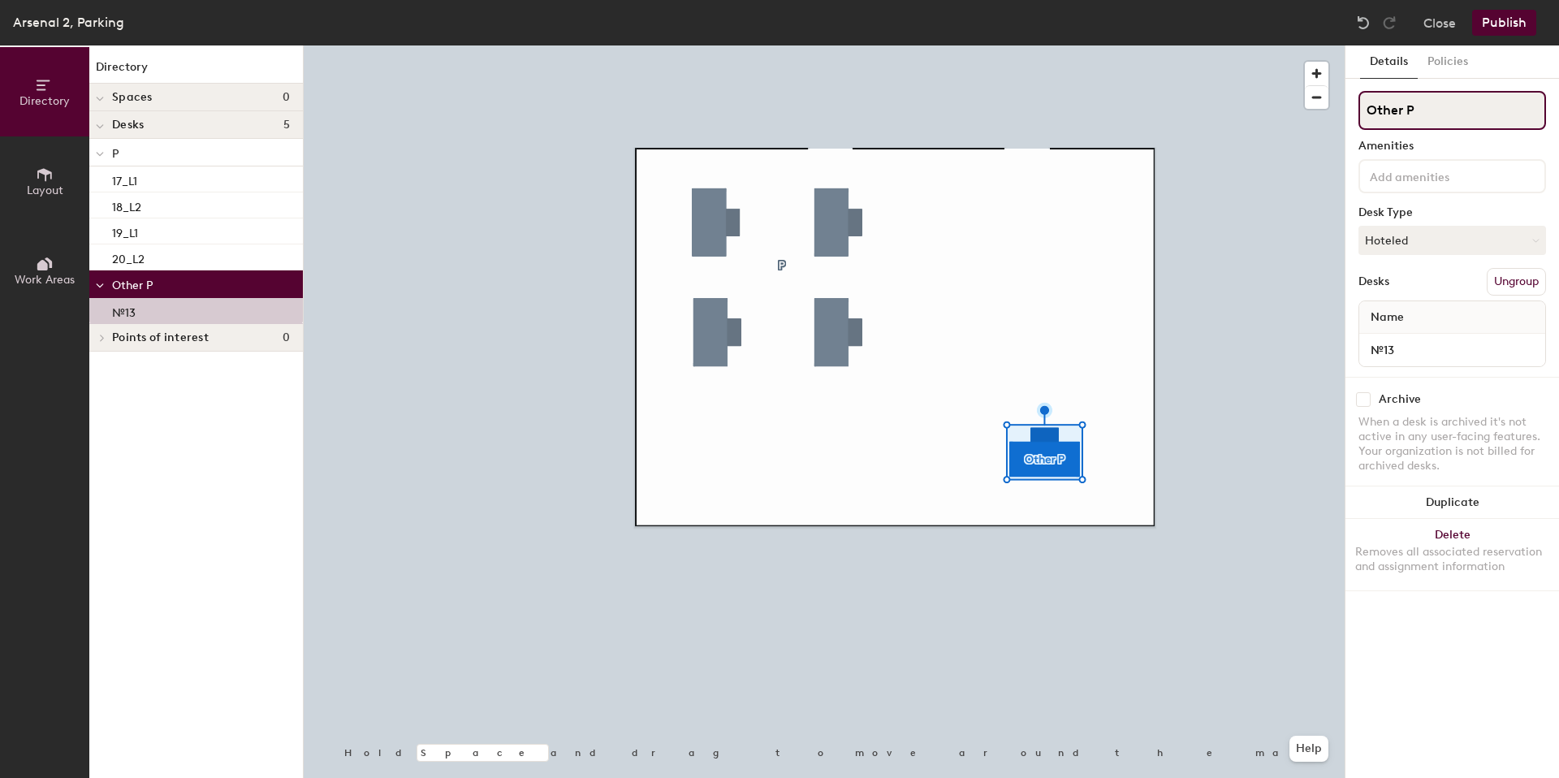
click at [1368, 114] on input "Other P" at bounding box center [1452, 110] width 188 height 39
type input "#"
type input "№13"
click at [1207, 45] on div at bounding box center [824, 45] width 1041 height 0
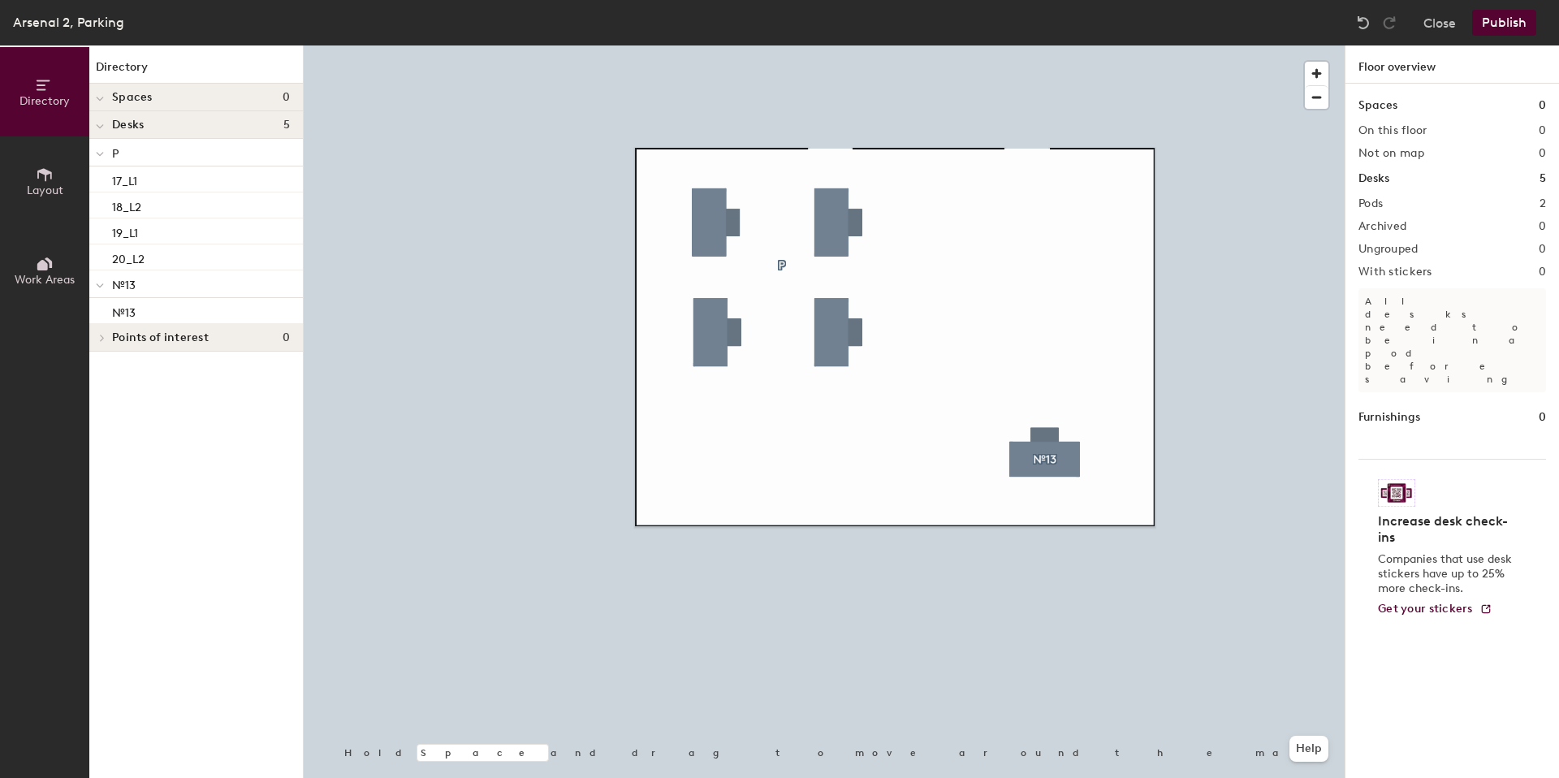
click at [1494, 27] on button "Publish" at bounding box center [1504, 23] width 64 height 26
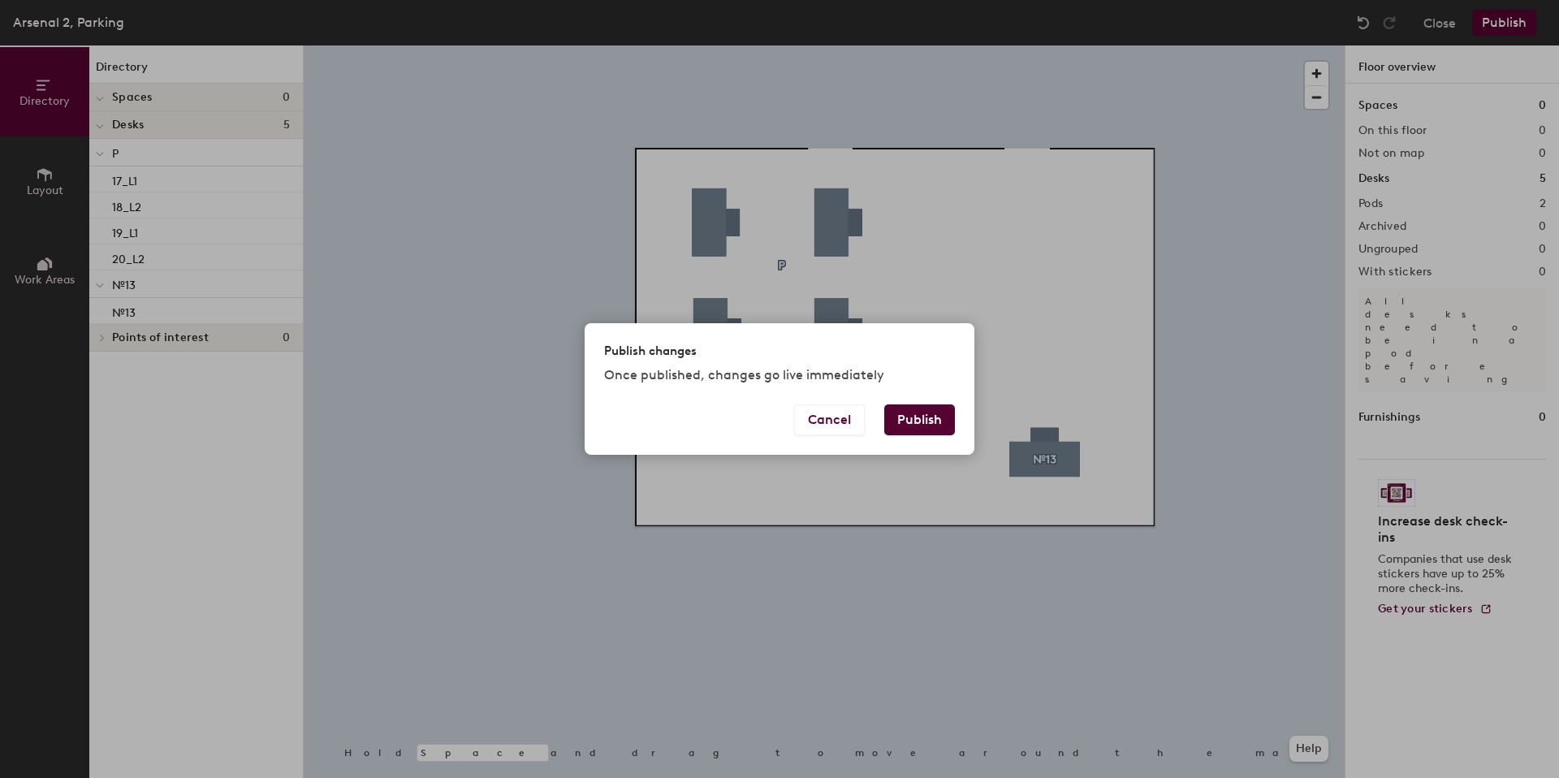
click at [924, 424] on button "Publish" at bounding box center [919, 419] width 71 height 31
